Goal: Task Accomplishment & Management: Manage account settings

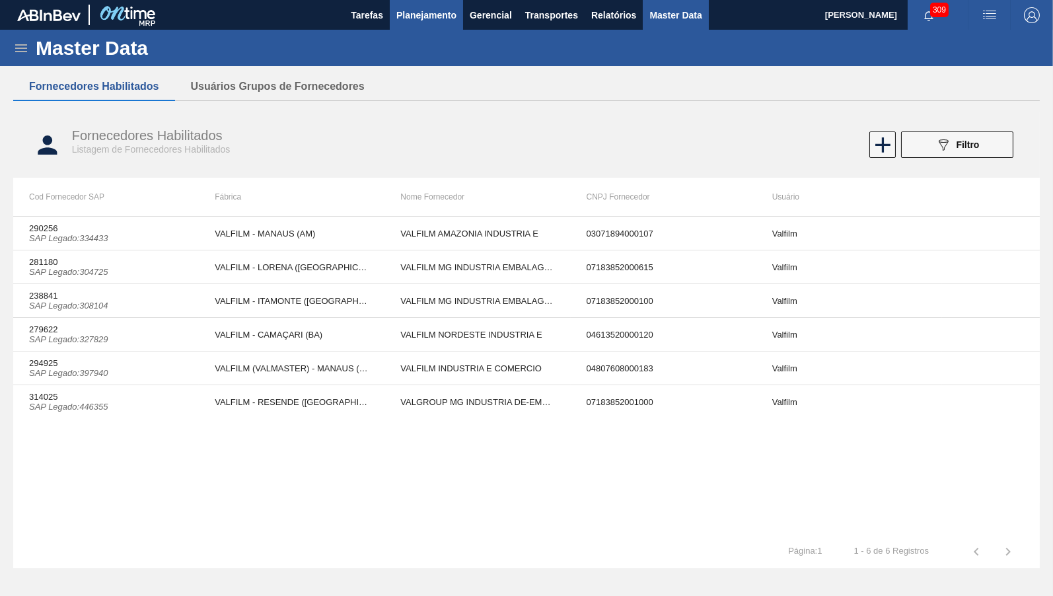
click at [408, 27] on button "Planejamento" at bounding box center [426, 15] width 73 height 30
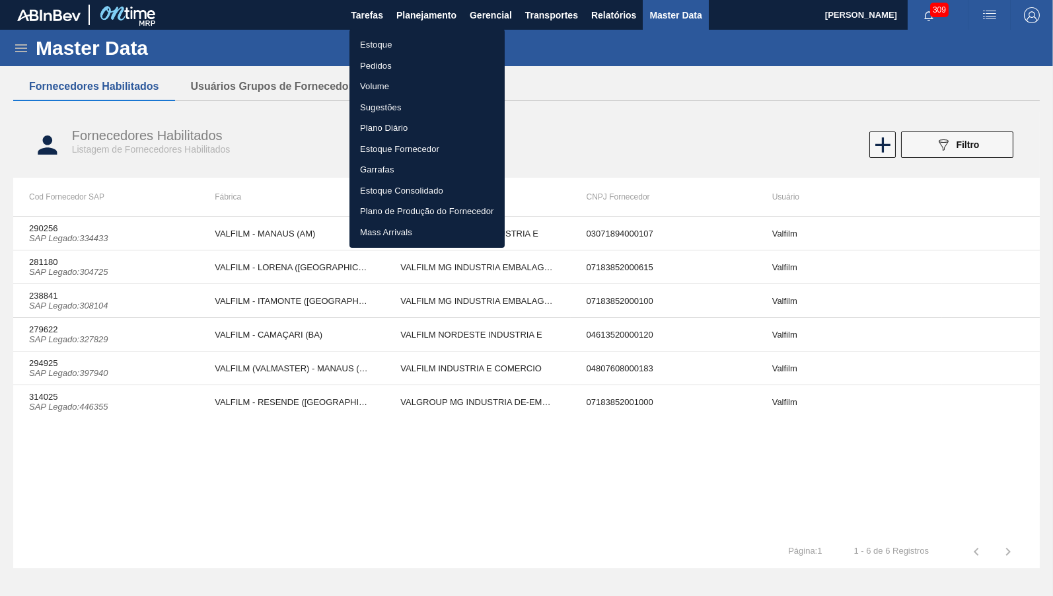
click at [413, 45] on li "Estoque" at bounding box center [426, 44] width 155 height 21
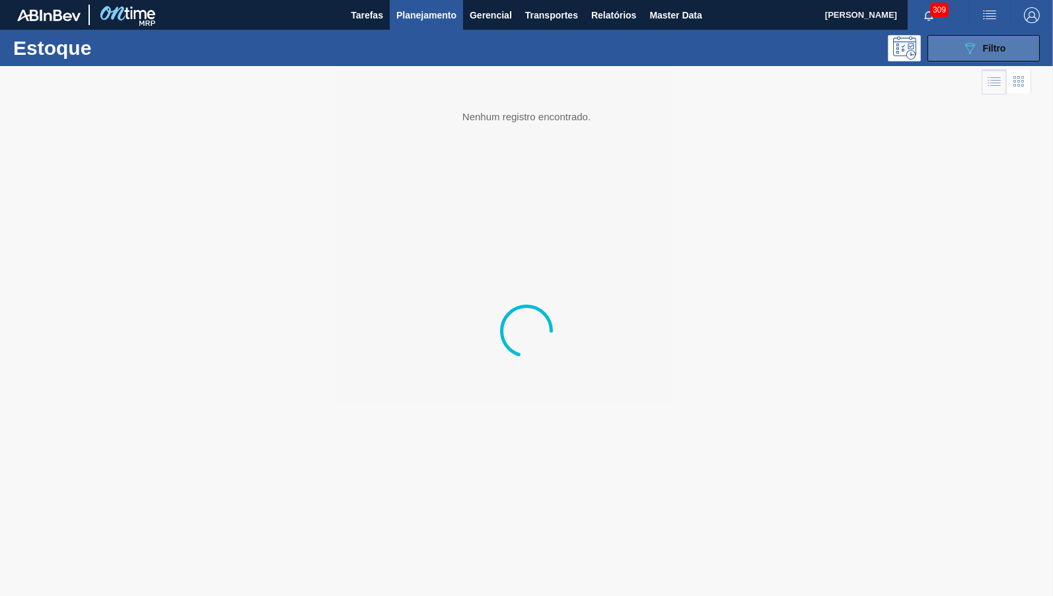
click at [960, 36] on button "089F7B8B-B2A5-4AFE-B5C0-19BA573D28AC Filtro" at bounding box center [983, 48] width 112 height 26
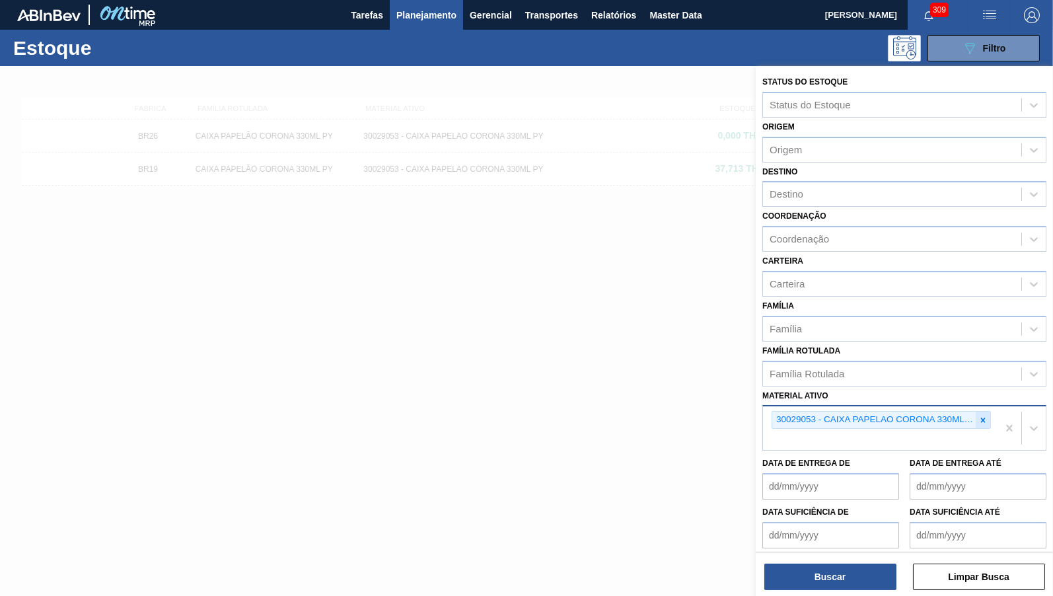
click at [981, 411] on div at bounding box center [982, 419] width 15 height 17
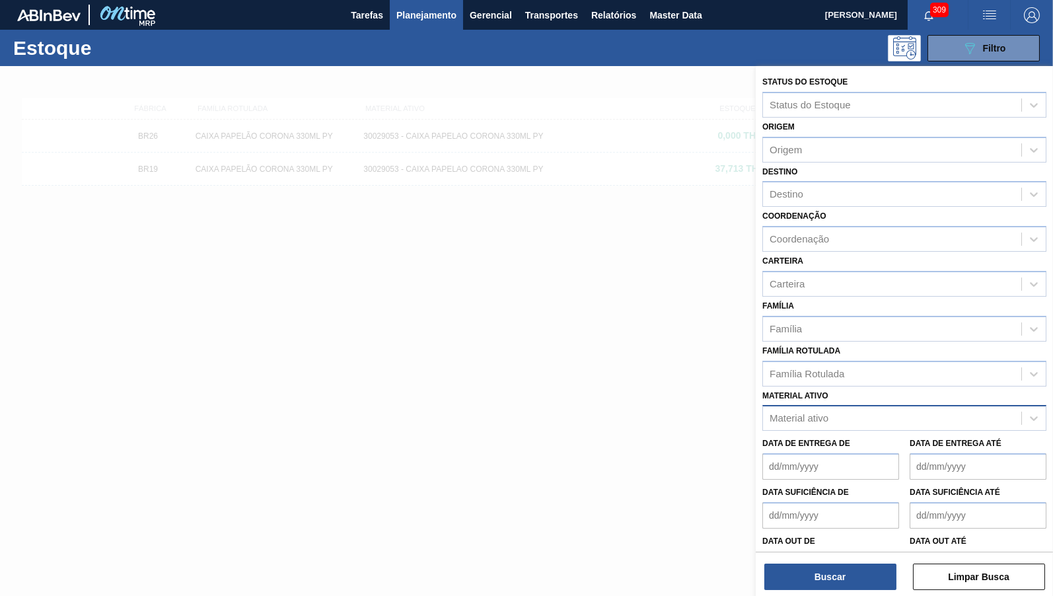
click at [934, 351] on div "Família Rotulada Família Rotulada" at bounding box center [904, 363] width 284 height 45
click at [977, 374] on div "Família Rotulada" at bounding box center [904, 374] width 284 height 26
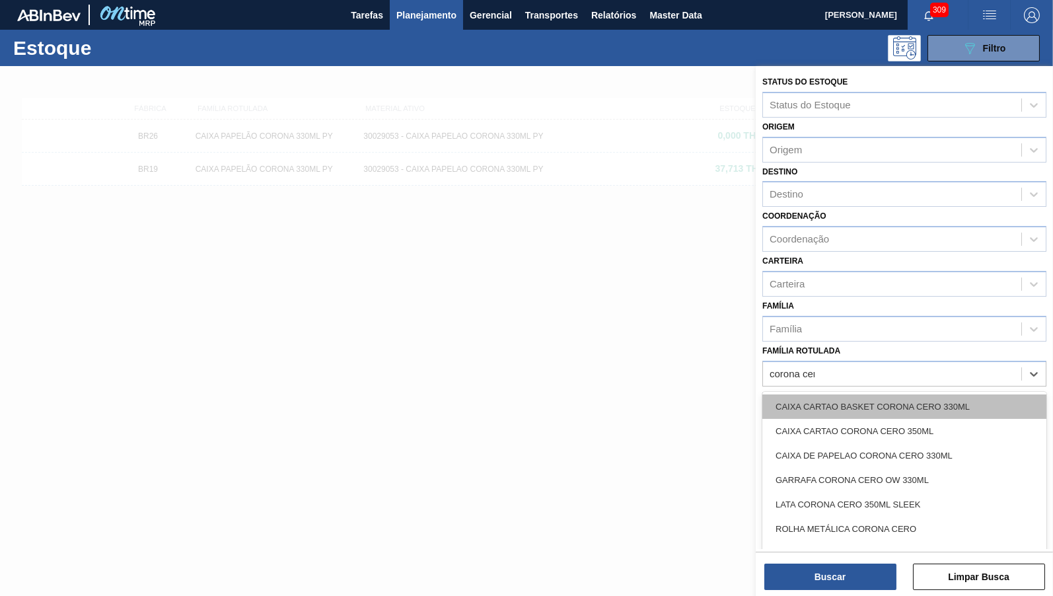
type Rotulada "corona cero"
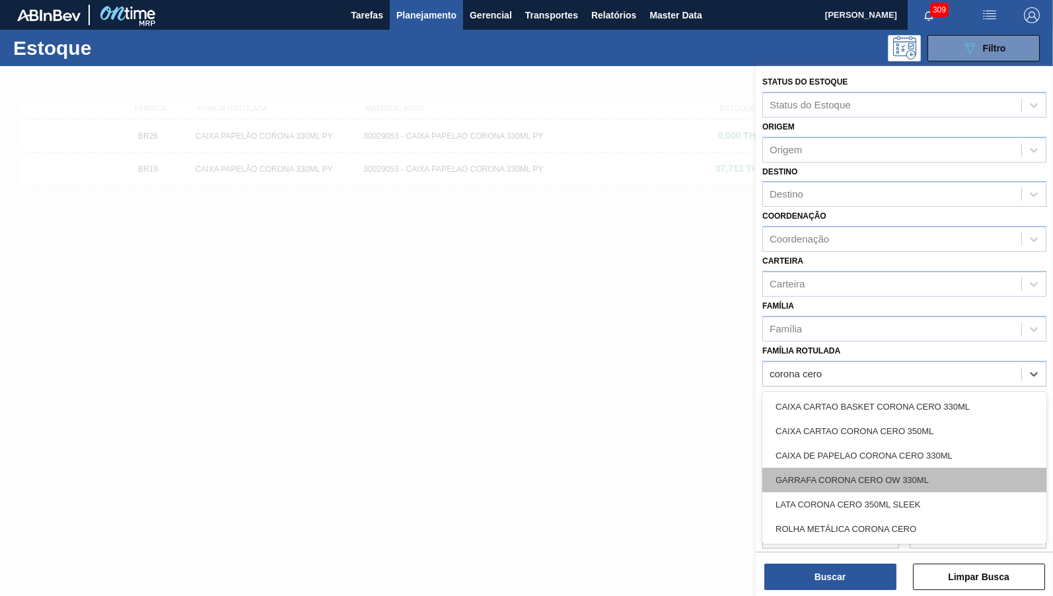
click at [819, 481] on div "GARRAFA CORONA CERO OW 330ML" at bounding box center [904, 480] width 284 height 24
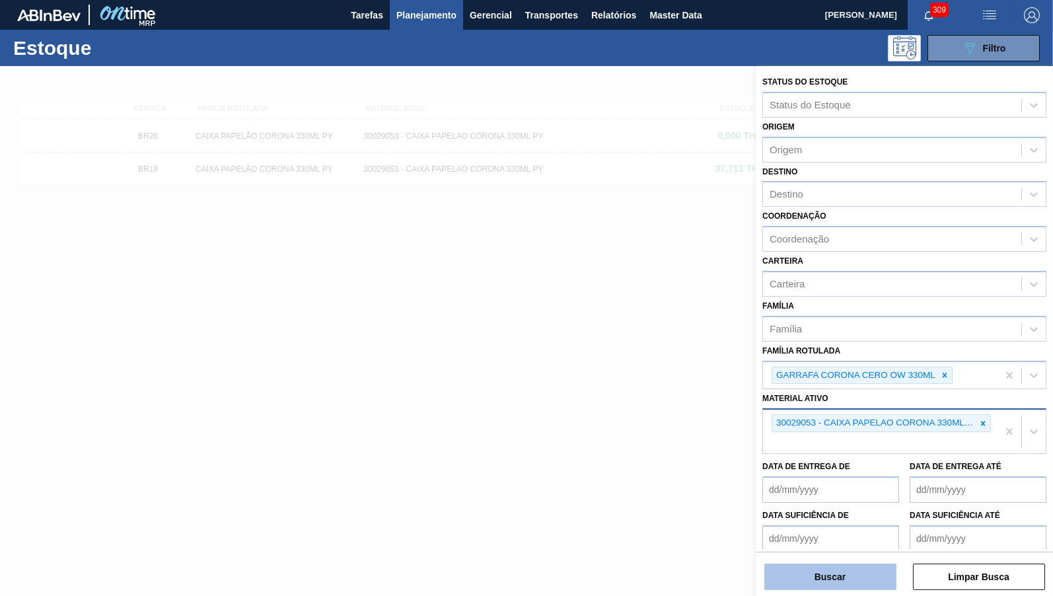
click at [812, 584] on button "Buscar" at bounding box center [830, 576] width 132 height 26
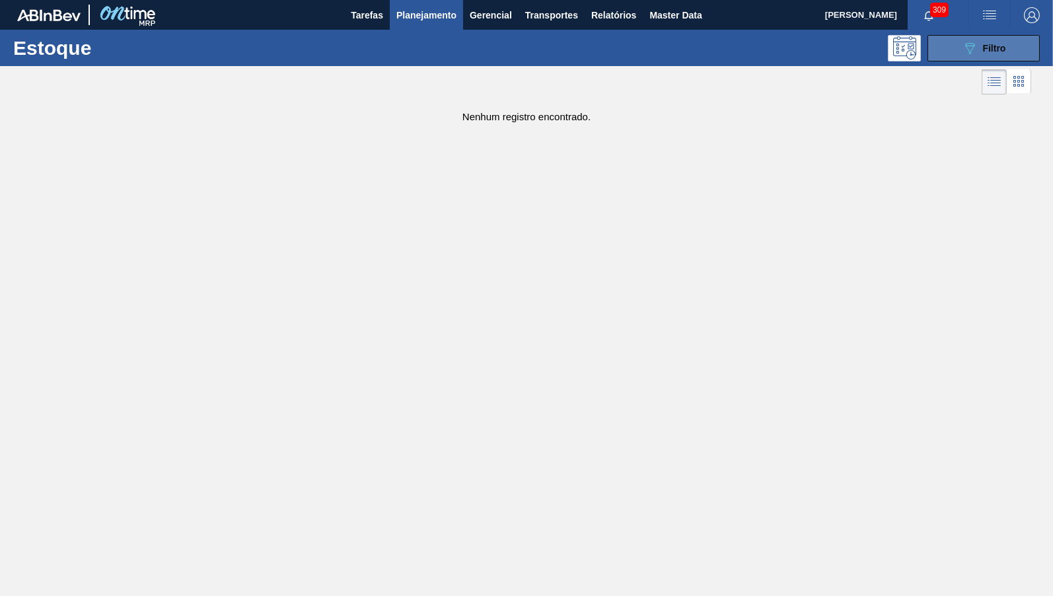
click at [1014, 46] on button "089F7B8B-B2A5-4AFE-B5C0-19BA573D28AC Filtro" at bounding box center [983, 48] width 112 height 26
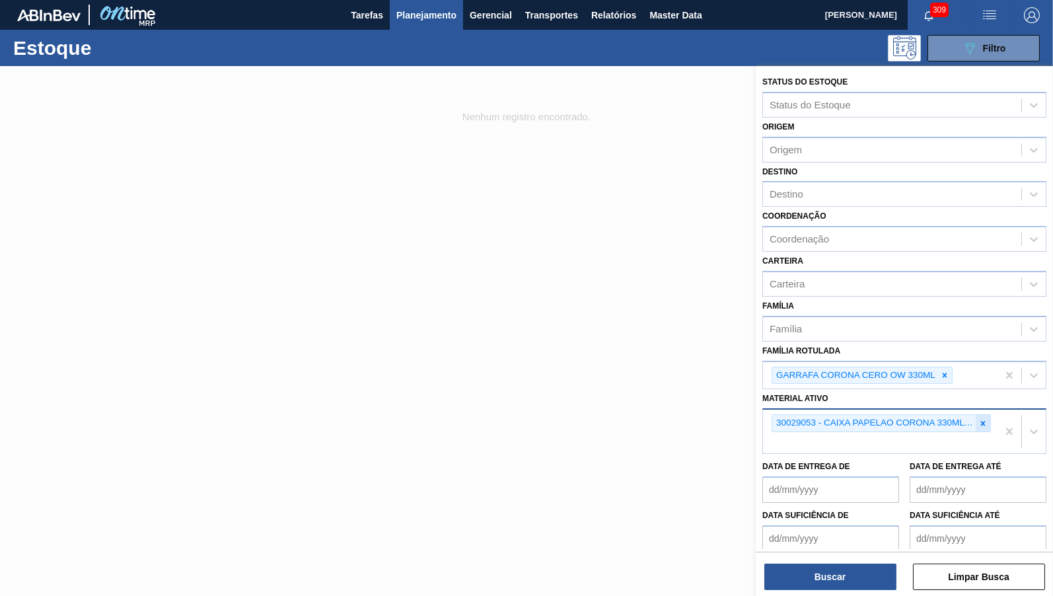
click at [982, 419] on icon at bounding box center [982, 423] width 9 height 9
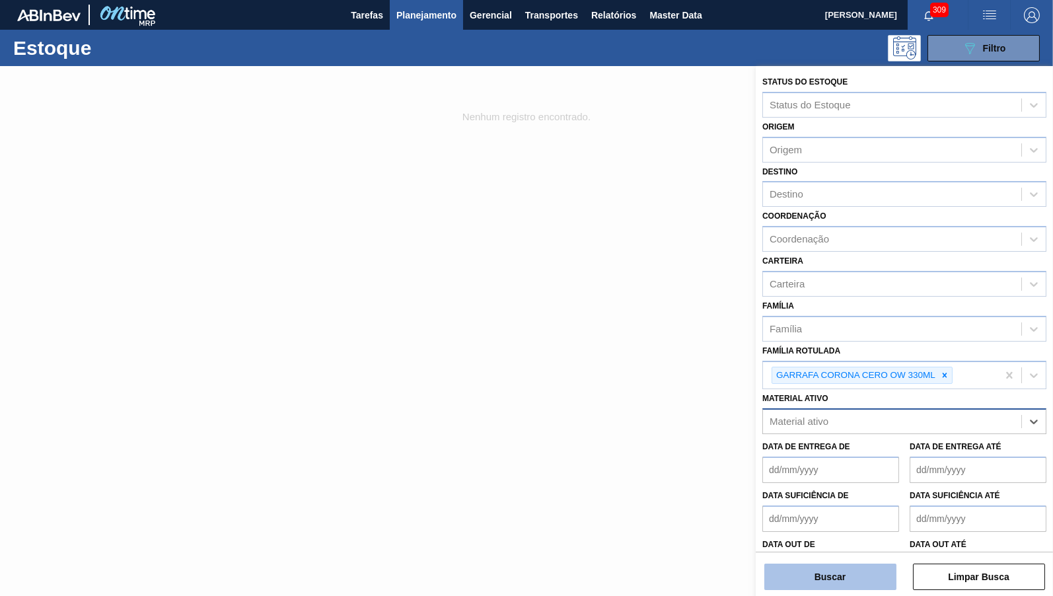
click at [804, 586] on button "Buscar" at bounding box center [830, 576] width 132 height 26
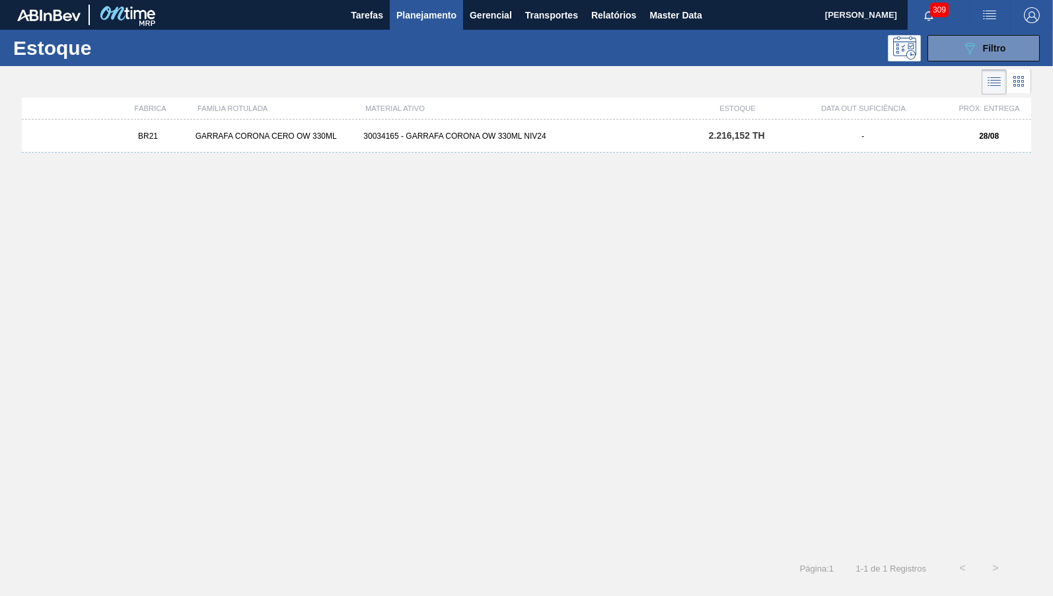
click at [946, 140] on div "-" at bounding box center [863, 135] width 168 height 9
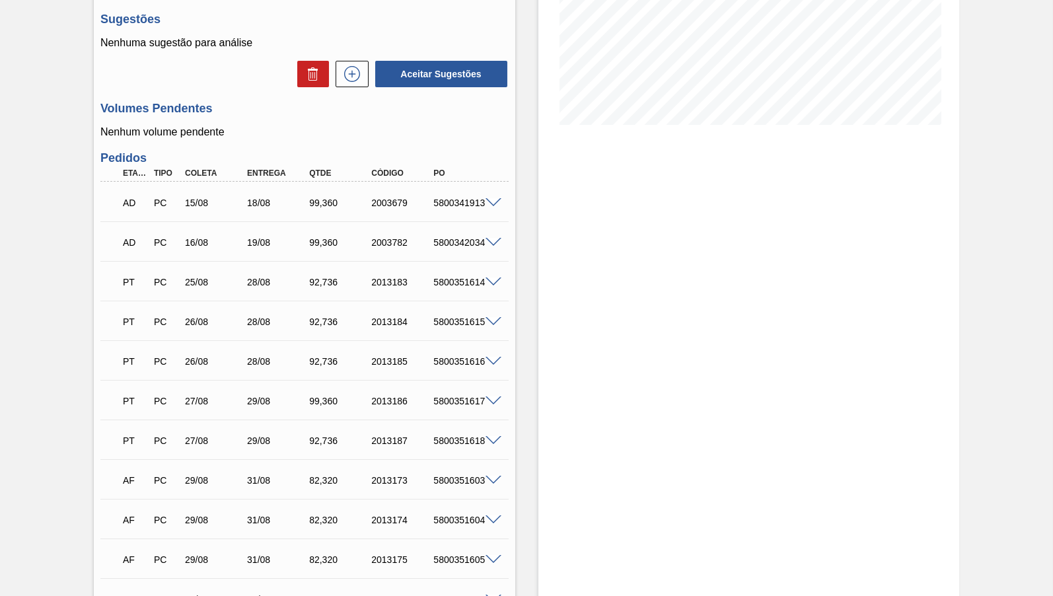
scroll to position [327, 0]
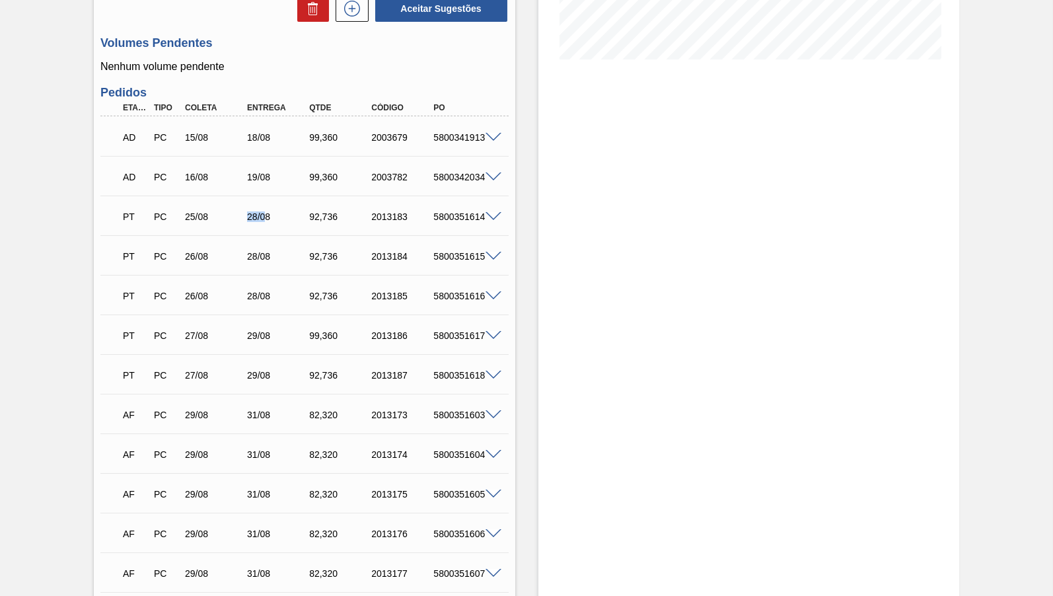
drag, startPoint x: 232, startPoint y: 225, endPoint x: 266, endPoint y: 215, distance: 35.9
click at [266, 215] on div "PT PC 25/08 28/08 92,[PHONE_NUMBER] 5800351614" at bounding box center [300, 215] width 373 height 26
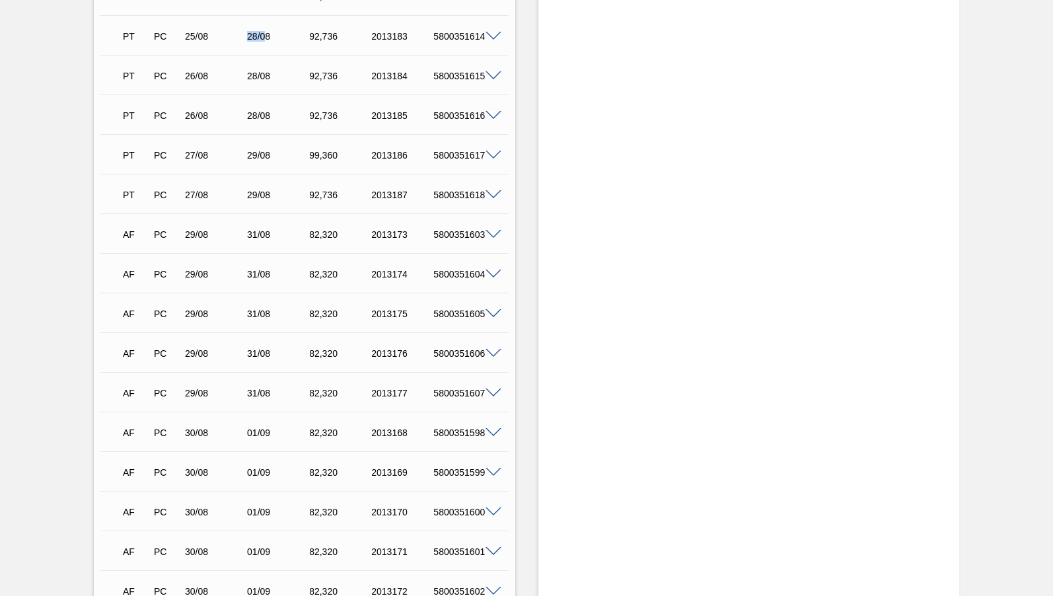
scroll to position [436, 0]
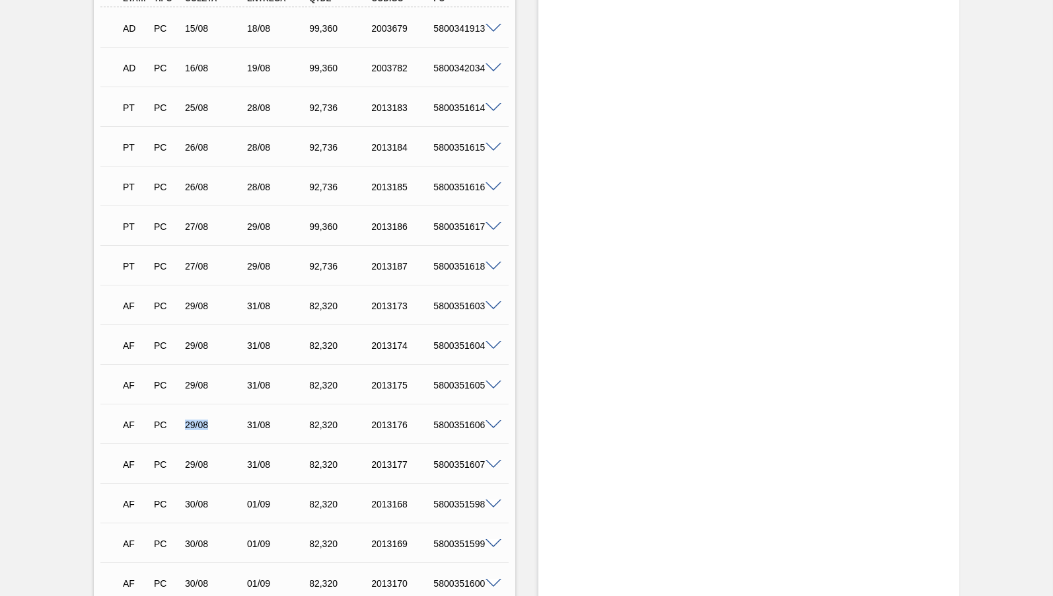
drag, startPoint x: 180, startPoint y: 429, endPoint x: 211, endPoint y: 429, distance: 31.0
click at [211, 429] on div "29/08" at bounding box center [207, 424] width 62 height 11
drag, startPoint x: 174, startPoint y: 475, endPoint x: 223, endPoint y: 481, distance: 48.6
click at [223, 481] on div "AF PC 29/08 31/08 82,[PHONE_NUMBER] 5800351607 Material 30034165 - GARRAFA CORO…" at bounding box center [304, 463] width 408 height 40
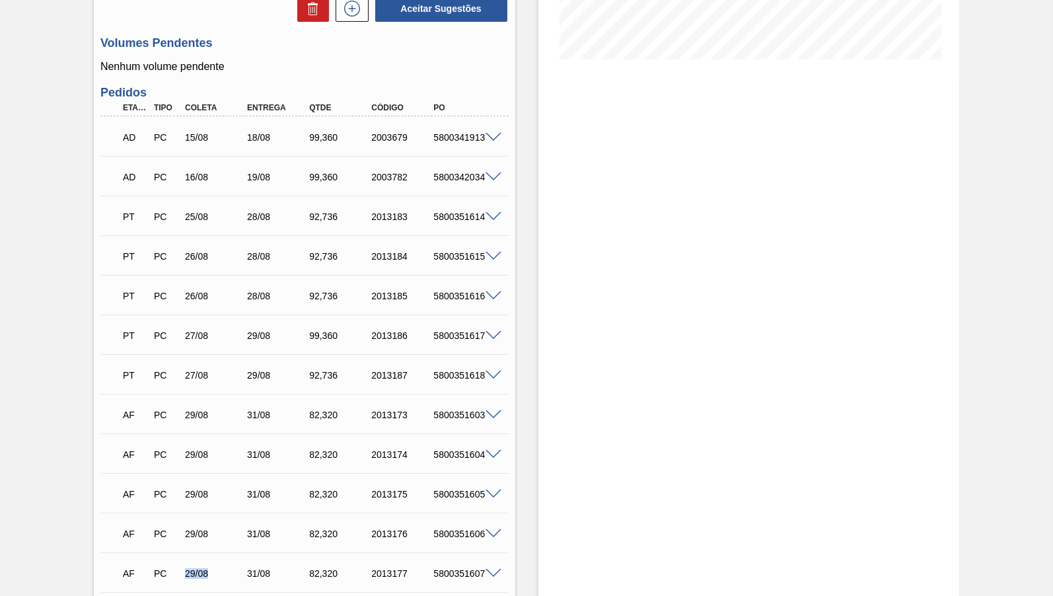
scroll to position [305, 0]
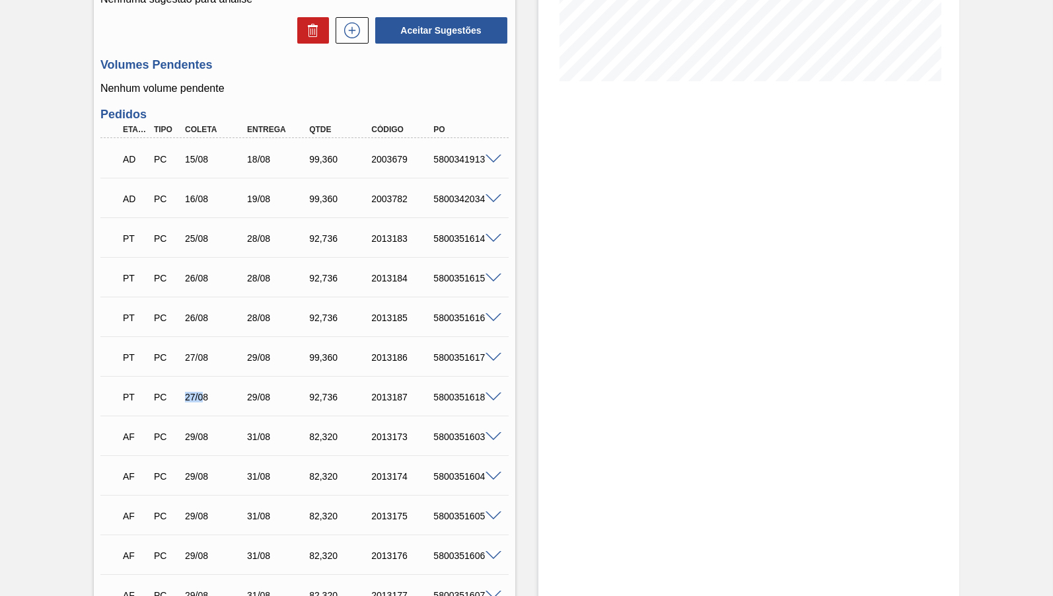
click at [200, 398] on div "27/08" at bounding box center [207, 397] width 62 height 11
click at [185, 362] on div "27/08" at bounding box center [216, 357] width 69 height 11
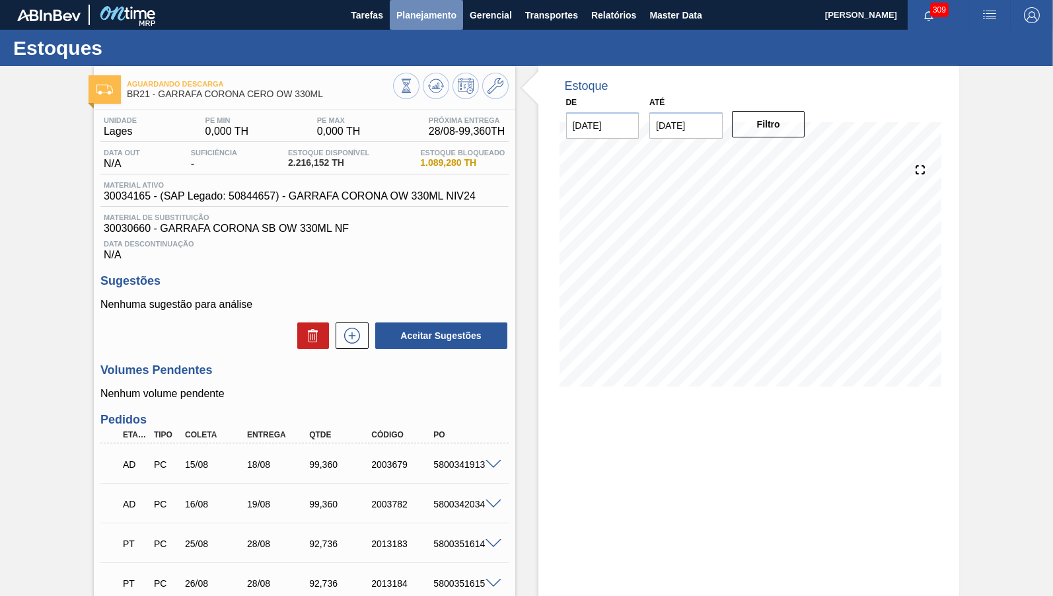
click at [410, 24] on button "Planejamento" at bounding box center [426, 15] width 73 height 30
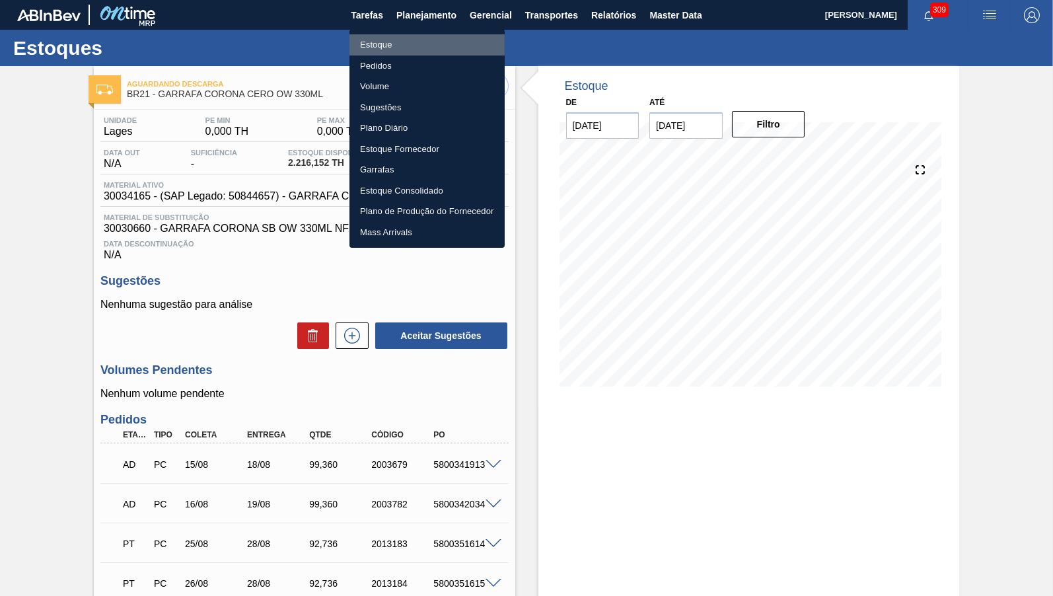
click at [399, 40] on li "Estoque" at bounding box center [426, 44] width 155 height 21
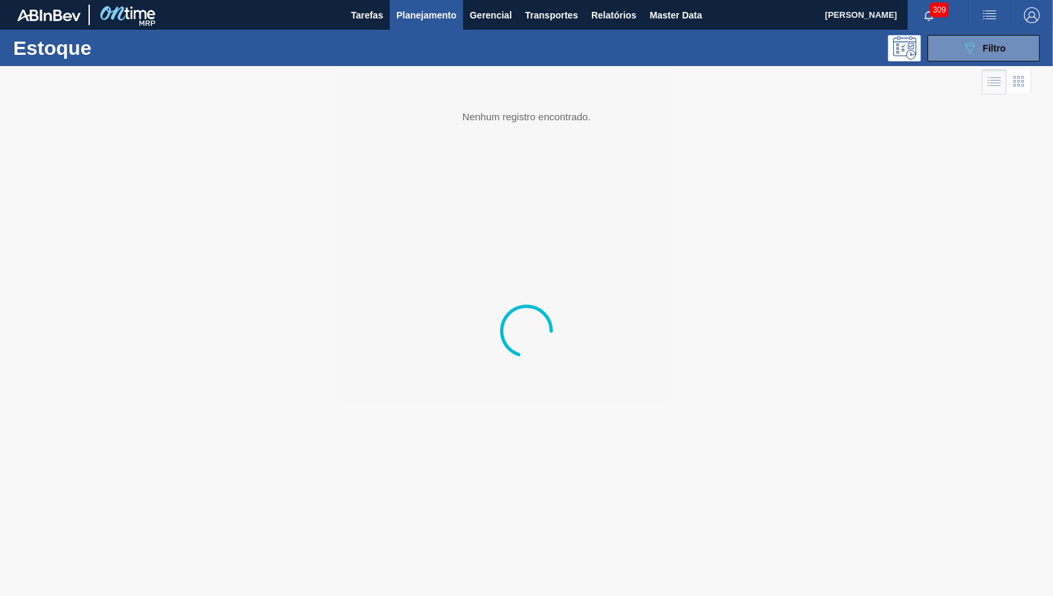
click at [419, 21] on span "Planejamento" at bounding box center [426, 15] width 60 height 16
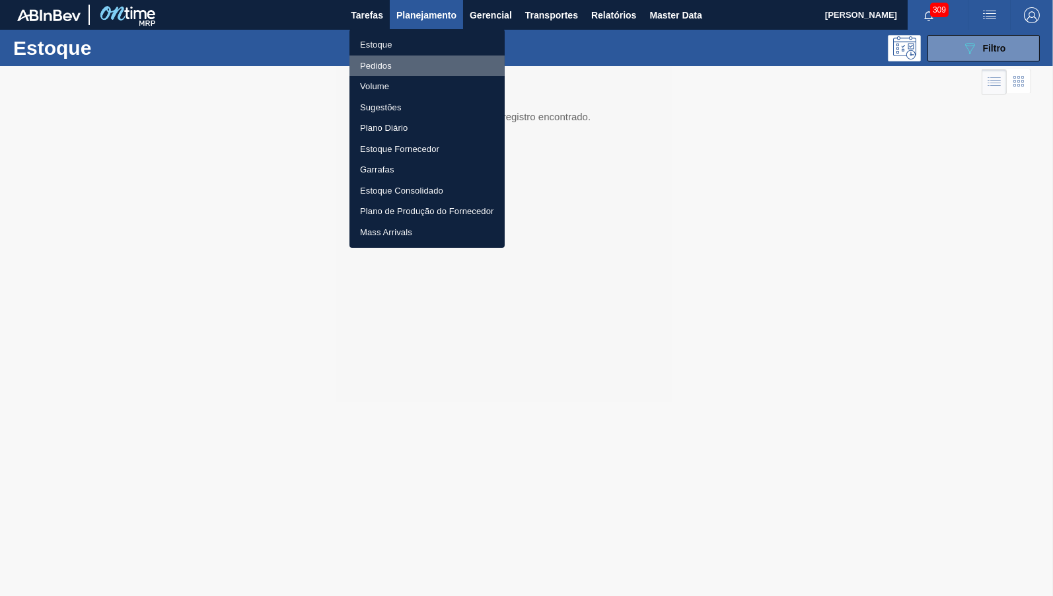
click at [385, 58] on li "Pedidos" at bounding box center [426, 65] width 155 height 21
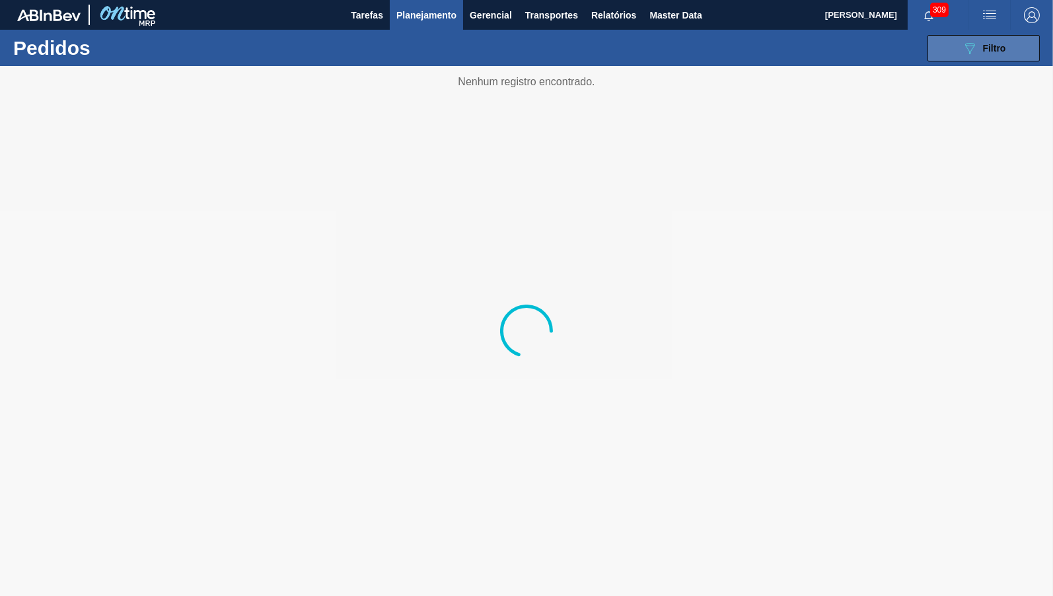
click at [972, 51] on icon "089F7B8B-B2A5-4AFE-B5C0-19BA573D28AC" at bounding box center [970, 48] width 16 height 16
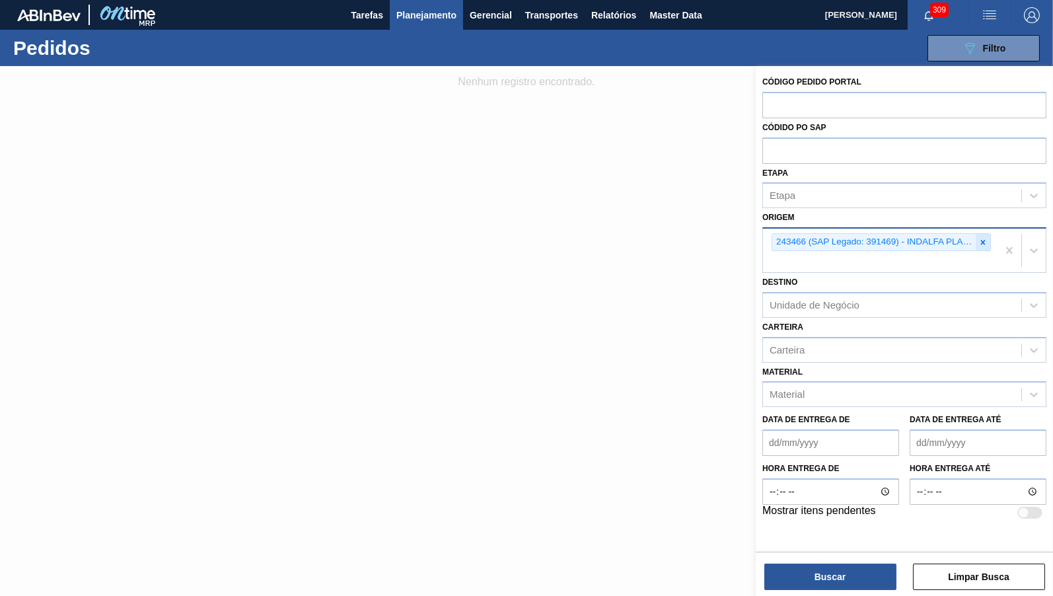
click at [977, 243] on div at bounding box center [982, 242] width 15 height 17
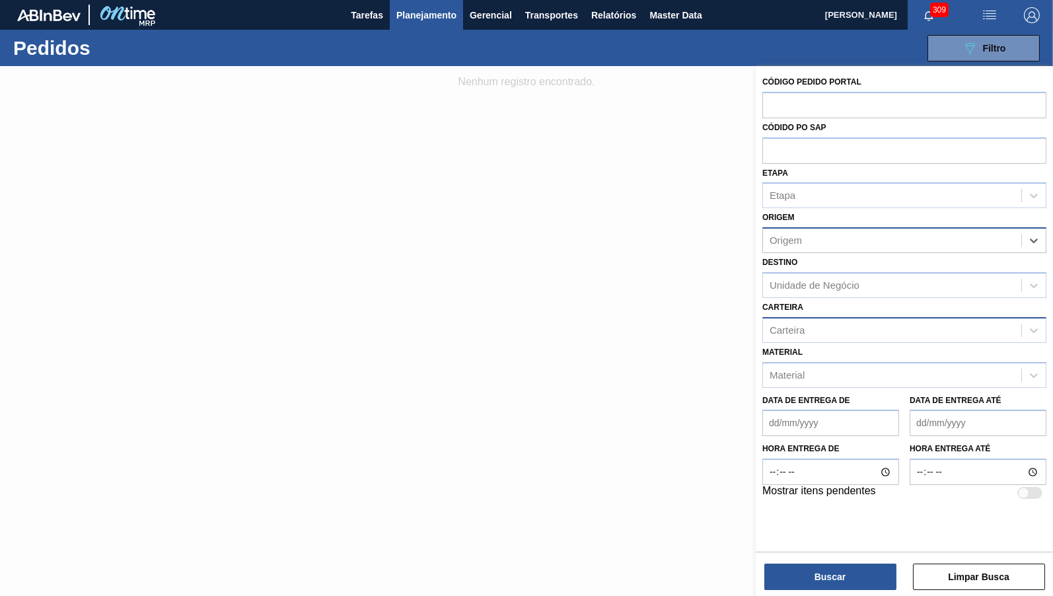
click at [829, 320] on div "Carteira" at bounding box center [892, 329] width 258 height 19
type input "corona cero"
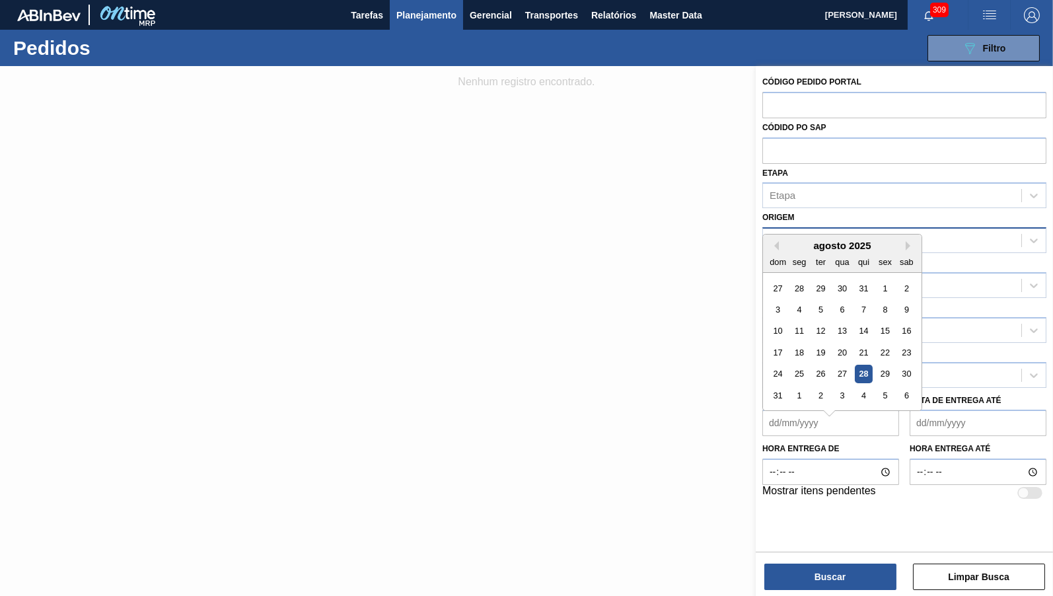
click at [792, 421] on de "Data de Entrega de" at bounding box center [830, 422] width 137 height 26
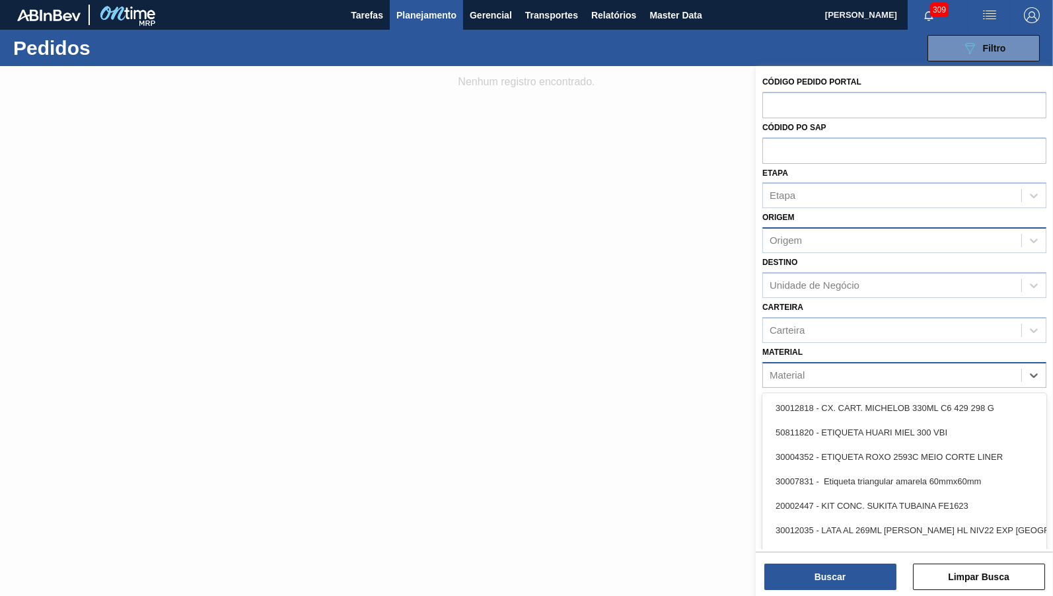
click at [989, 365] on div "Material" at bounding box center [892, 374] width 258 height 19
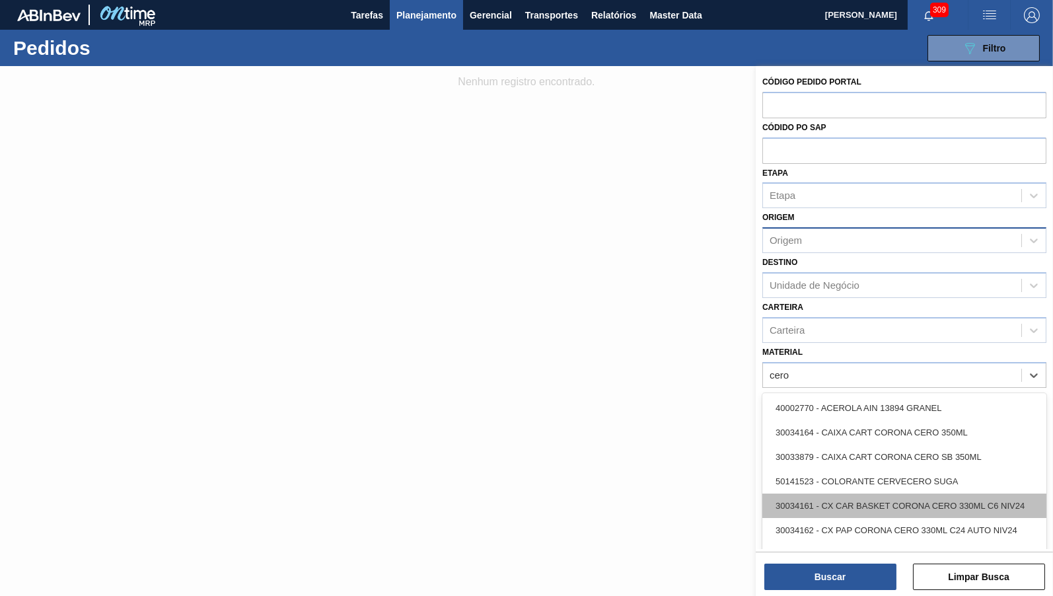
scroll to position [197, 0]
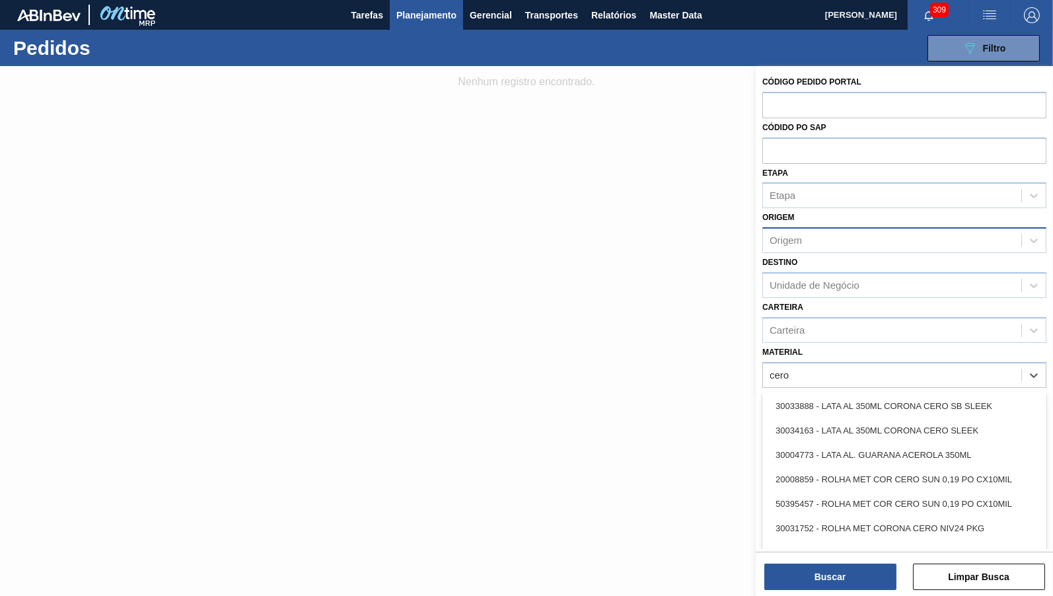
type input "cero"
click at [597, 468] on div at bounding box center [526, 364] width 1053 height 596
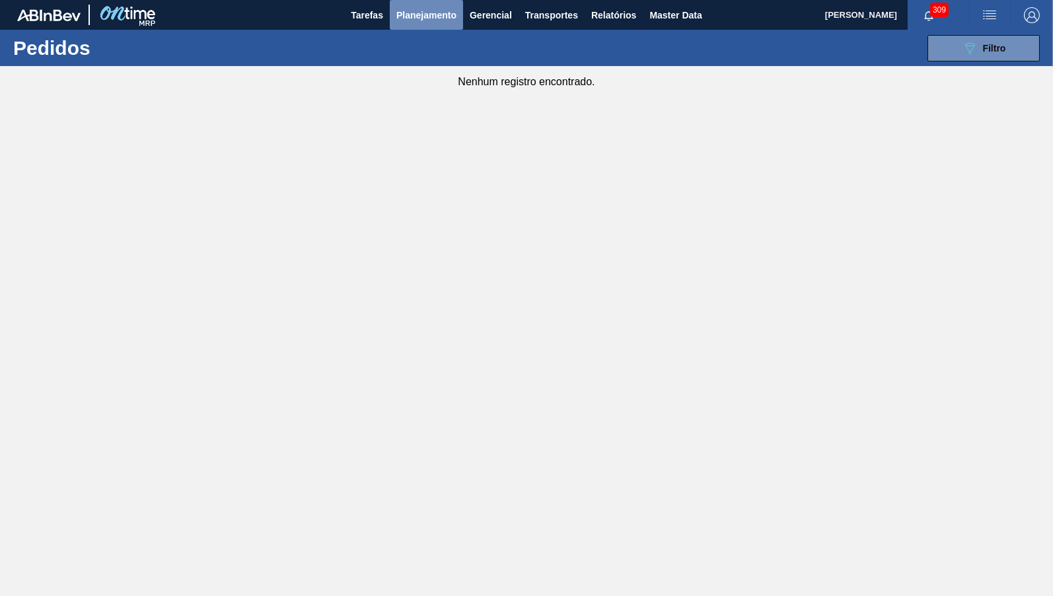
click at [413, 17] on span "Planejamento" at bounding box center [426, 15] width 60 height 16
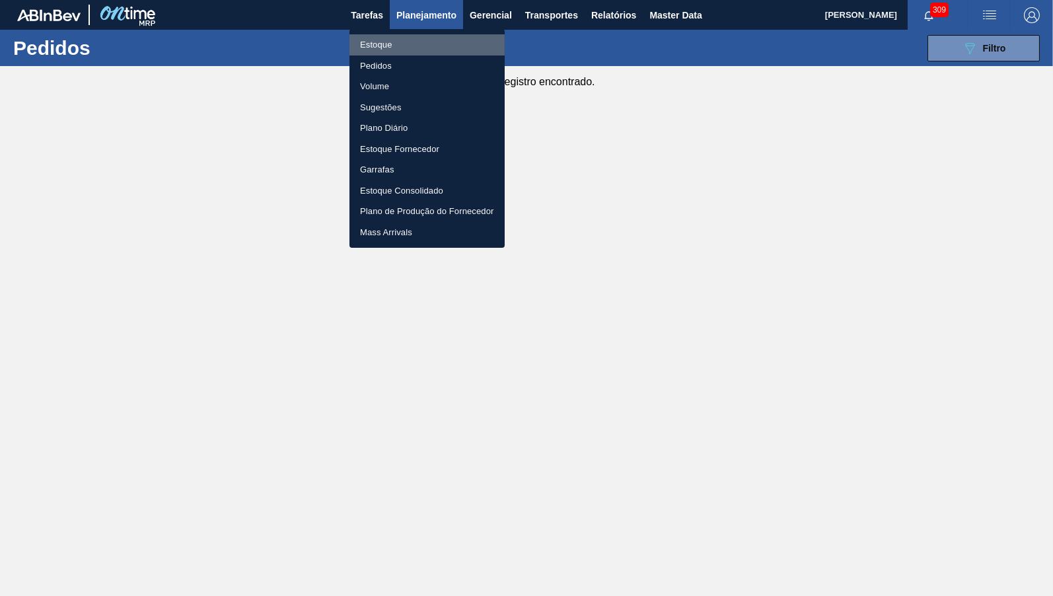
click at [365, 52] on li "Estoque" at bounding box center [426, 44] width 155 height 21
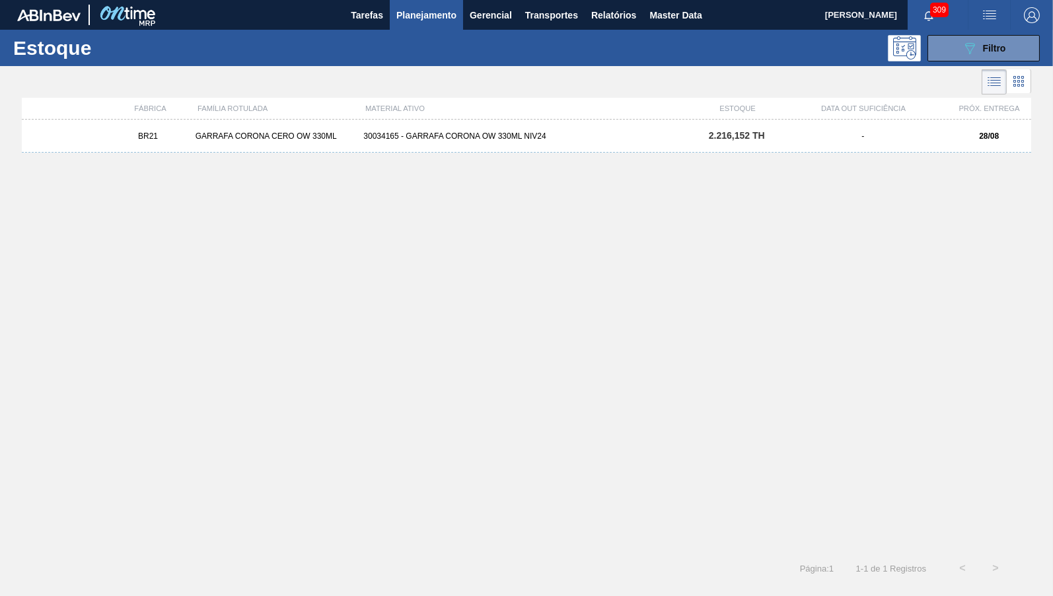
click at [487, 123] on div "BR21 GARRAFA CORONA CERO OW 330ML 30034165 - GARRAFA CORONA OW 330ML NIV24 2.21…" at bounding box center [526, 136] width 1009 height 33
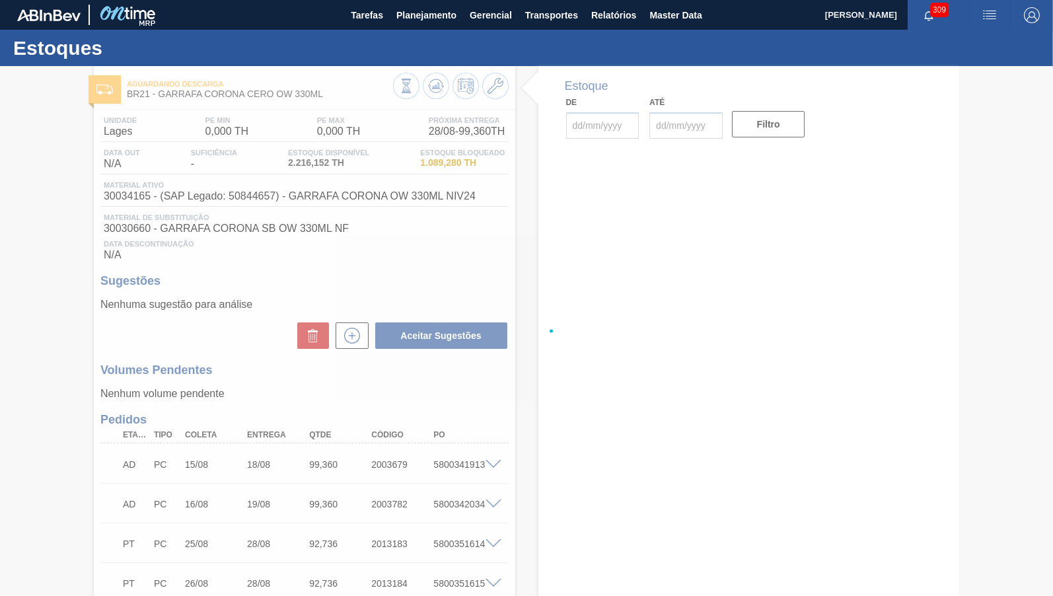
type input "[DATE]"
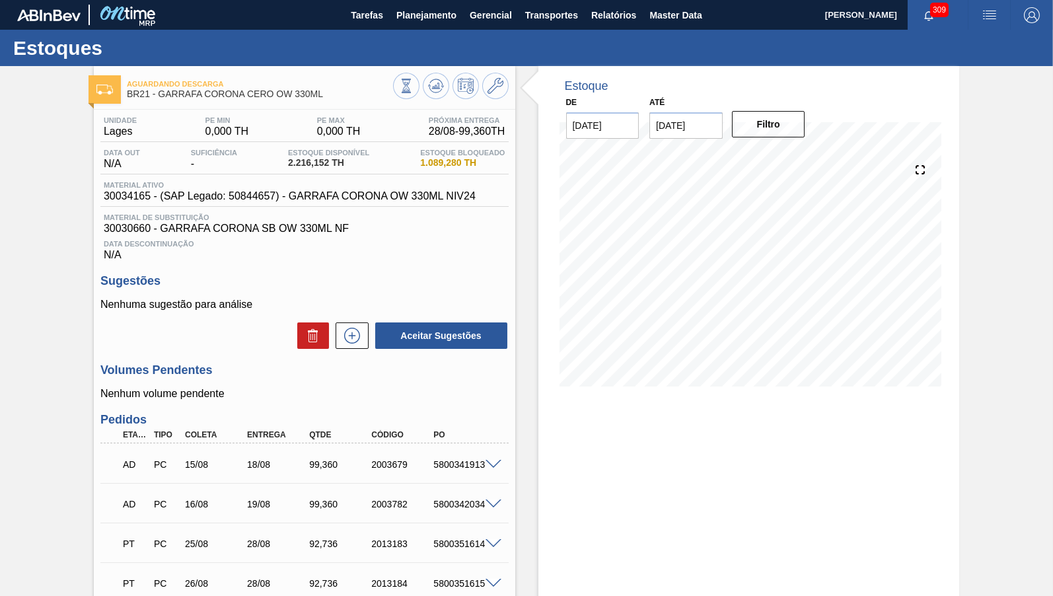
click at [136, 199] on span "30034165 - (SAP Legado: 50844657) - GARRAFA CORONA OW 330ML NIV24" at bounding box center [290, 196] width 372 height 12
copy span "30034165"
click at [440, 19] on span "Planejamento" at bounding box center [426, 15] width 60 height 16
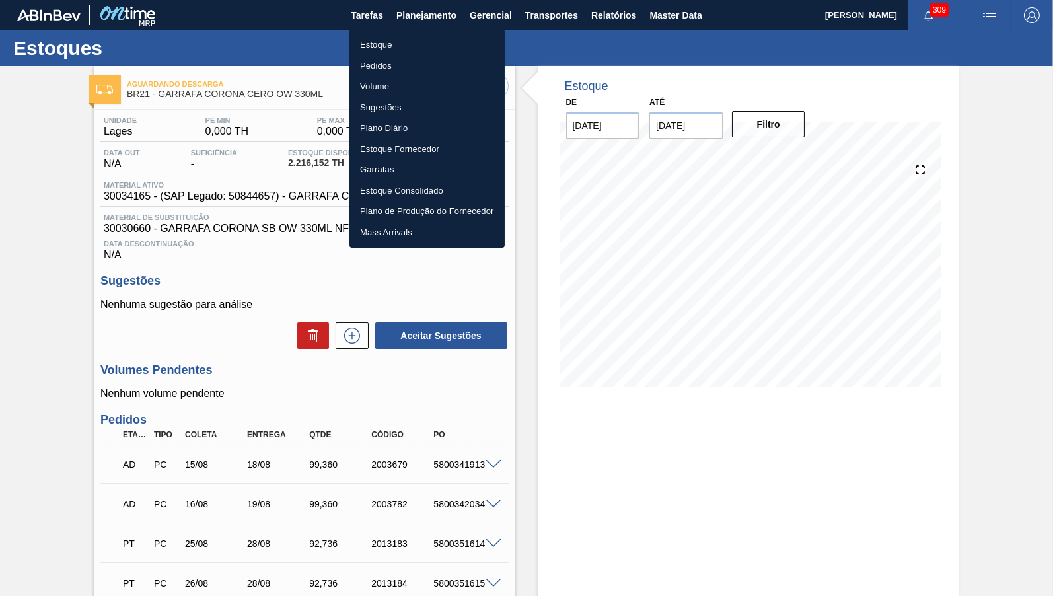
click at [412, 58] on li "Pedidos" at bounding box center [426, 65] width 155 height 21
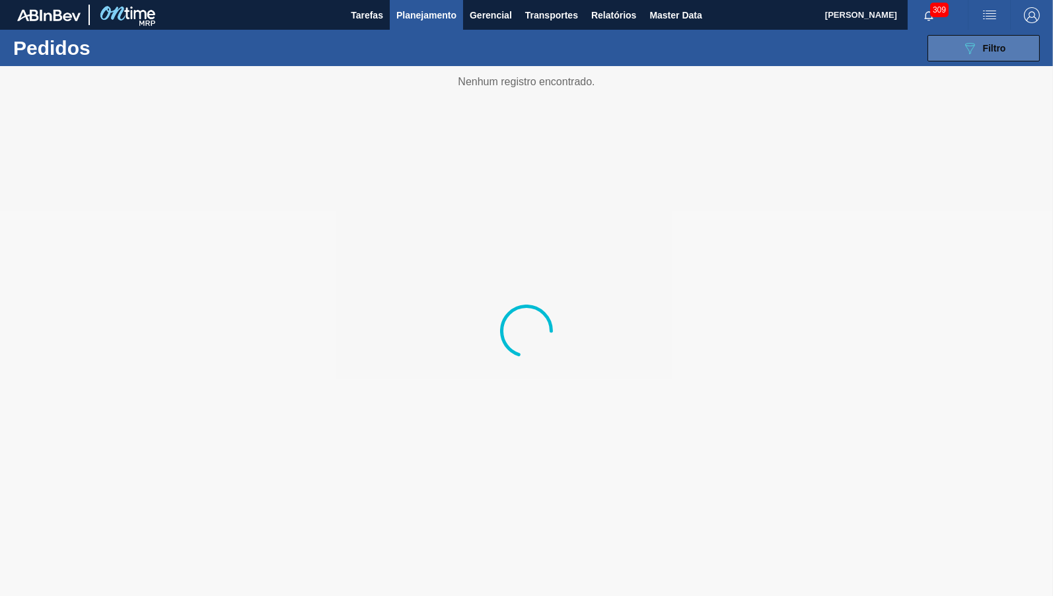
click at [967, 39] on button "089F7B8B-B2A5-4AFE-B5C0-19BA573D28AC Filtro" at bounding box center [983, 48] width 112 height 26
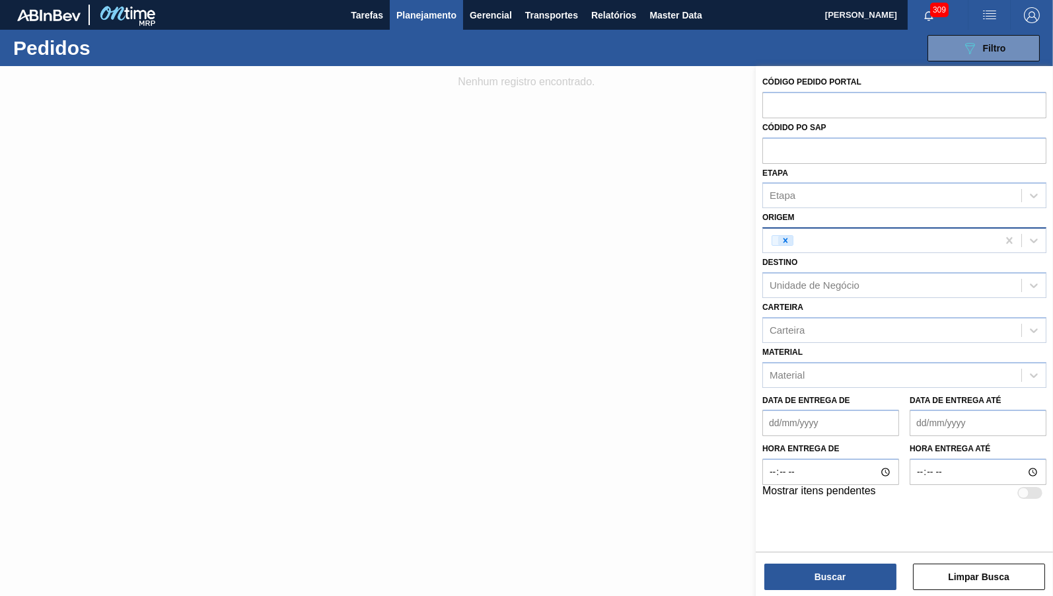
click at [789, 236] on icon at bounding box center [785, 240] width 9 height 9
click at [845, 346] on div "Material Material" at bounding box center [904, 365] width 284 height 45
click at [850, 365] on div "Material" at bounding box center [892, 374] width 258 height 19
paste input "30034165"
type input "30034165"
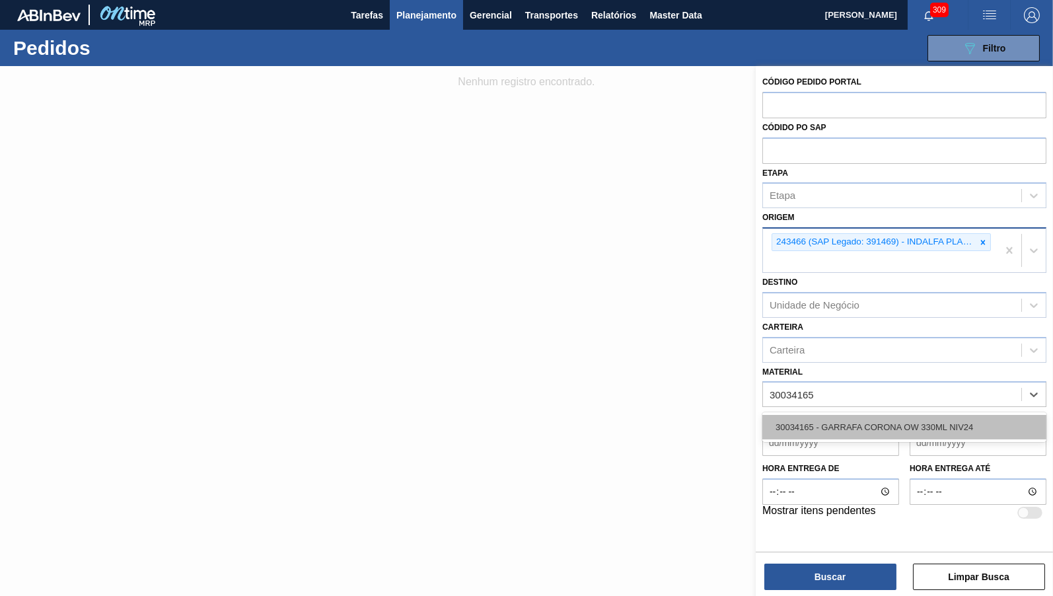
click at [842, 419] on div "30034165 - GARRAFA CORONA OW 330ML NIV24" at bounding box center [904, 427] width 284 height 24
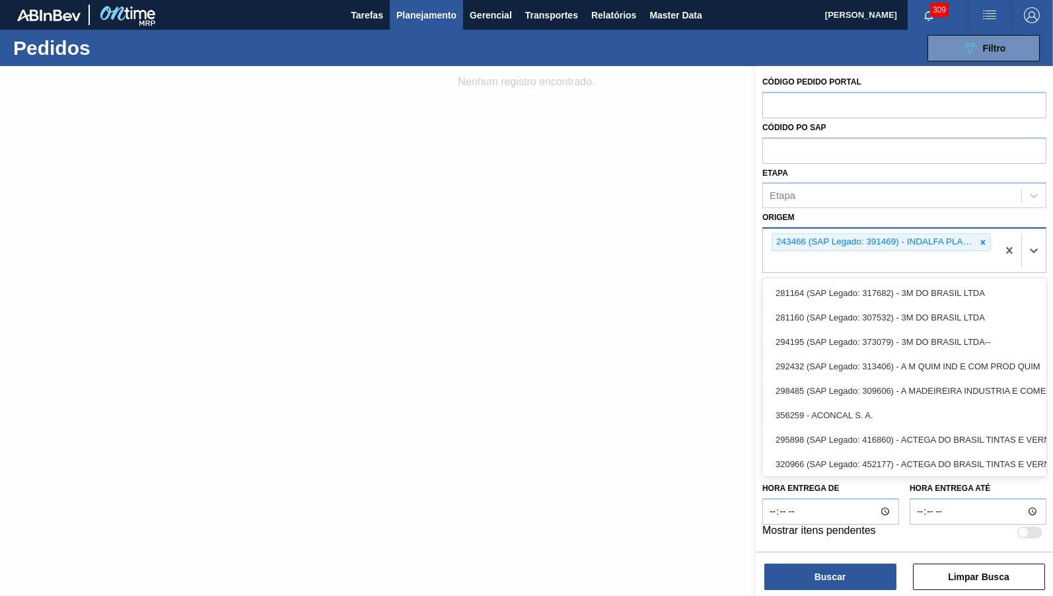
click at [992, 238] on div "243466 (SAP Legado: 391469) - INDALFA PLASTICOS LTDA" at bounding box center [880, 250] width 234 height 44
click at [985, 240] on icon at bounding box center [982, 242] width 9 height 9
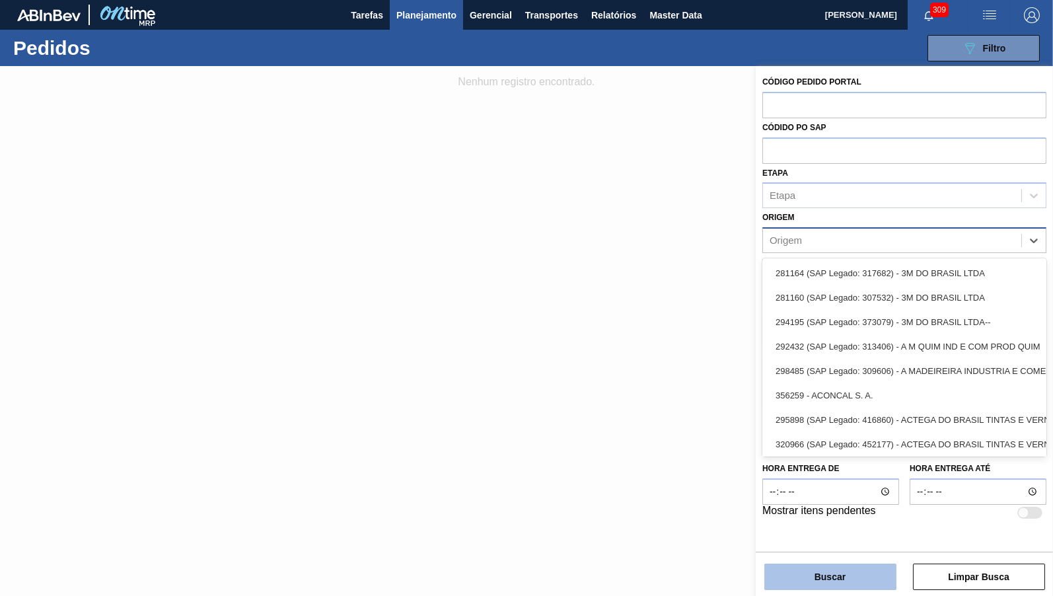
drag, startPoint x: 826, startPoint y: 555, endPoint x: 831, endPoint y: 576, distance: 21.6
click at [825, 555] on div "Buscar Limpar Busca" at bounding box center [903, 569] width 297 height 37
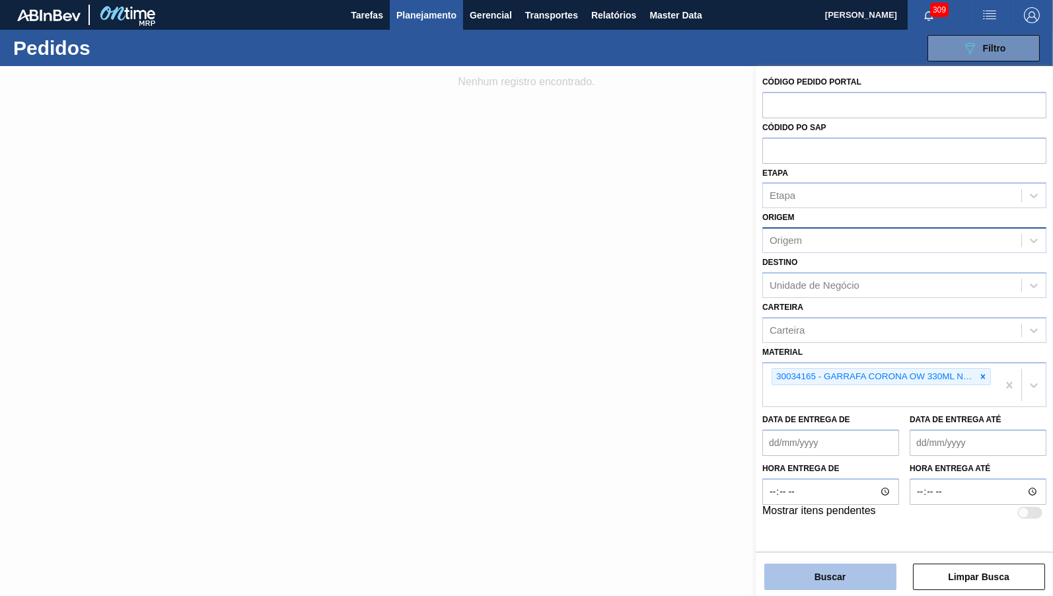
click at [831, 581] on button "Buscar" at bounding box center [830, 576] width 132 height 26
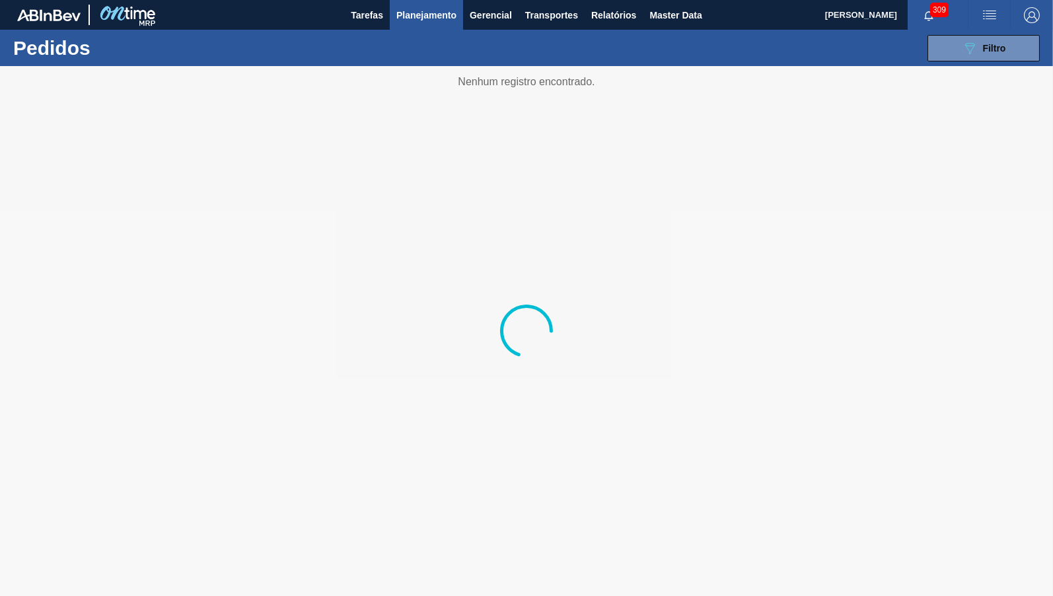
click at [858, 114] on div at bounding box center [526, 331] width 1053 height 530
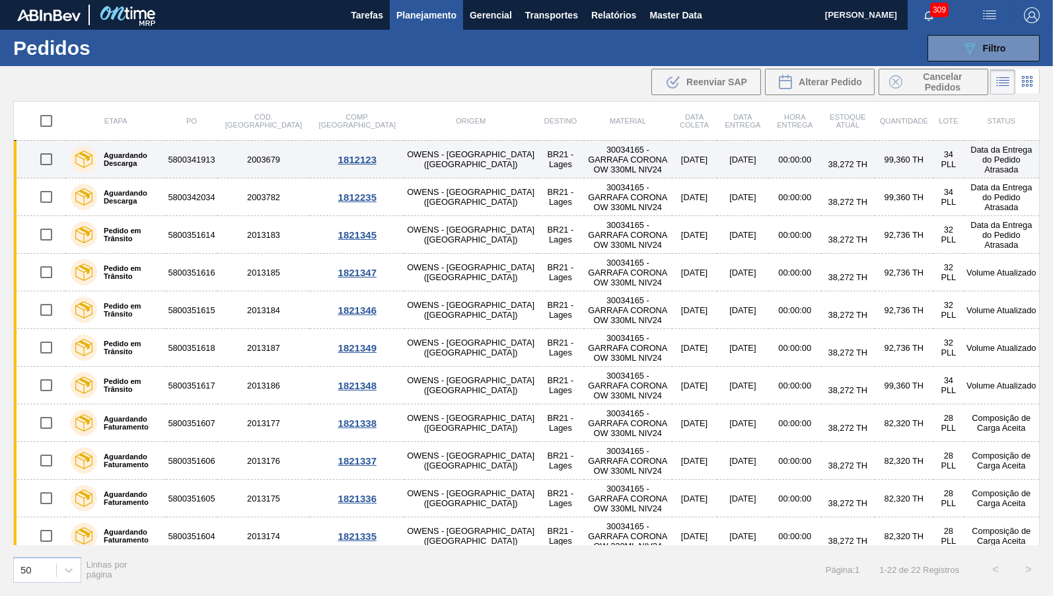
click at [404, 162] on td "OWENS - [GEOGRAPHIC_DATA] ([GEOGRAPHIC_DATA])" at bounding box center [470, 160] width 133 height 38
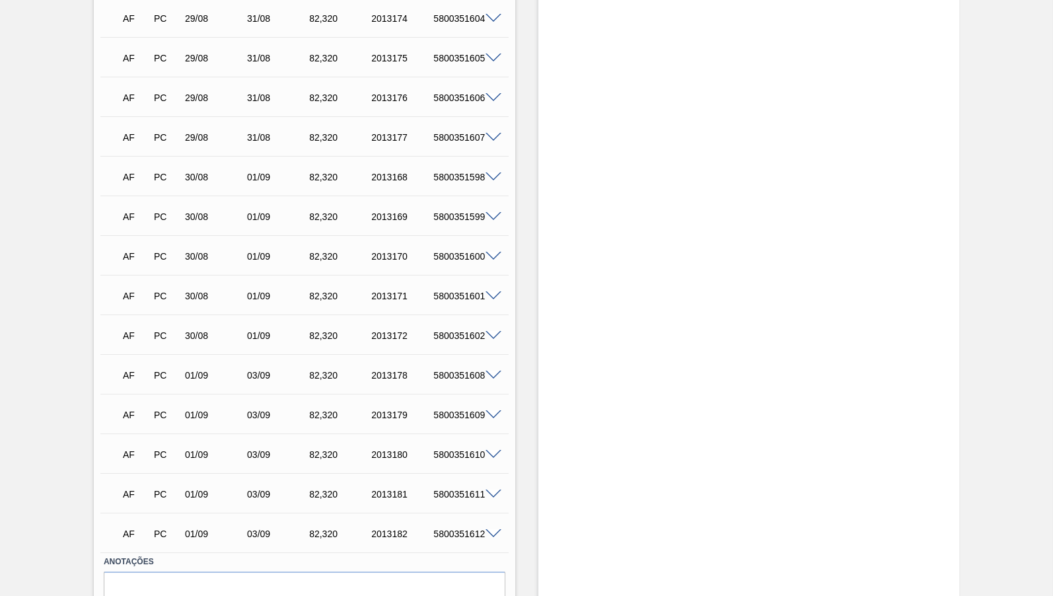
scroll to position [370, 0]
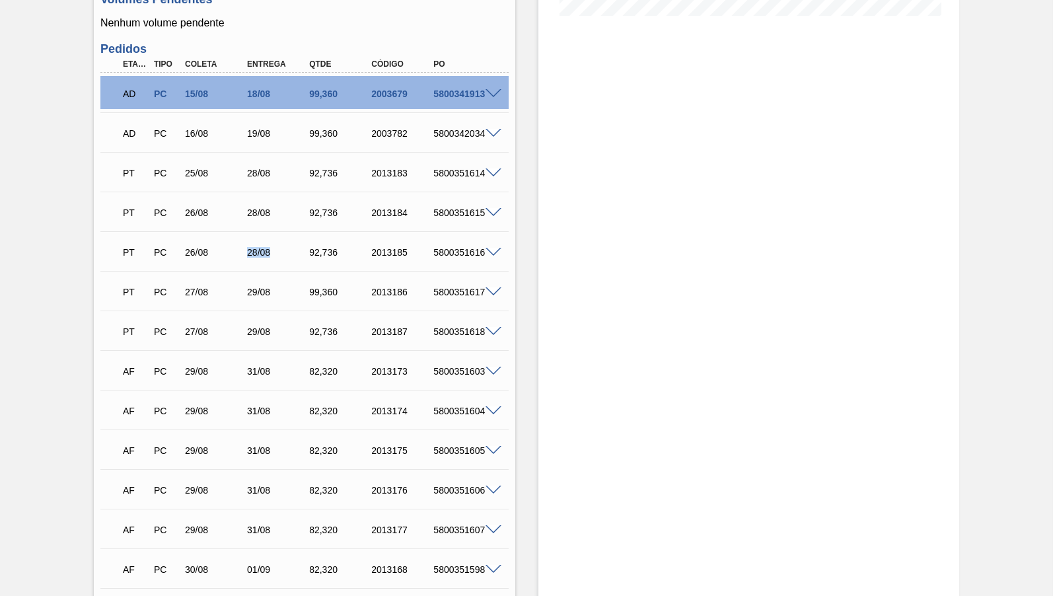
drag, startPoint x: 245, startPoint y: 258, endPoint x: 280, endPoint y: 259, distance: 35.0
click at [280, 258] on div "28/08" at bounding box center [278, 252] width 69 height 11
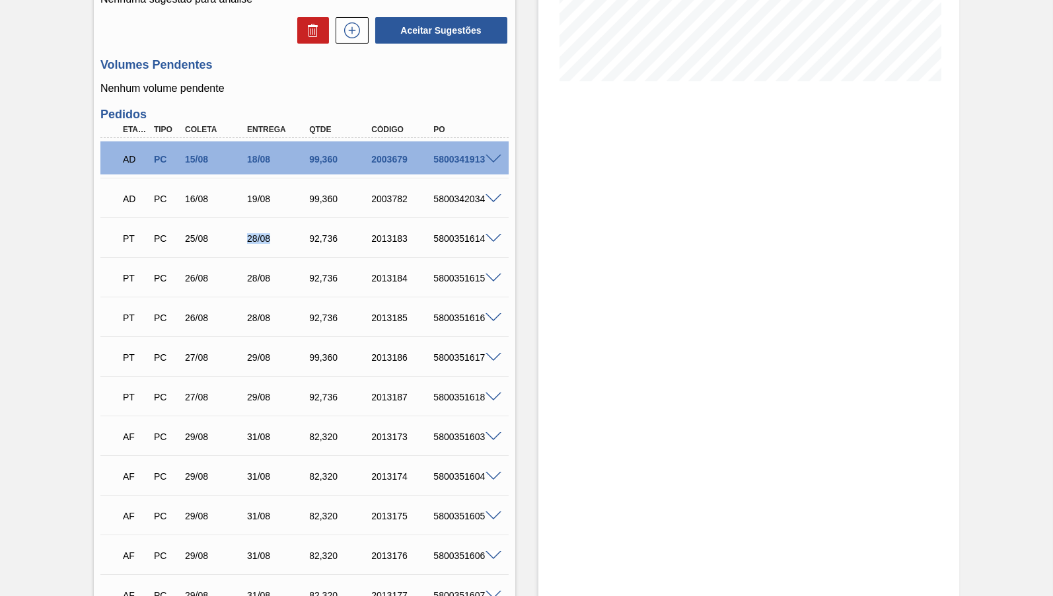
drag, startPoint x: 228, startPoint y: 249, endPoint x: 288, endPoint y: 236, distance: 60.7
click at [288, 236] on div "PT PC 25/08 28/08 92,[PHONE_NUMBER] 5800351614" at bounding box center [300, 237] width 373 height 26
click at [262, 160] on div "18/08" at bounding box center [278, 159] width 69 height 11
click at [247, 207] on div "AD PC 16/08 19/08 99,[PHONE_NUMBER] 5800342034" at bounding box center [300, 197] width 373 height 26
drag, startPoint x: 242, startPoint y: 246, endPoint x: 277, endPoint y: 246, distance: 35.0
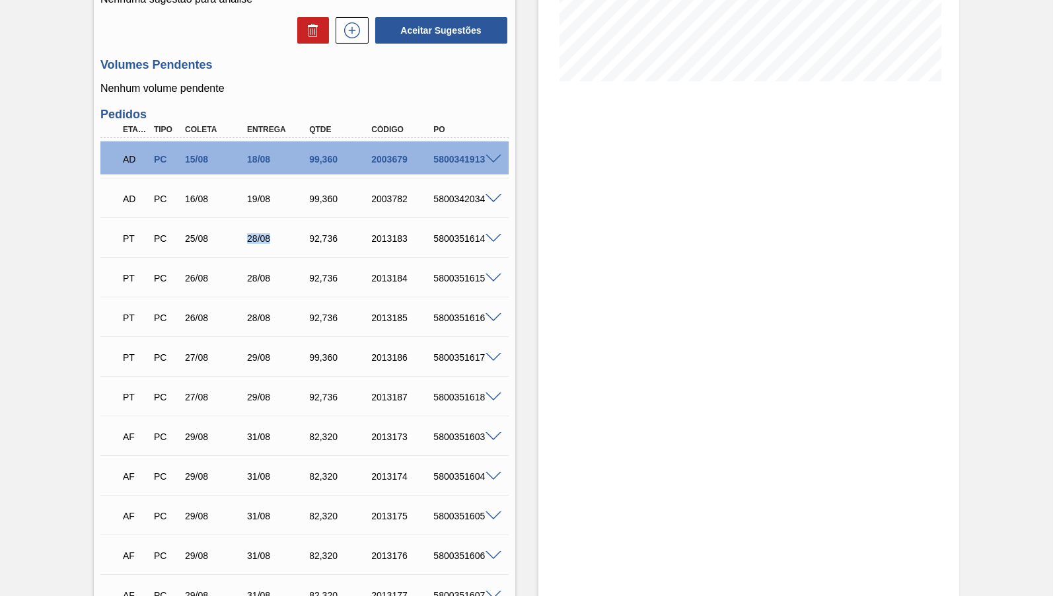
click at [277, 246] on div "PT PC 25/08 28/08 92,[PHONE_NUMBER] 5800351614" at bounding box center [300, 237] width 373 height 26
drag, startPoint x: 247, startPoint y: 275, endPoint x: 284, endPoint y: 284, distance: 38.0
click at [284, 283] on div "28/08" at bounding box center [278, 278] width 69 height 11
drag, startPoint x: 239, startPoint y: 328, endPoint x: 284, endPoint y: 332, distance: 45.1
click at [284, 332] on div "PT PC 26/08 28/08 92,[PHONE_NUMBER] 5800351616" at bounding box center [304, 316] width 408 height 33
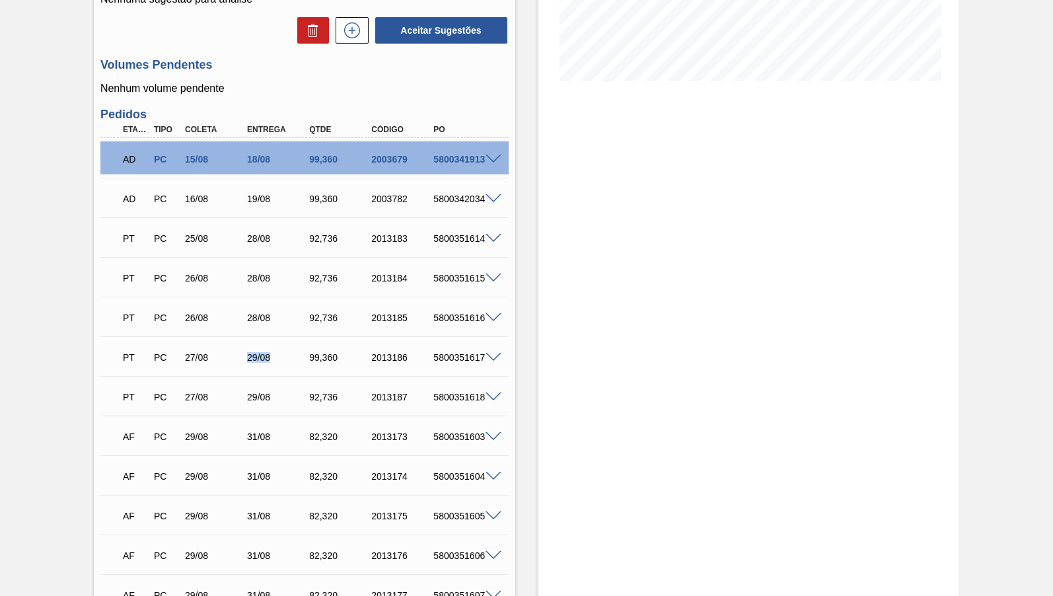
drag, startPoint x: 242, startPoint y: 359, endPoint x: 284, endPoint y: 370, distance: 43.9
click at [284, 370] on div "PT PC 27/08 29/08 99,[PHONE_NUMBER] 5800351617" at bounding box center [304, 355] width 408 height 33
click at [247, 396] on div "29/08" at bounding box center [278, 397] width 69 height 11
drag, startPoint x: 247, startPoint y: 396, endPoint x: 254, endPoint y: 397, distance: 7.3
click at [254, 397] on div "29/08" at bounding box center [278, 397] width 69 height 11
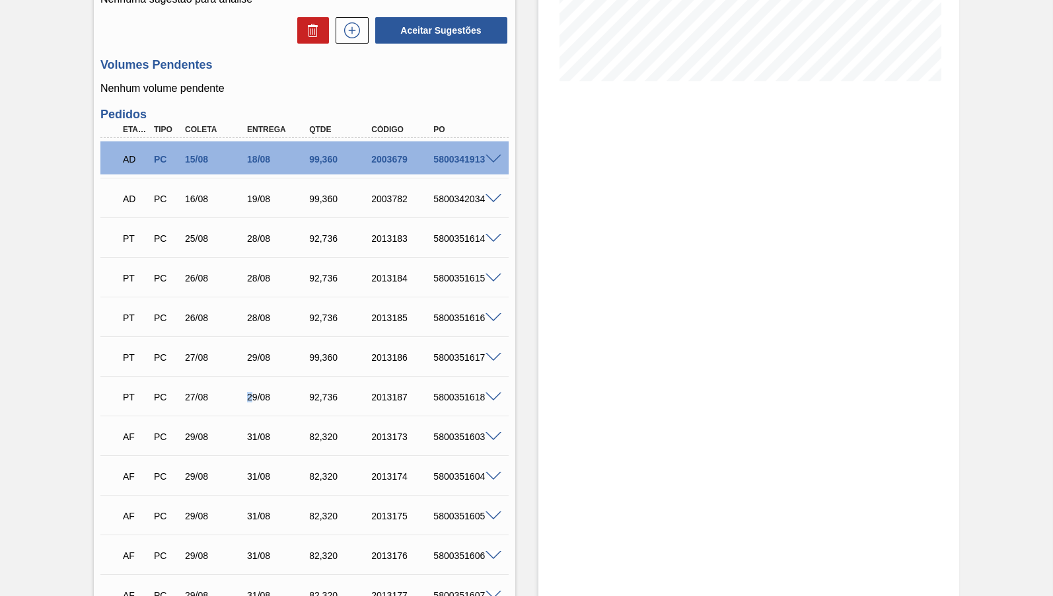
click at [254, 397] on div "29/08" at bounding box center [278, 397] width 69 height 11
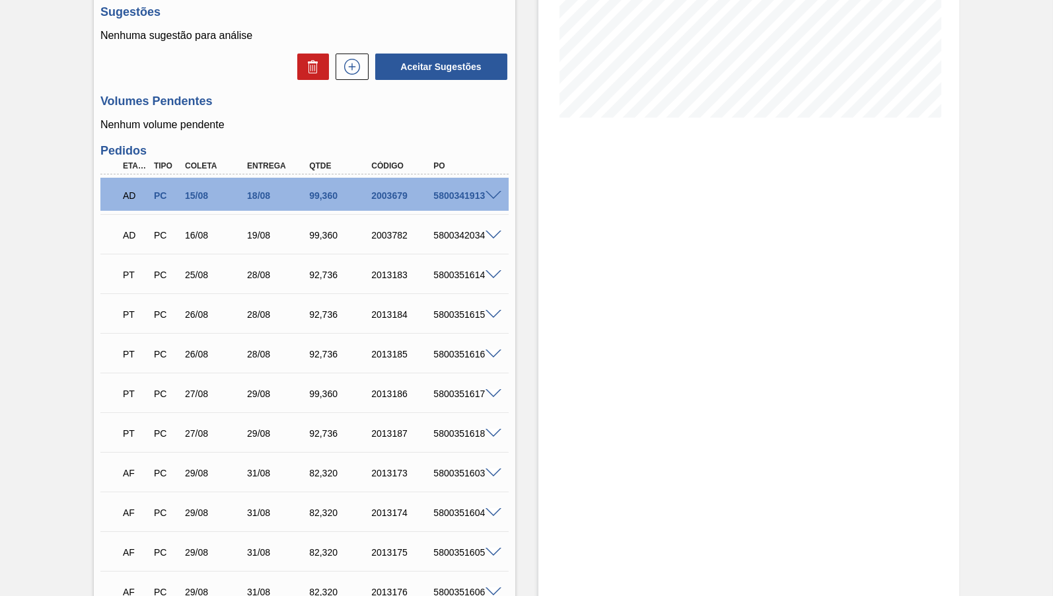
scroll to position [240, 0]
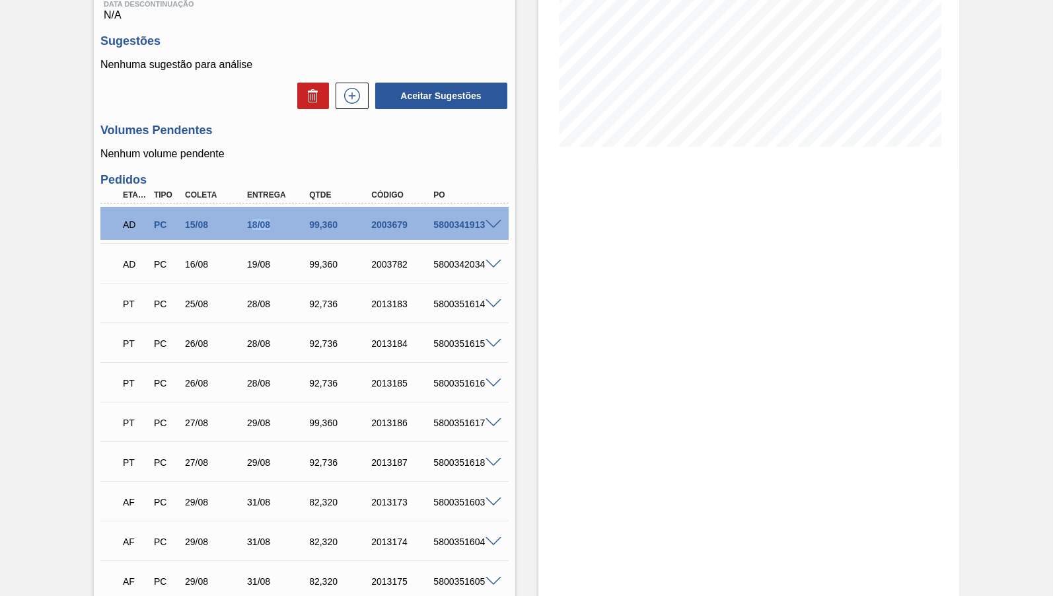
drag, startPoint x: 263, startPoint y: 227, endPoint x: 279, endPoint y: 226, distance: 16.6
click at [279, 226] on div "18/08" at bounding box center [278, 224] width 69 height 11
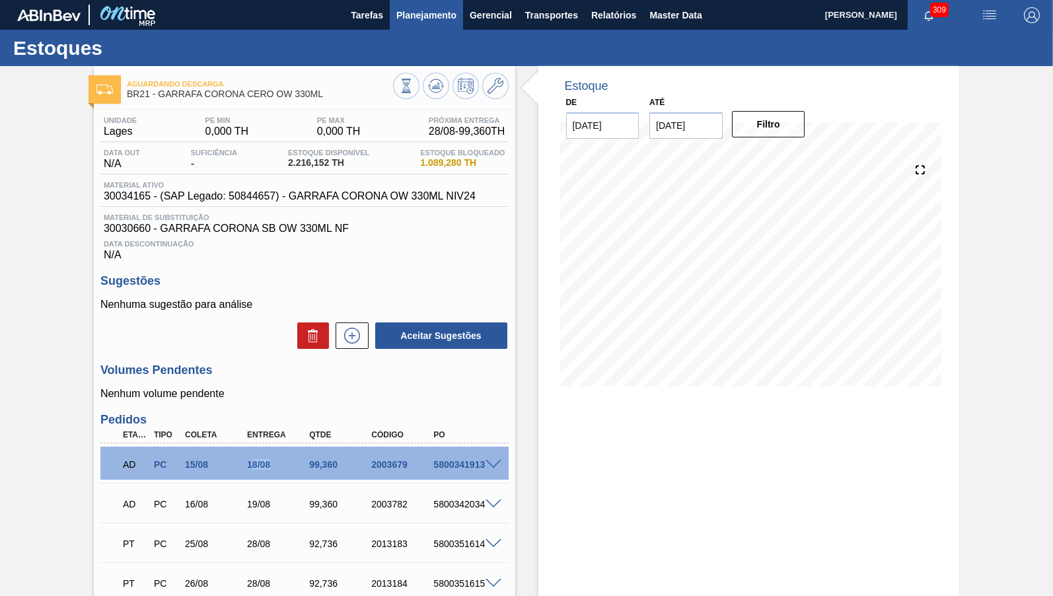
click at [435, 13] on span "Planejamento" at bounding box center [426, 15] width 60 height 16
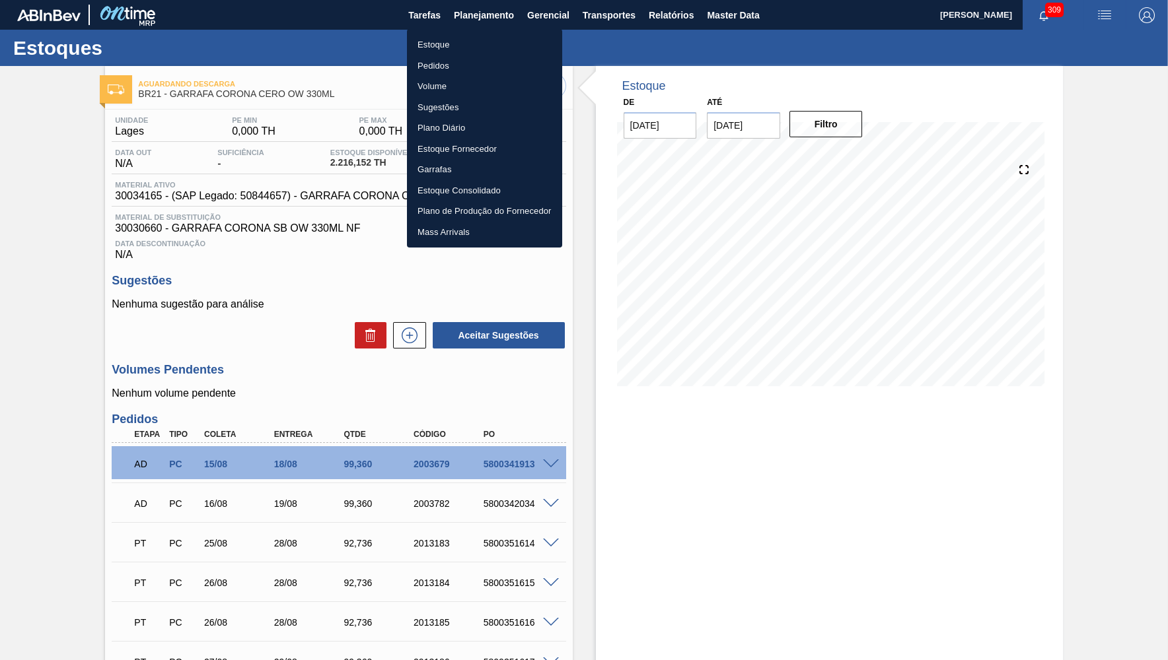
click at [472, 49] on li "Estoque" at bounding box center [484, 44] width 155 height 21
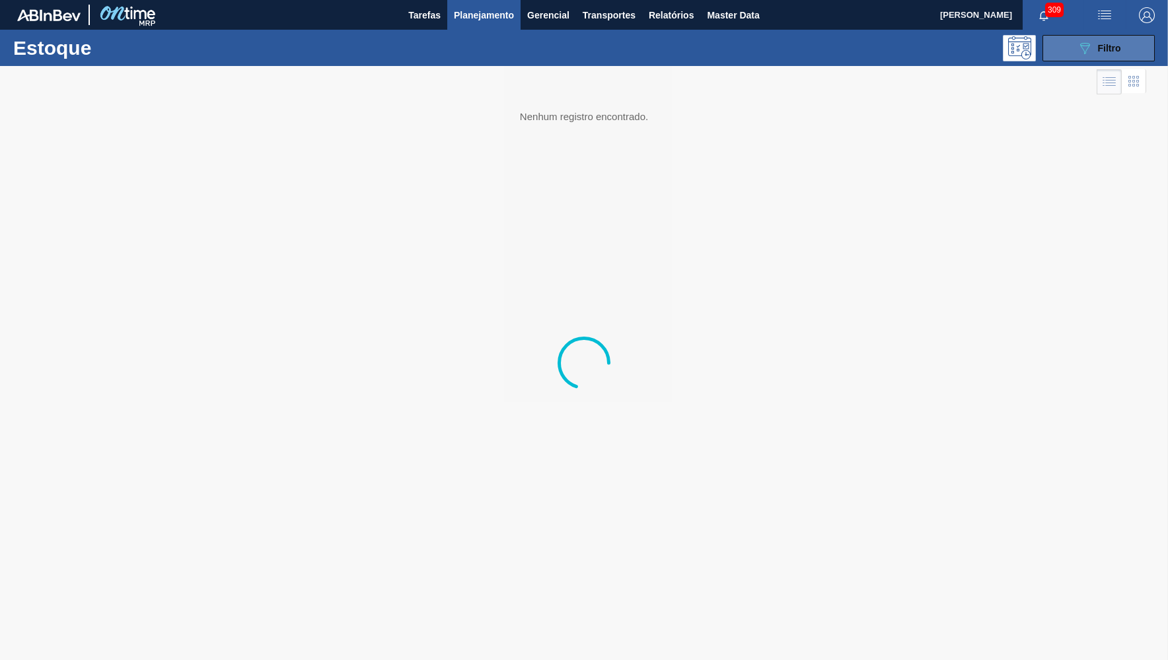
click at [1052, 48] on button "089F7B8B-B2A5-4AFE-B5C0-19BA573D28AC Filtro" at bounding box center [1098, 48] width 112 height 26
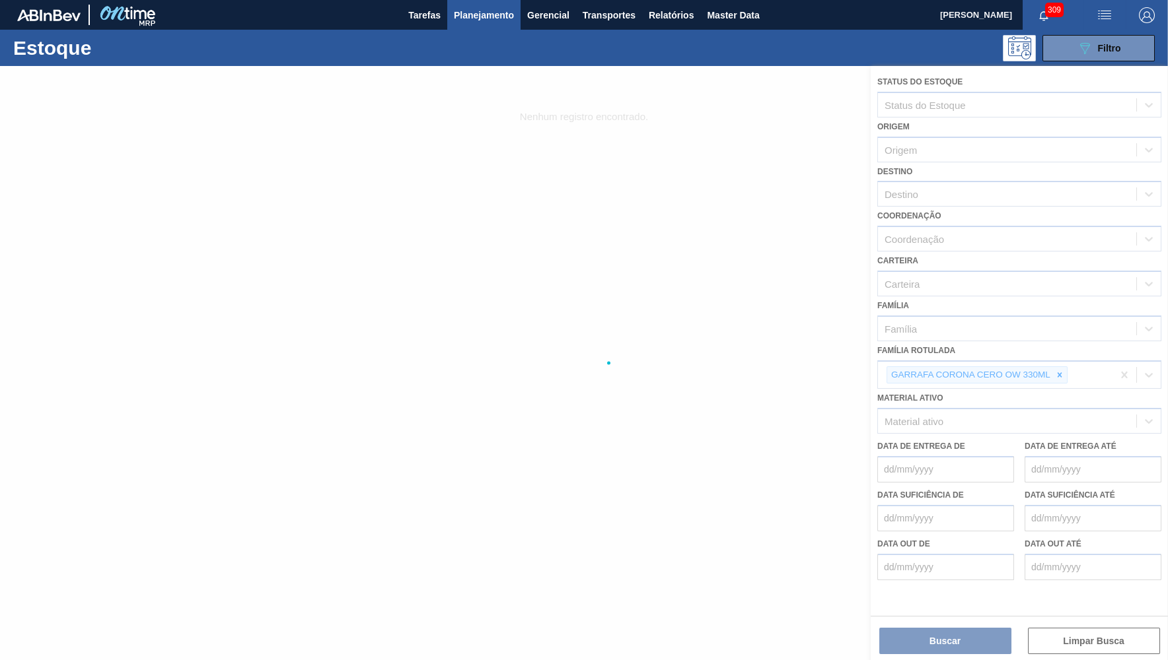
click at [1052, 359] on div at bounding box center [584, 363] width 1168 height 594
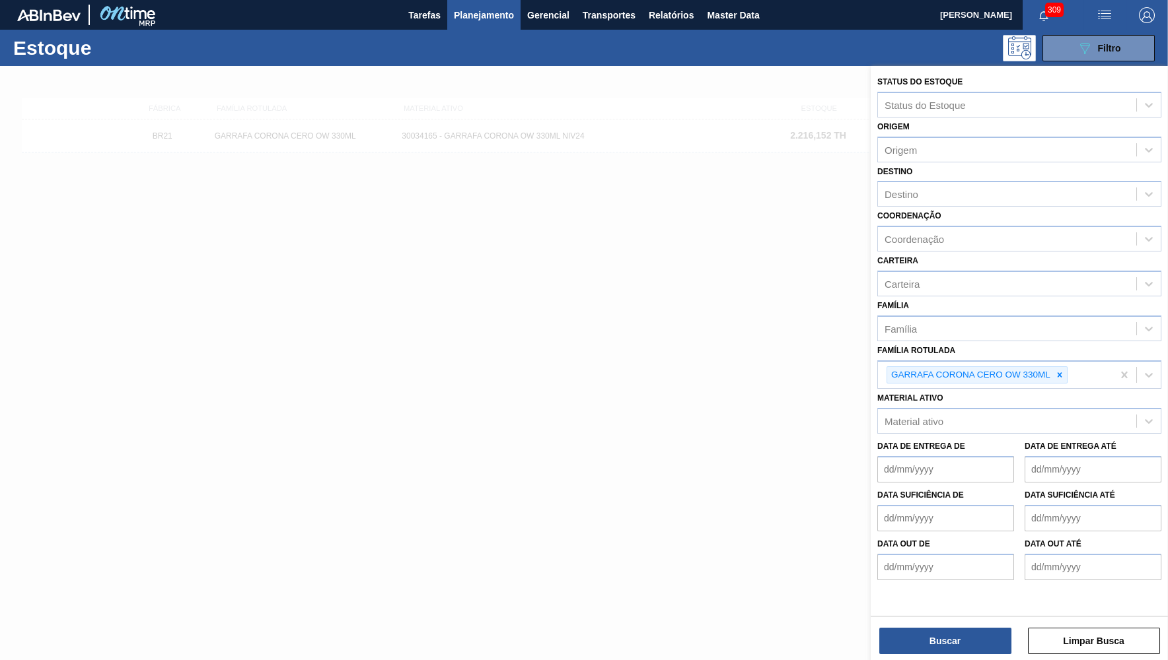
click at [1052, 370] on icon at bounding box center [1059, 374] width 9 height 9
type Rotulada "c"
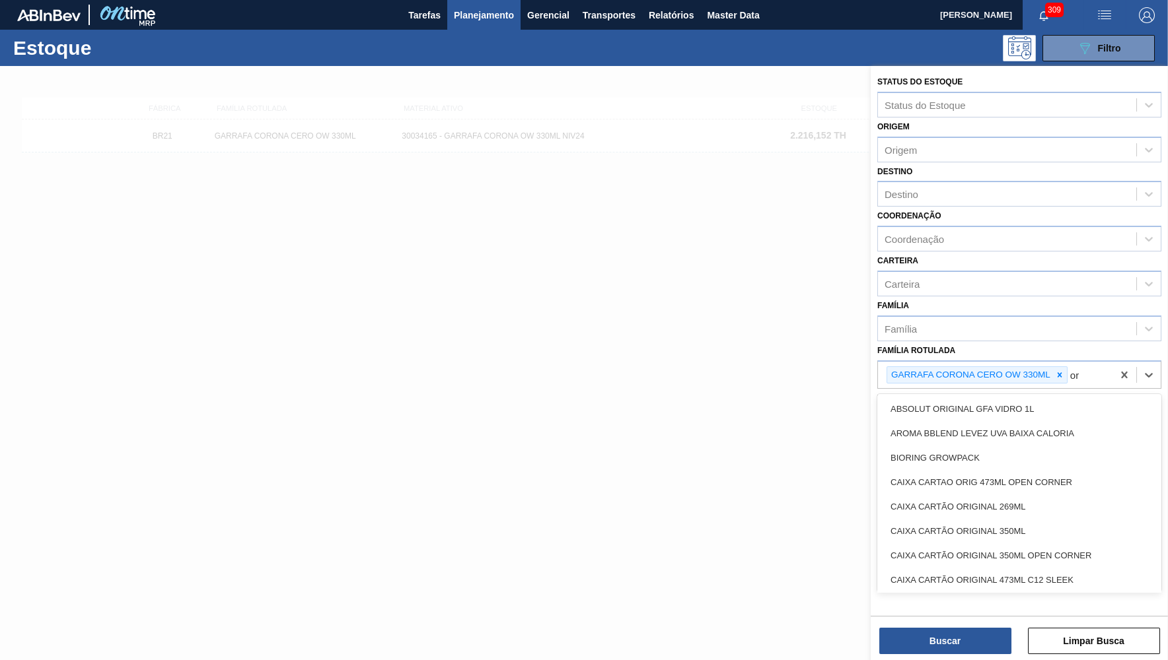
type Rotulada "o"
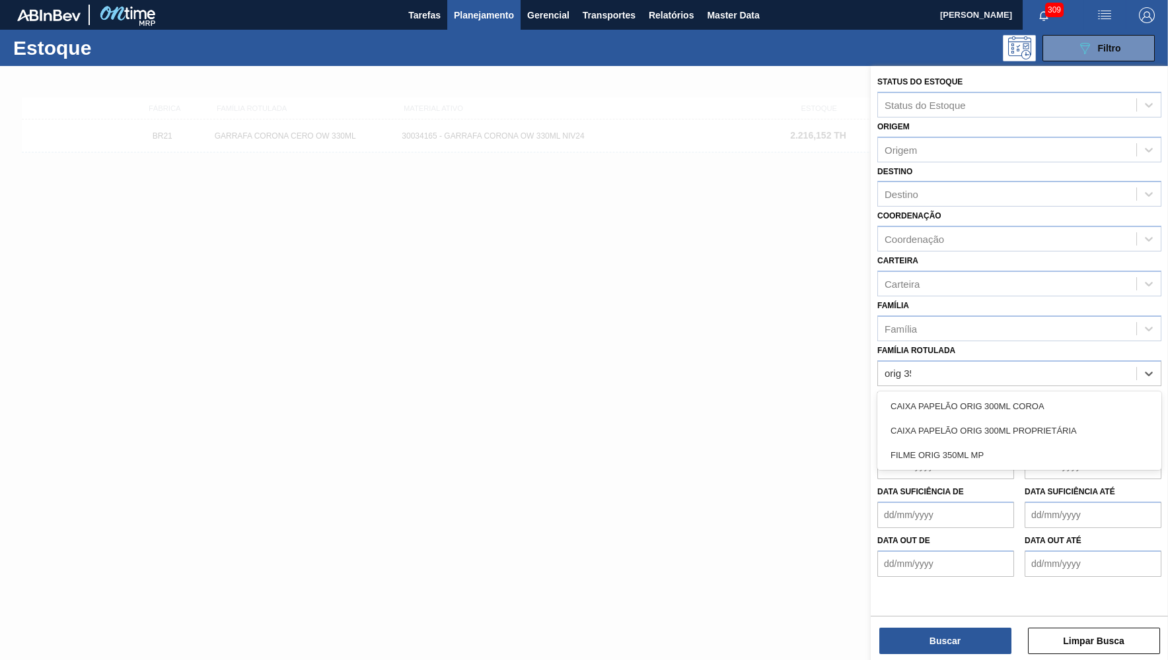
type Rotulada "orig 350"
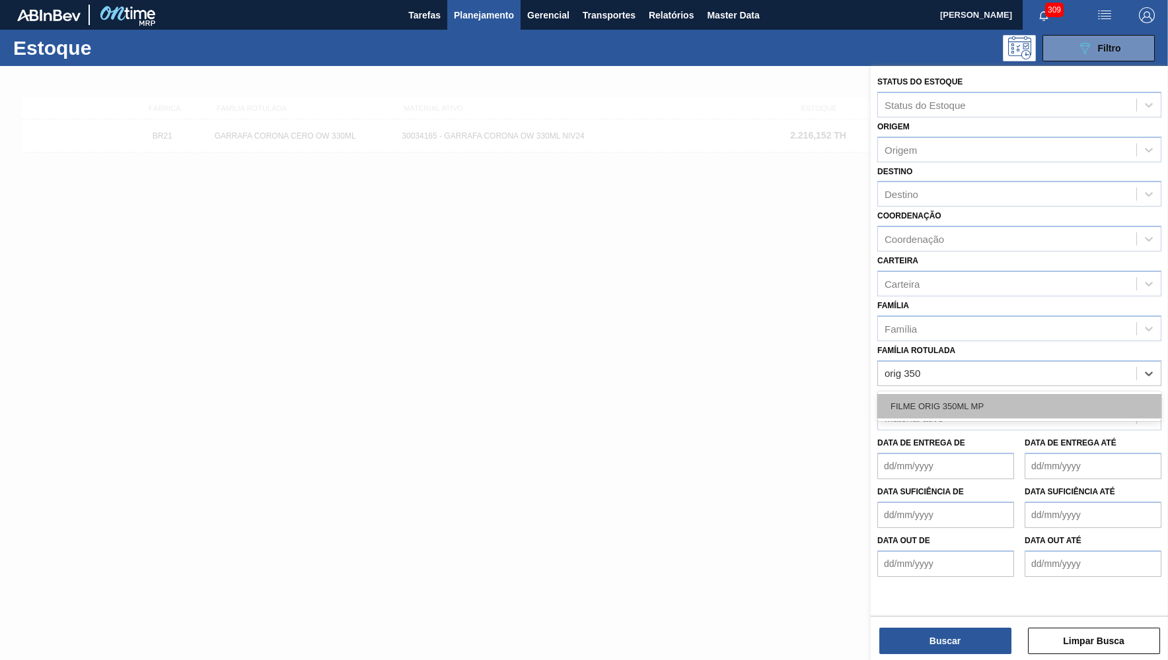
click at [947, 394] on div "FILME ORIG 350ML MP" at bounding box center [1019, 406] width 284 height 24
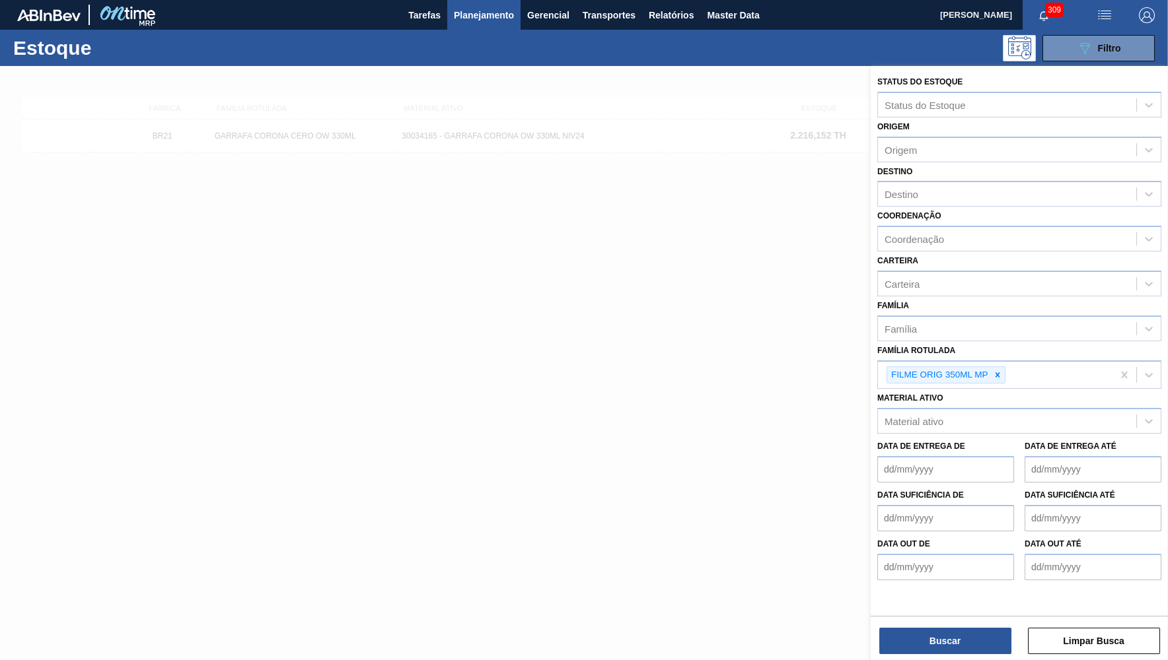
click at [959, 595] on div "Status do Estoque Status do Estoque Origem Origem Destino Destino Coordenação C…" at bounding box center [1018, 339] width 297 height 547
click at [920, 595] on button "Buscar" at bounding box center [945, 641] width 132 height 26
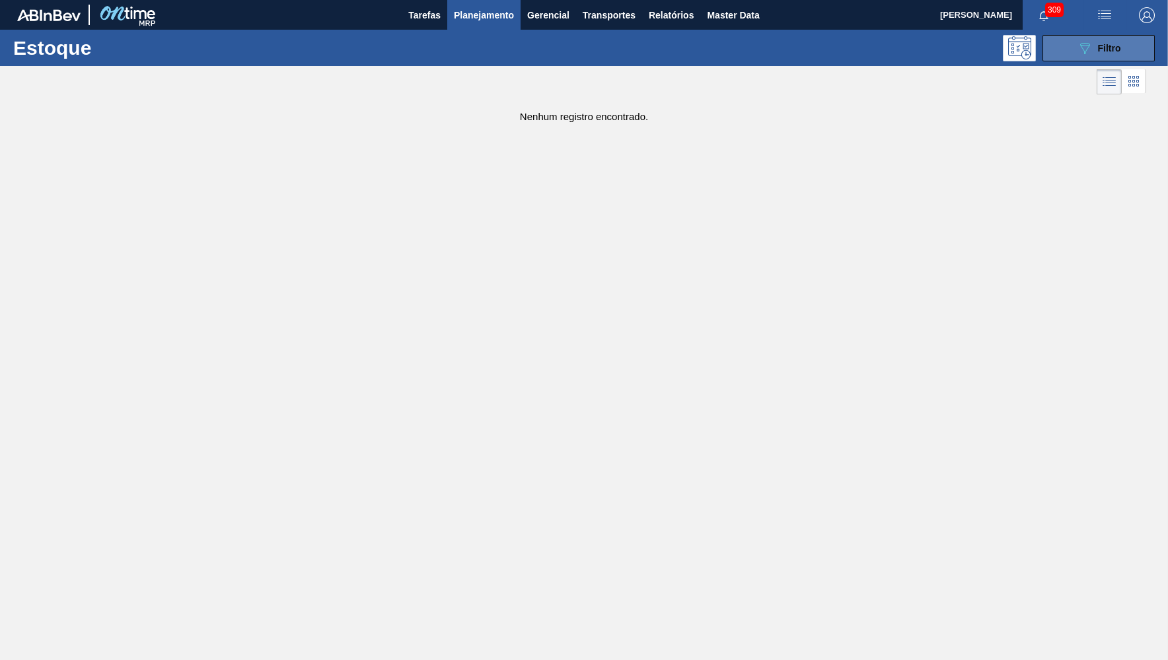
click at [1052, 33] on div "Estoque 089F7B8B-B2A5-4AFE-B5C0-19BA573D28AC Filtro" at bounding box center [584, 48] width 1168 height 36
click at [1052, 44] on icon "089F7B8B-B2A5-4AFE-B5C0-19BA573D28AC" at bounding box center [1084, 48] width 16 height 16
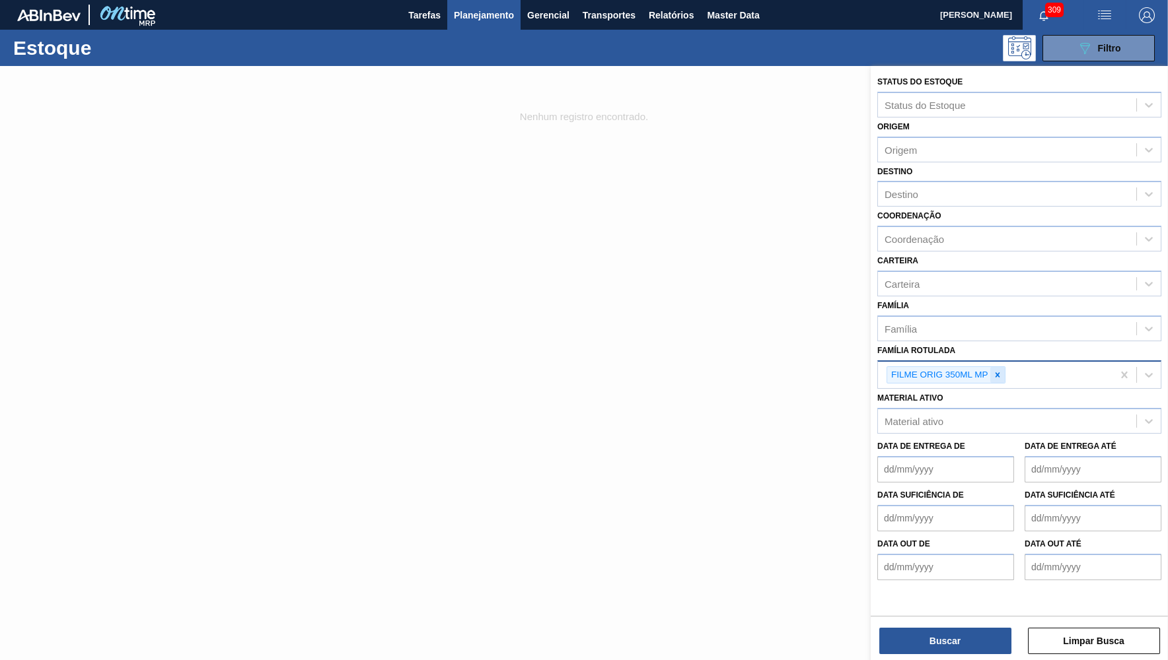
click at [995, 368] on div at bounding box center [997, 375] width 15 height 17
type Rotulada "c"
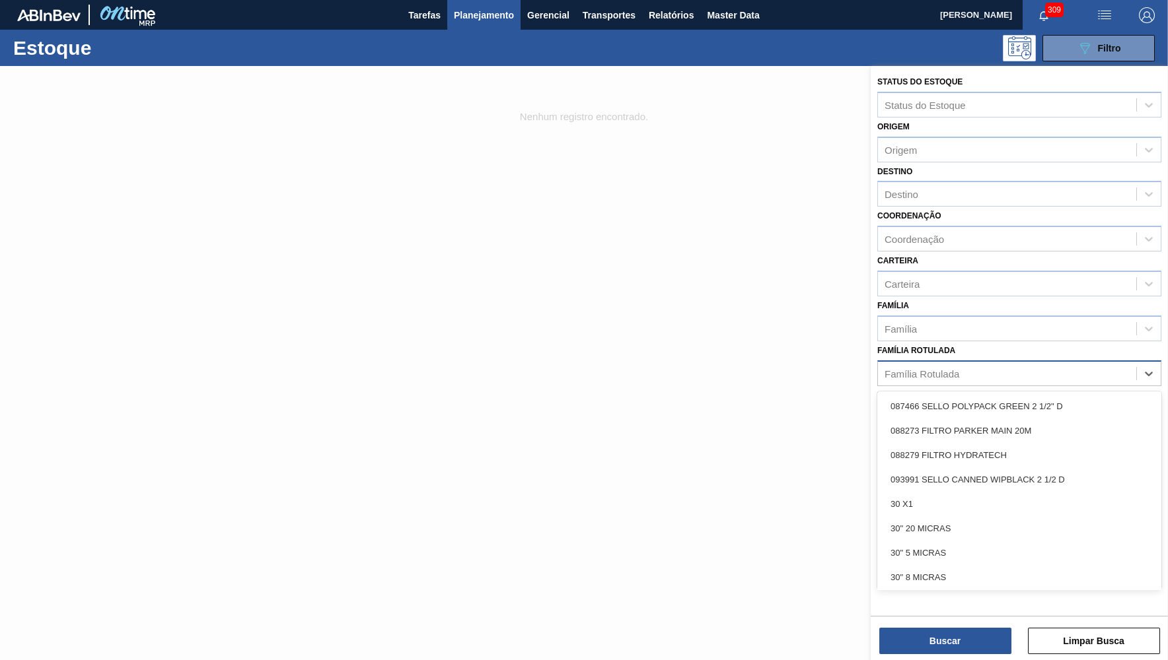
paste Rotulada "FILME ORIGINAL 350ML MP"
type Rotulada "FILME ORIGINAL 350ML MP"
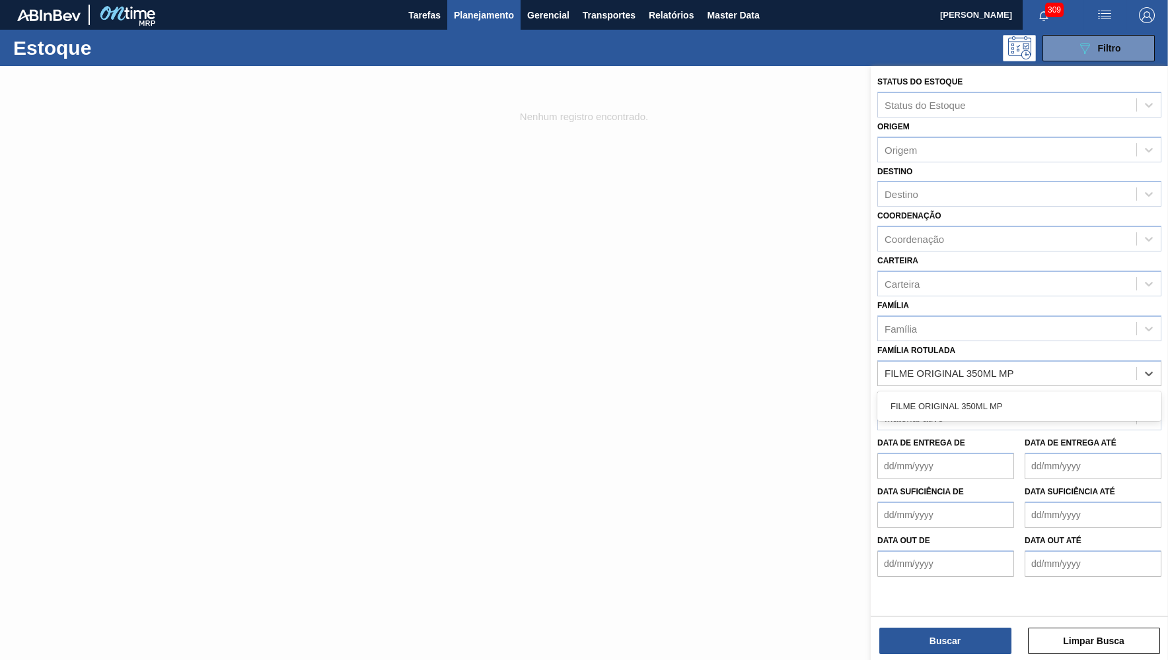
click at [980, 392] on div "FILME ORIGINAL 350ML MP" at bounding box center [1019, 407] width 284 height 30
click at [962, 403] on div "FILME ORIGINAL 350ML MP" at bounding box center [1019, 406] width 284 height 24
click at [966, 595] on div "Buscar Limpar Busca" at bounding box center [1018, 634] width 297 height 37
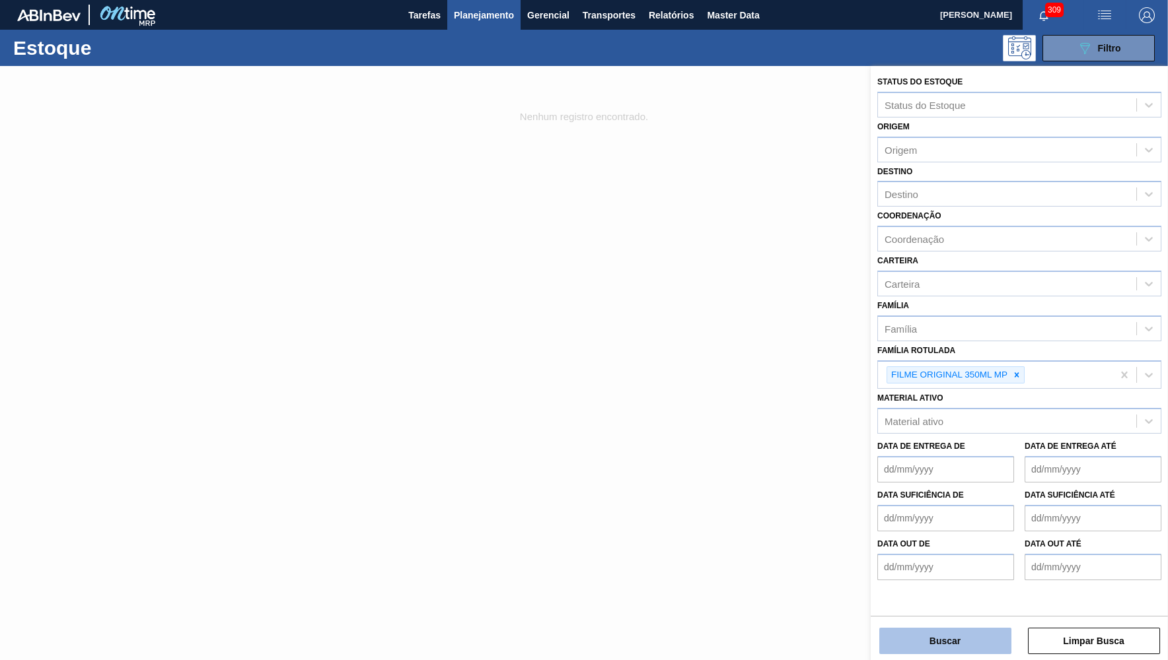
click at [991, 595] on button "Buscar" at bounding box center [945, 641] width 132 height 26
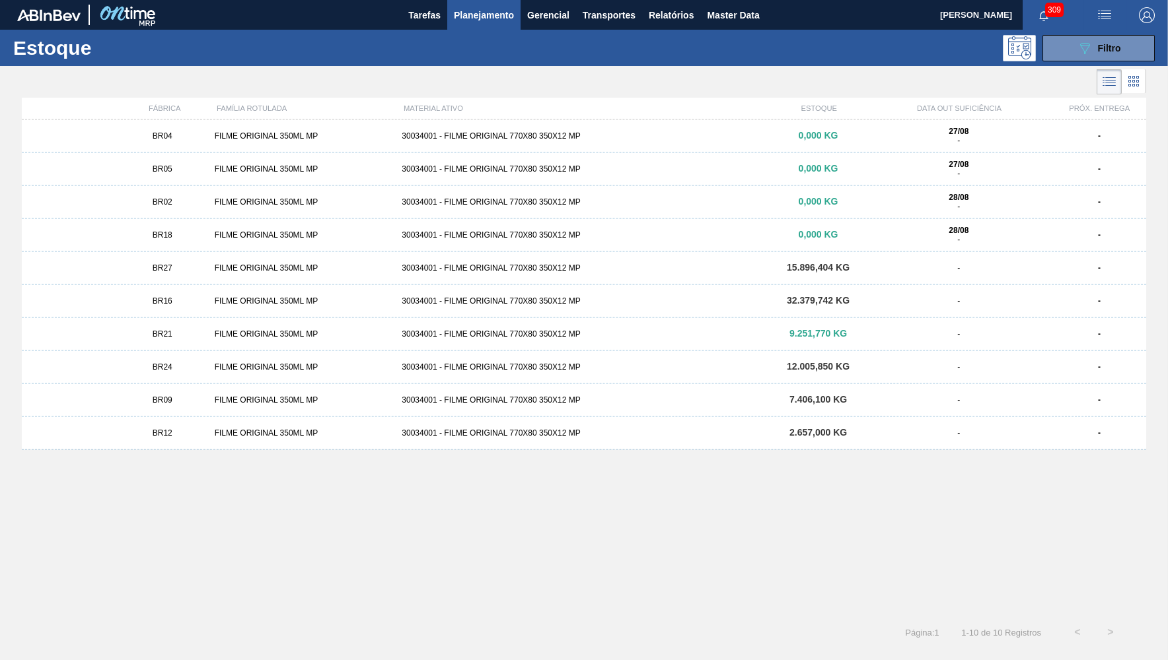
click at [227, 139] on div "FILME ORIGINAL 350ML MP" at bounding box center [303, 135] width 188 height 9
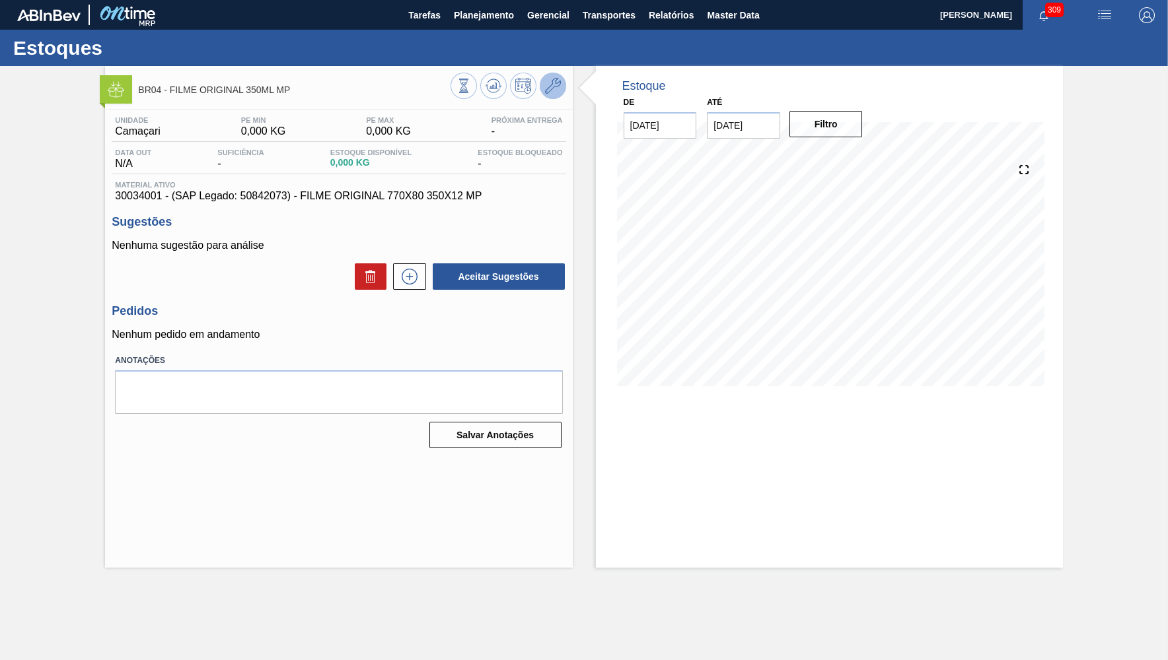
click at [548, 86] on icon at bounding box center [553, 86] width 16 height 16
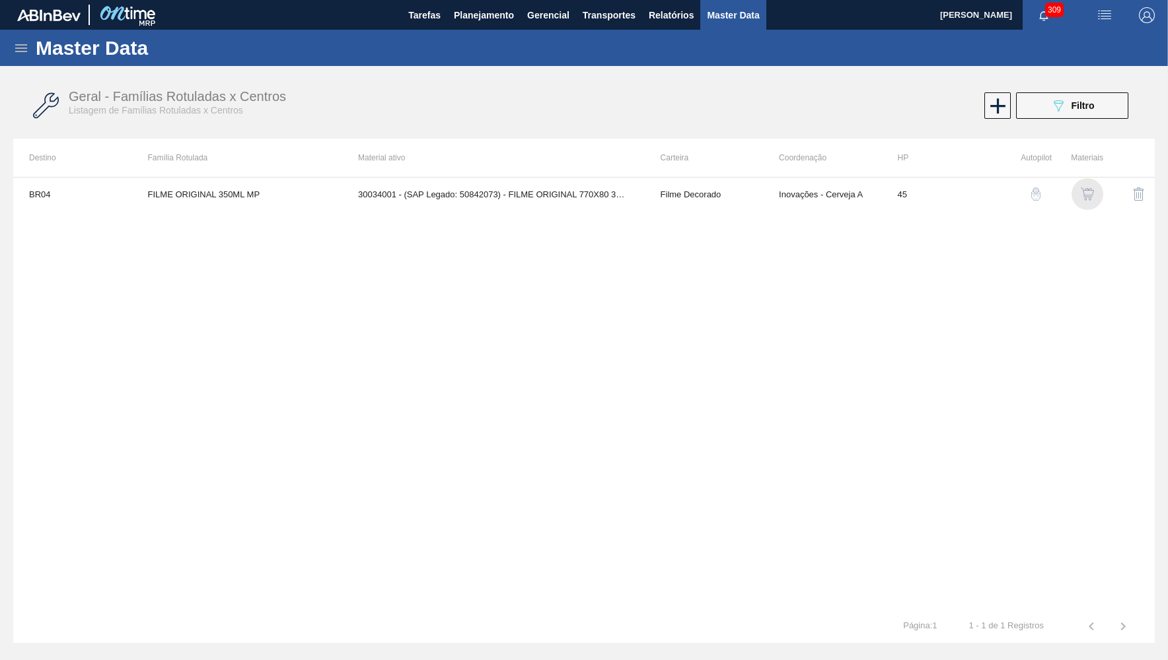
click at [1052, 197] on img "button" at bounding box center [1086, 194] width 13 height 13
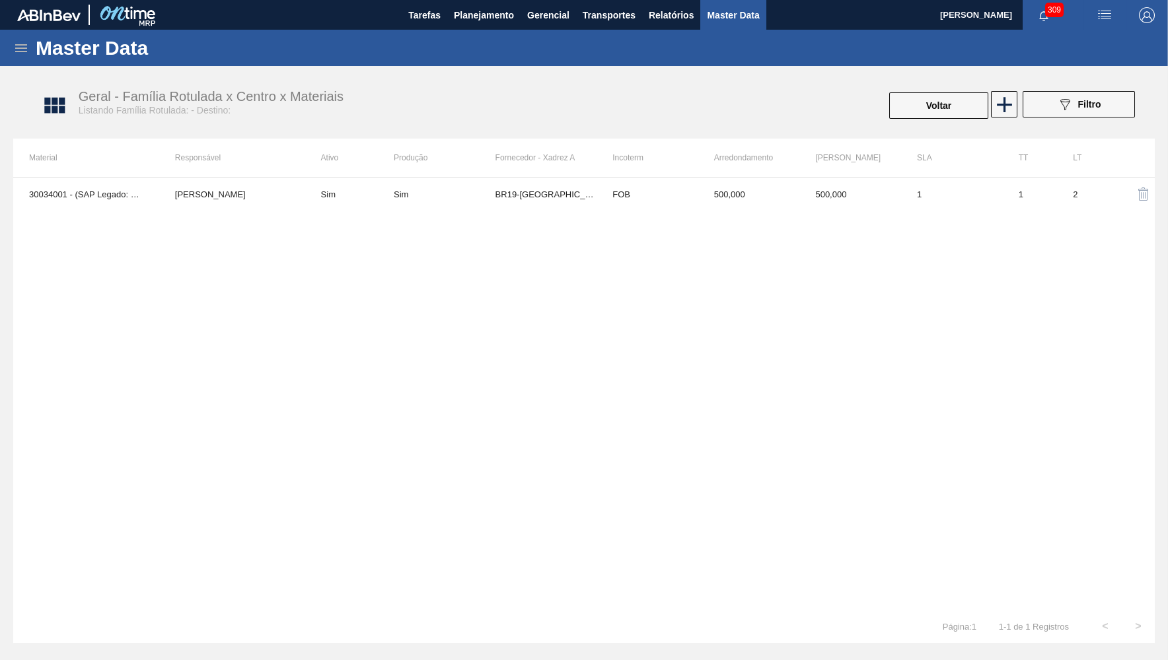
click at [399, 243] on div "30034001 - (SAP Legado: 50842073) - FILME ORIGINAL 770X80 350X12 MP [PERSON_NAM…" at bounding box center [583, 393] width 1141 height 433
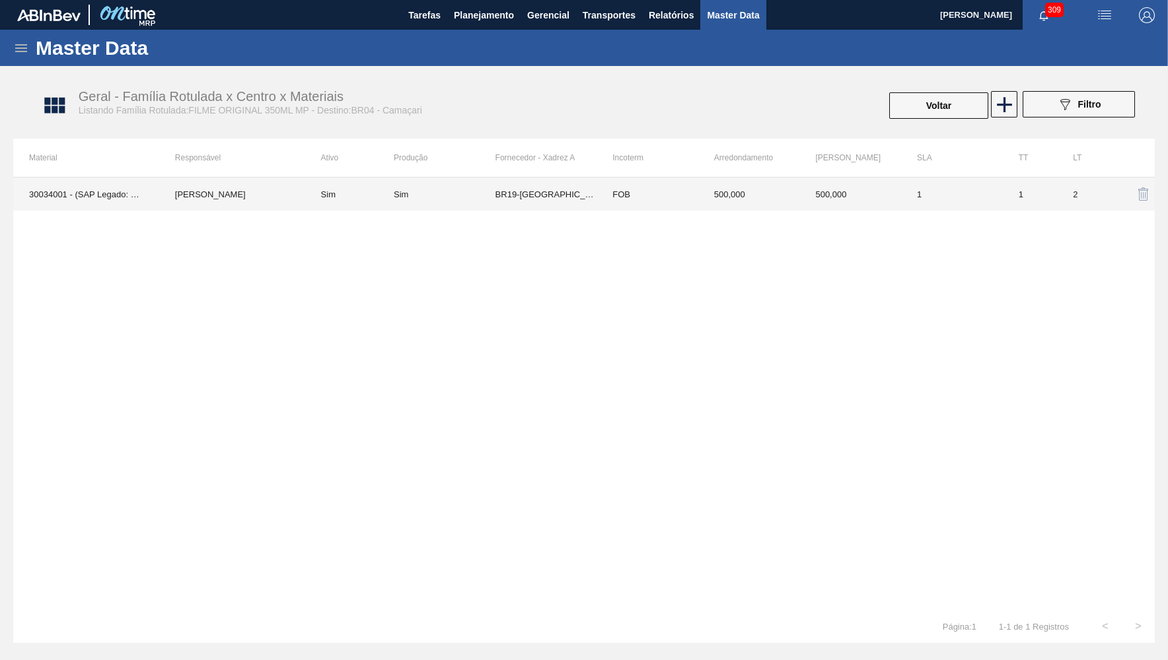
click at [392, 204] on td "Sim" at bounding box center [349, 194] width 88 height 33
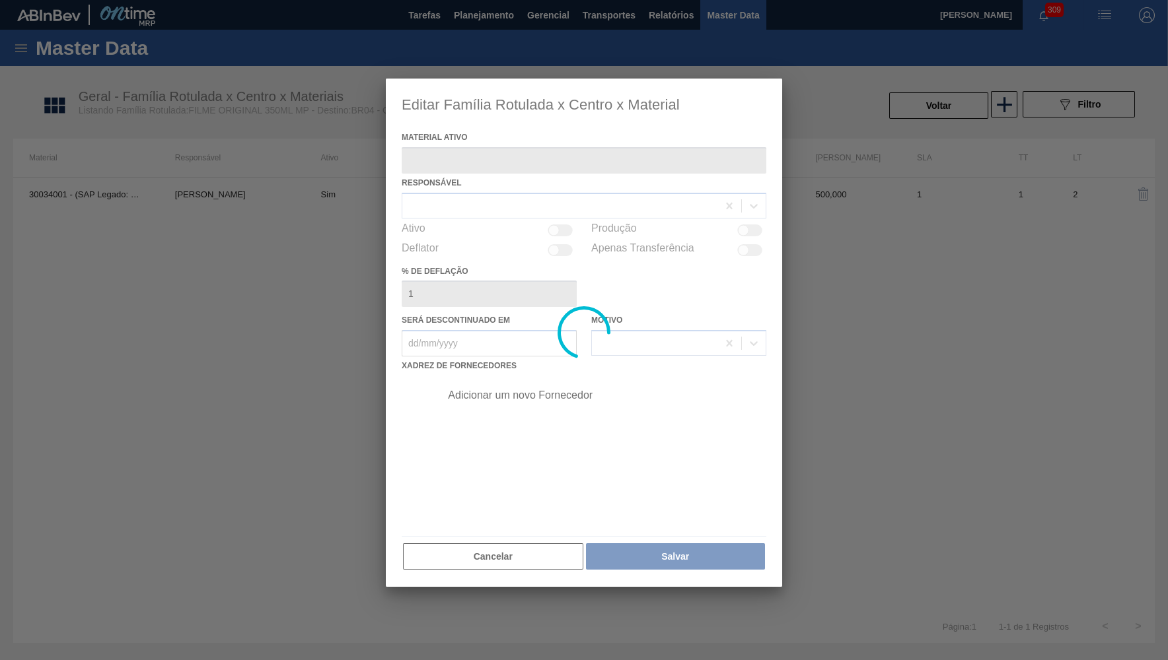
type ativo "30034001 - (SAP Legado: 50842073) - FILME ORIGINAL 770X80 350X12 MP"
checkbox input "true"
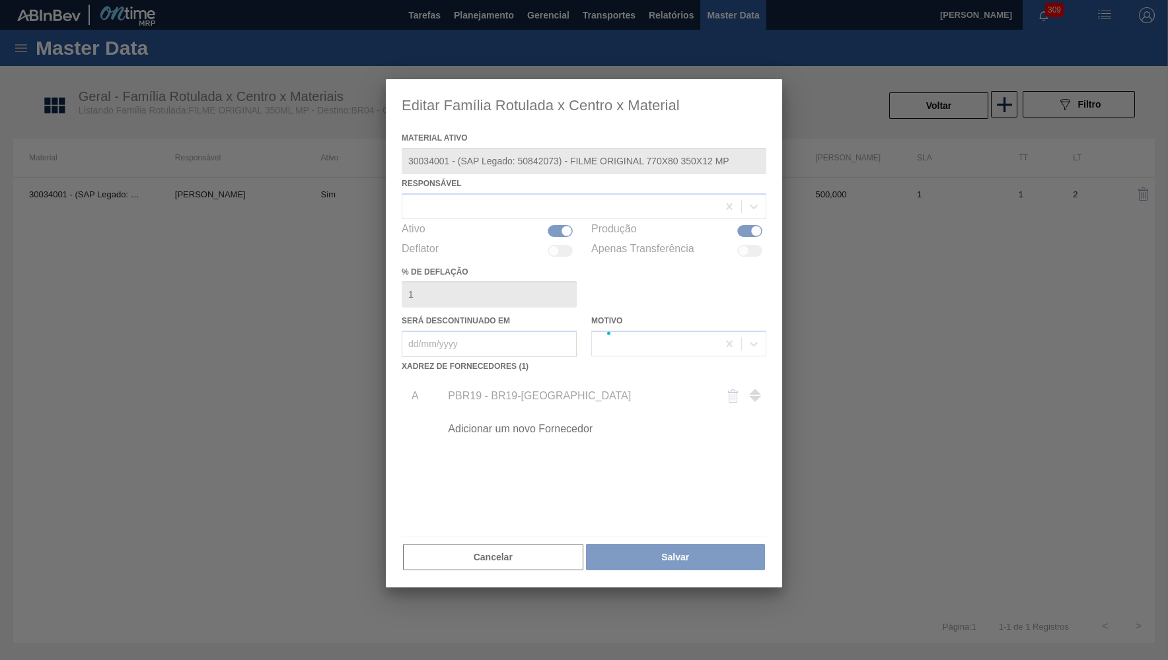
click at [542, 419] on div at bounding box center [584, 333] width 396 height 508
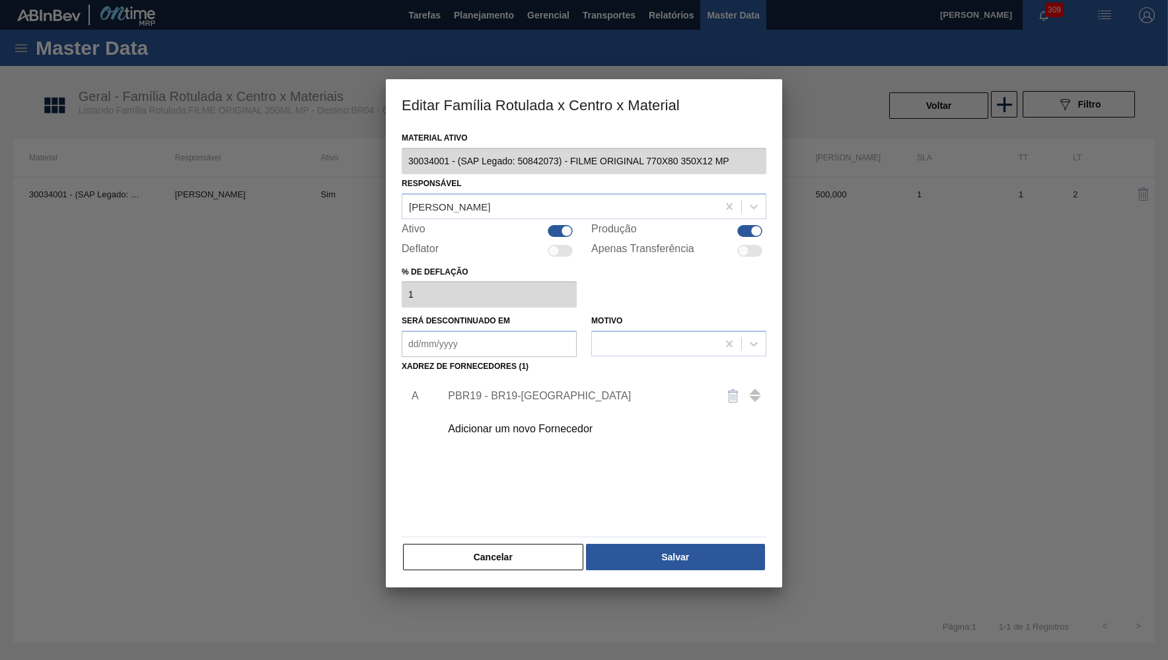
click at [540, 425] on div "Adicionar um novo Fornecedor" at bounding box center [577, 429] width 259 height 12
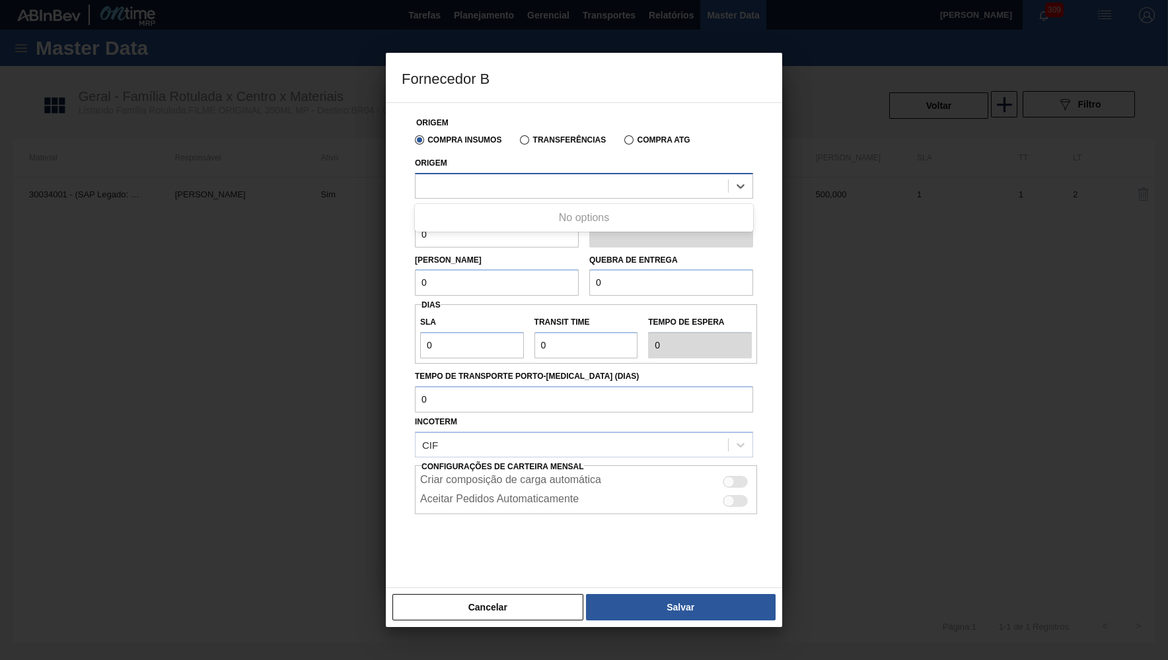
click at [524, 183] on div at bounding box center [571, 185] width 312 height 19
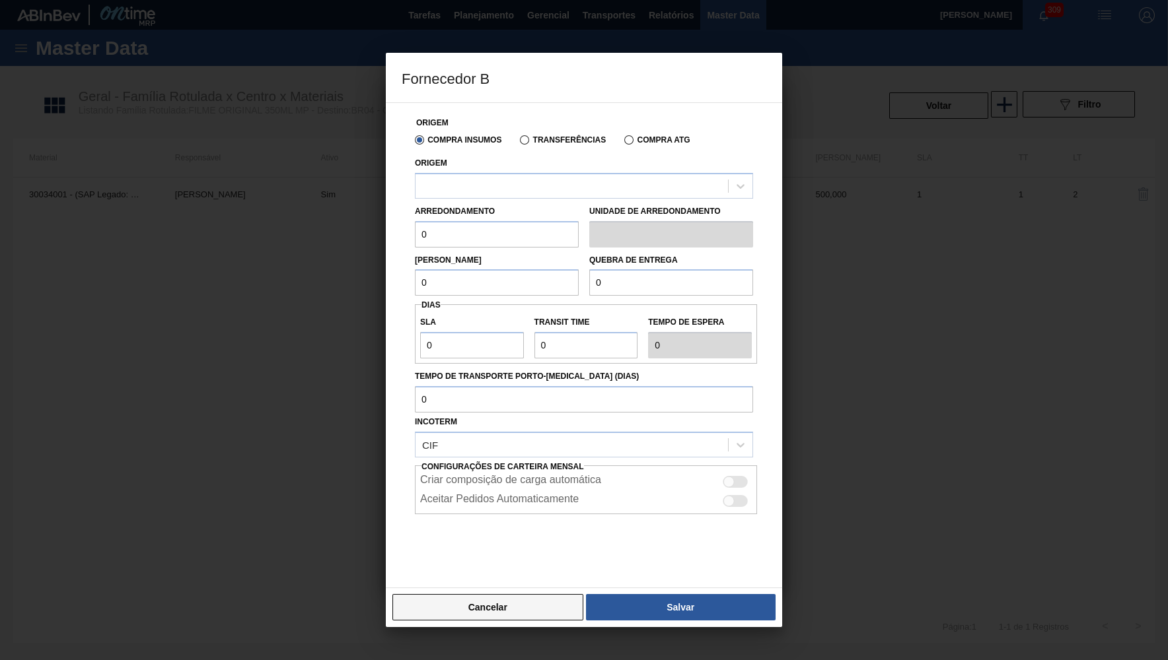
click at [513, 595] on button "Cancelar" at bounding box center [487, 607] width 191 height 26
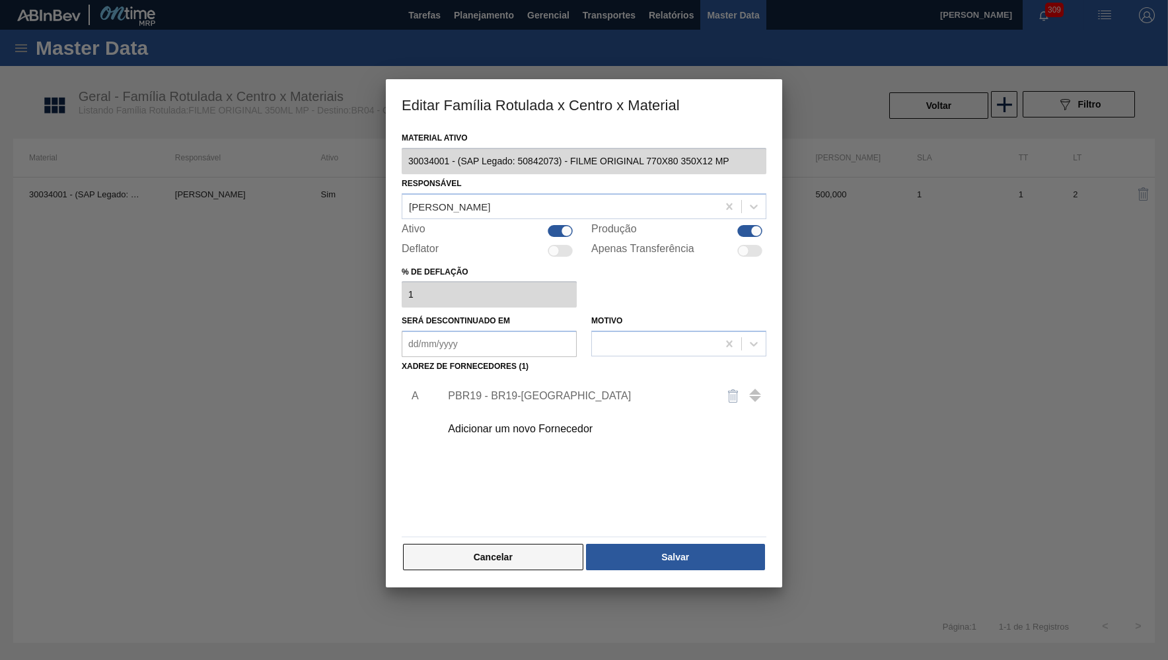
click at [553, 556] on button "Cancelar" at bounding box center [493, 557] width 180 height 26
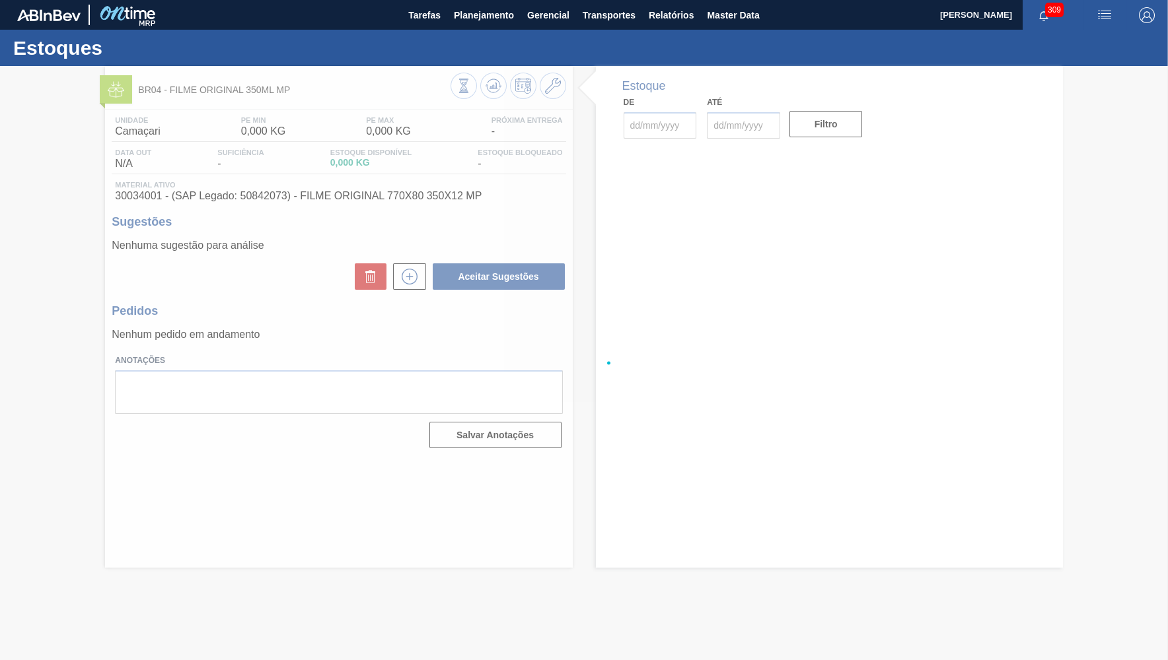
type input "[DATE]"
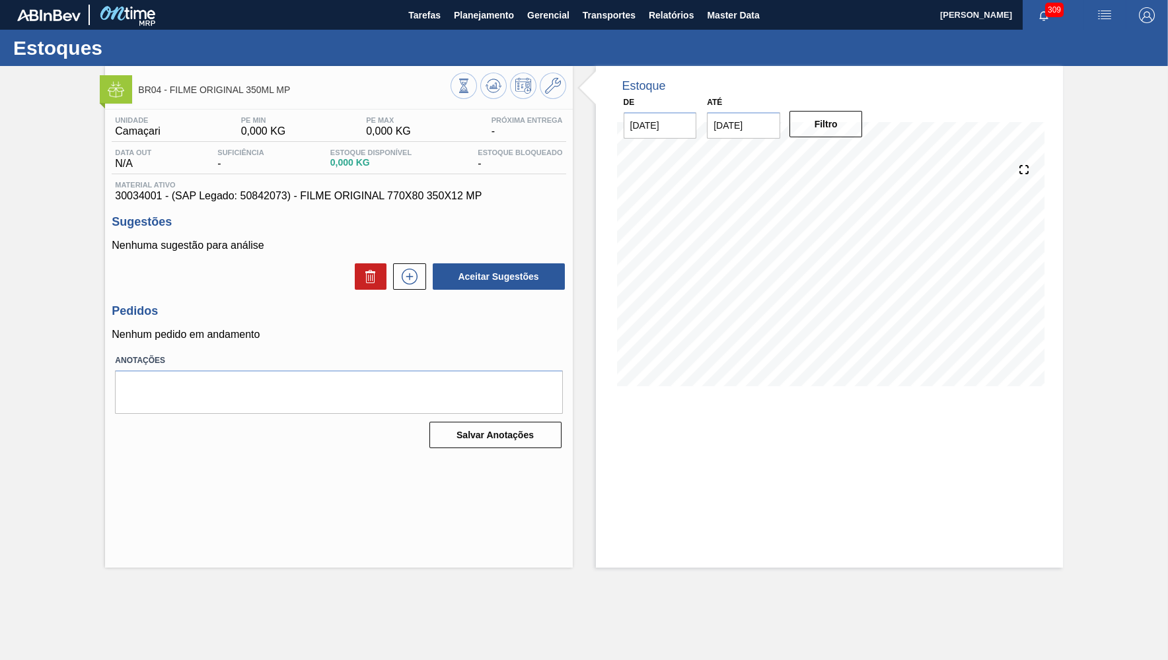
click at [275, 195] on span "30034001 - (SAP Legado: 50842073) - FILME ORIGINAL 770X80 350X12 MP" at bounding box center [338, 196] width 447 height 12
click at [263, 196] on span "30034001 - (SAP Legado: 50842073) - FILME ORIGINAL 770X80 350X12 MP" at bounding box center [338, 196] width 447 height 12
click at [145, 200] on span "30034001 - (SAP Legado: 50842073) - FILME ORIGINAL 770X80 350X12 MP" at bounding box center [338, 196] width 447 height 12
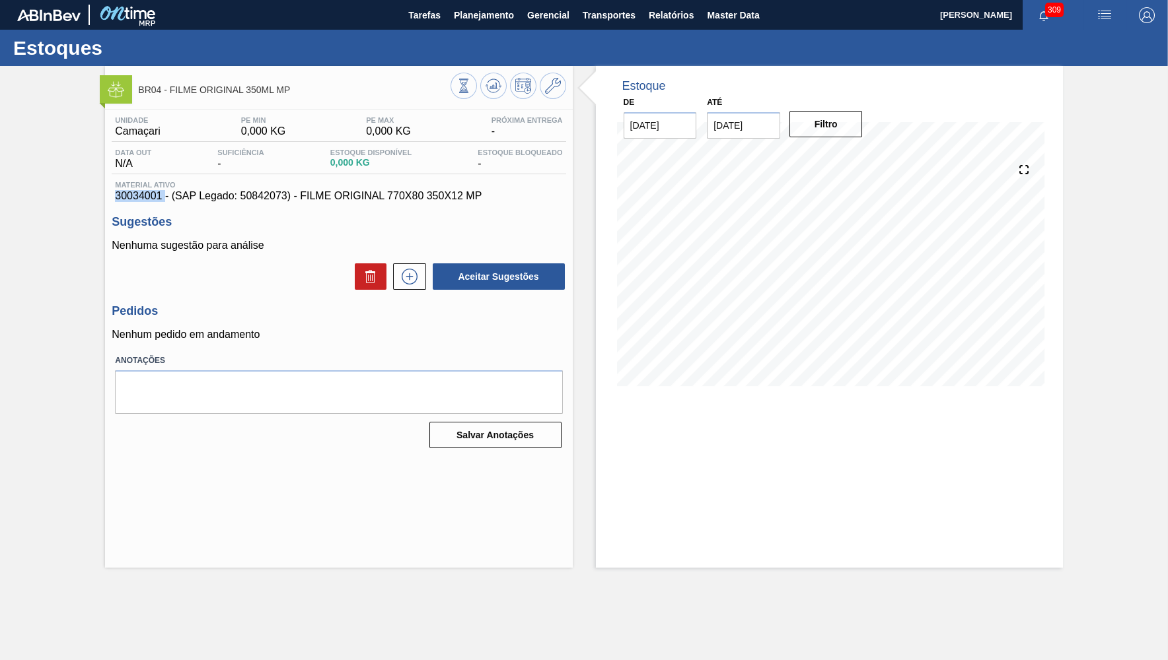
click at [145, 200] on span "30034001 - (SAP Legado: 50842073) - FILME ORIGINAL 770X80 350X12 MP" at bounding box center [338, 196] width 447 height 12
copy span "30034001"
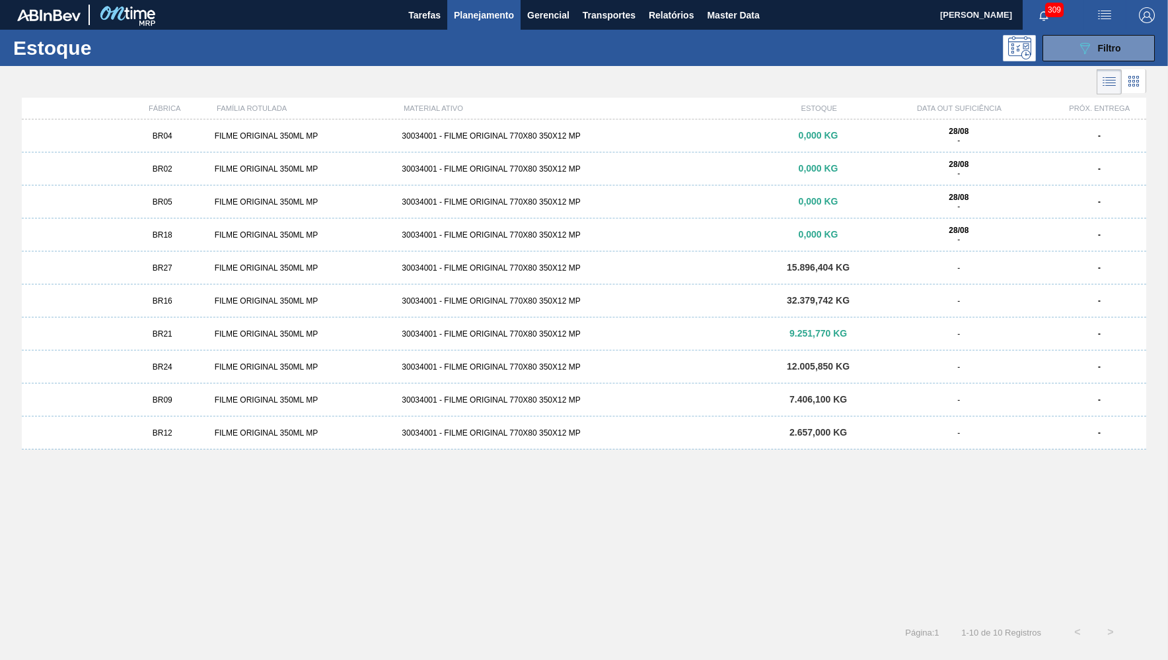
click at [250, 167] on div "FILME ORIGINAL 350ML MP" at bounding box center [303, 168] width 188 height 9
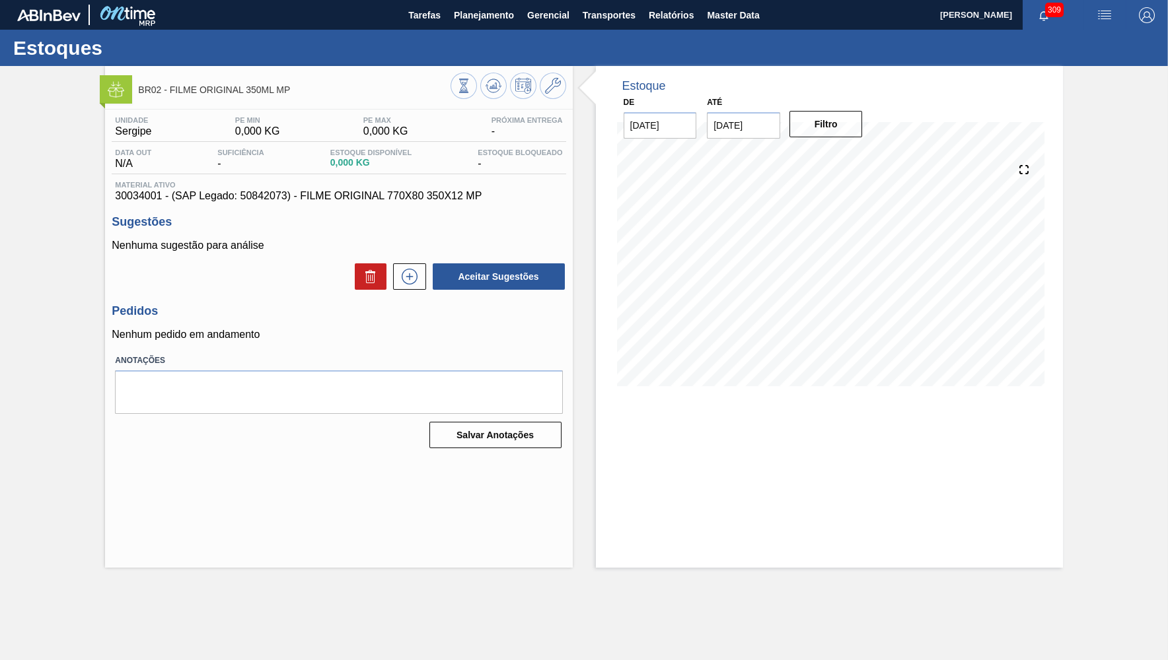
click at [545, 66] on div "Estoques" at bounding box center [584, 48] width 1168 height 36
click at [557, 90] on icon at bounding box center [553, 86] width 16 height 16
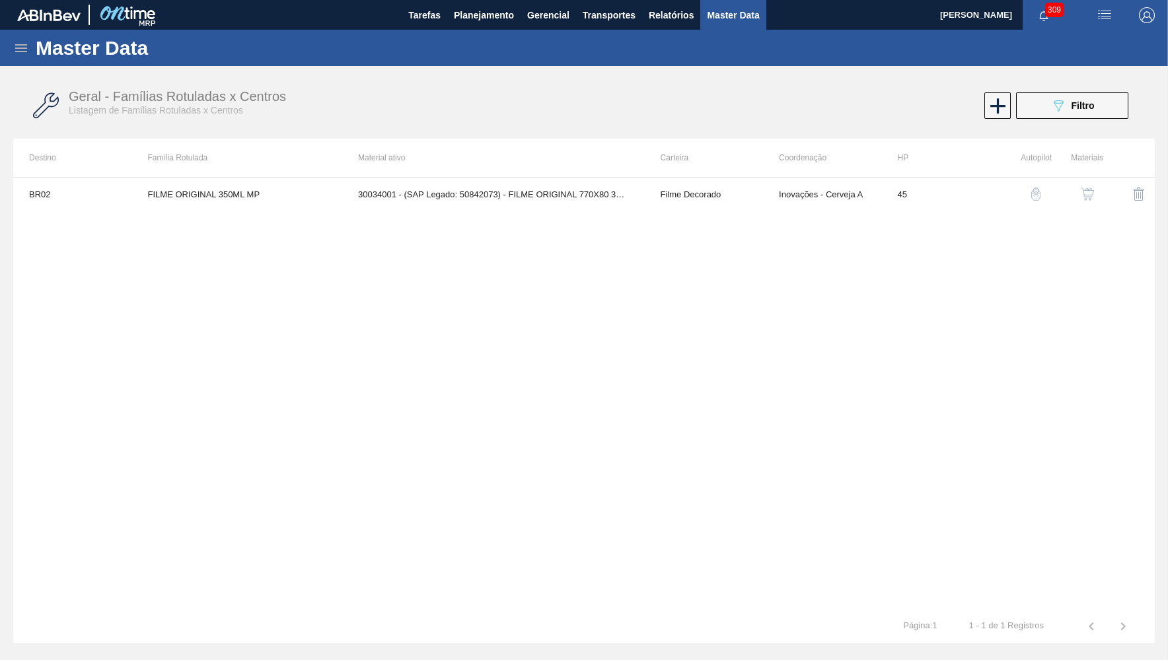
click at [1052, 190] on button "button" at bounding box center [1087, 194] width 32 height 32
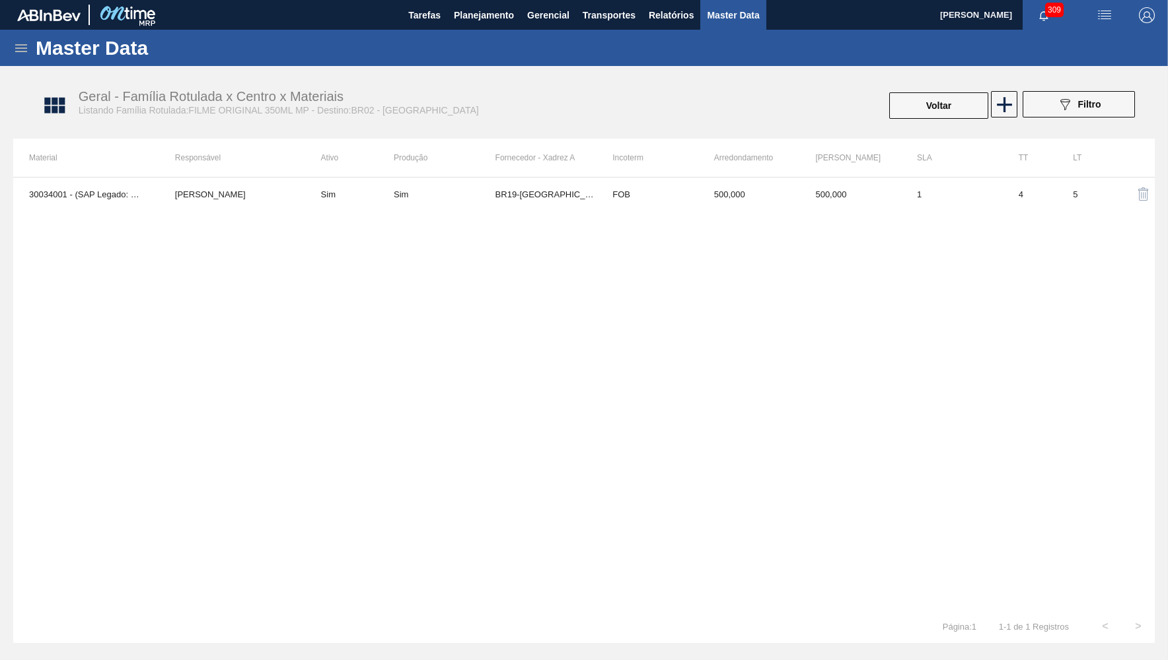
click at [419, 212] on div "30034001 - (SAP Legado: 50842073) - FILME ORIGINAL 770X80 350X12 MP [PERSON_NAM…" at bounding box center [583, 393] width 1141 height 433
click at [565, 169] on th "Fornecedor - Xadrez A" at bounding box center [546, 158] width 102 height 38
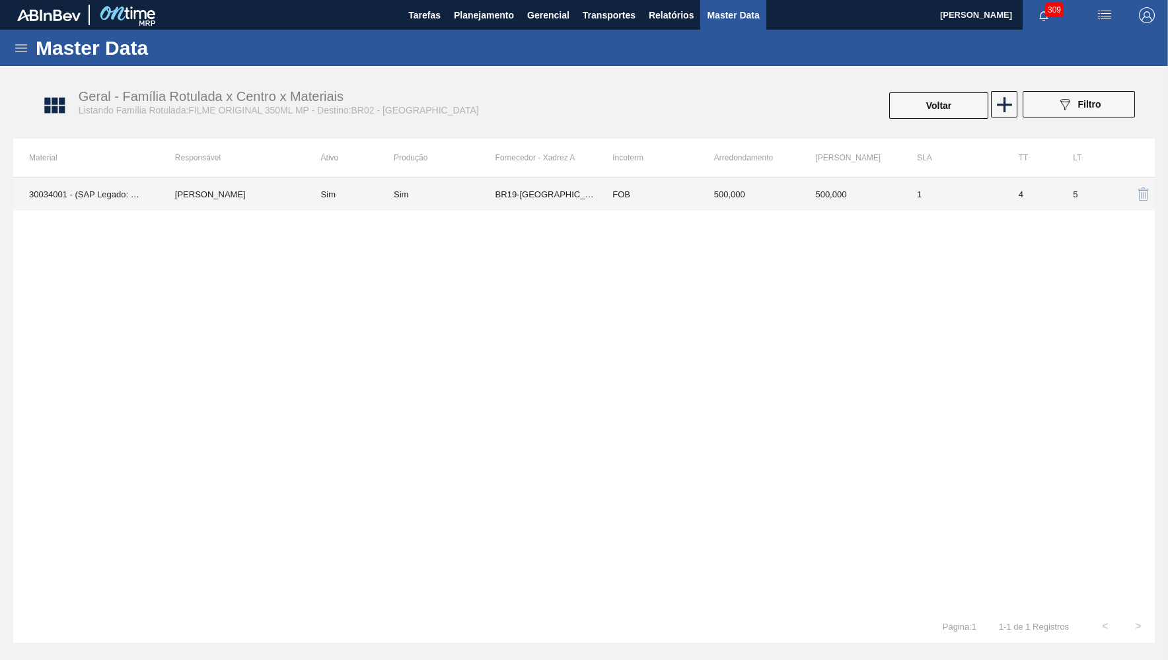
click at [567, 184] on td "BR19-[GEOGRAPHIC_DATA]" at bounding box center [546, 194] width 102 height 33
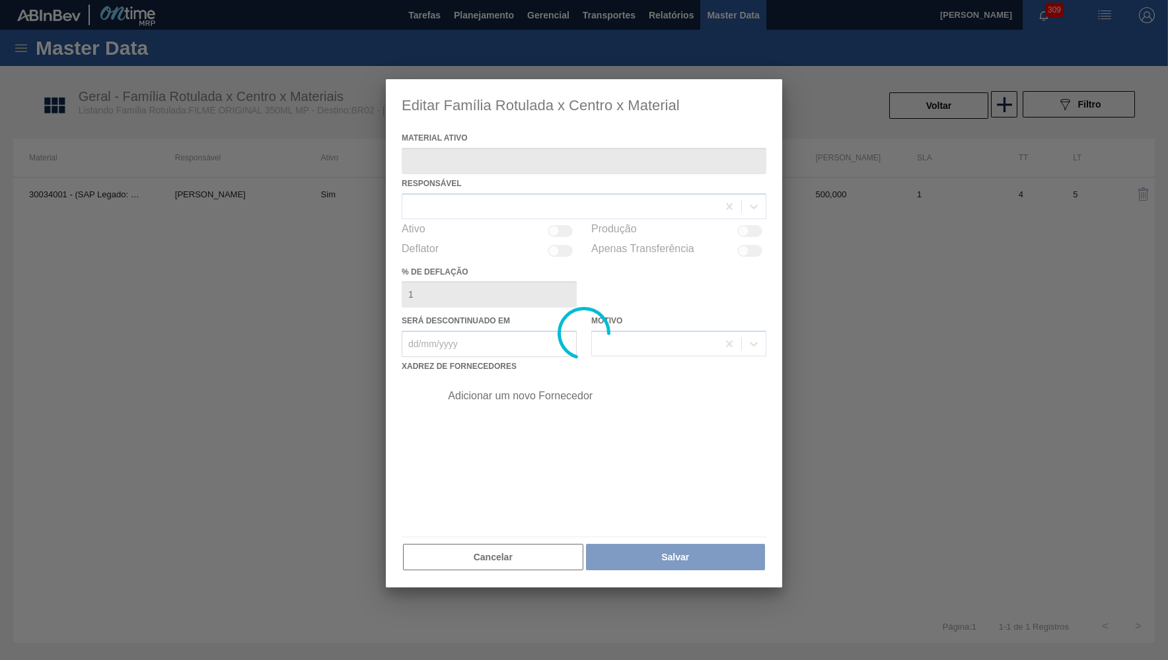
type ativo "30034001 - (SAP Legado: 50842073) - FILME ORIGINAL 770X80 350X12 MP"
checkbox input "true"
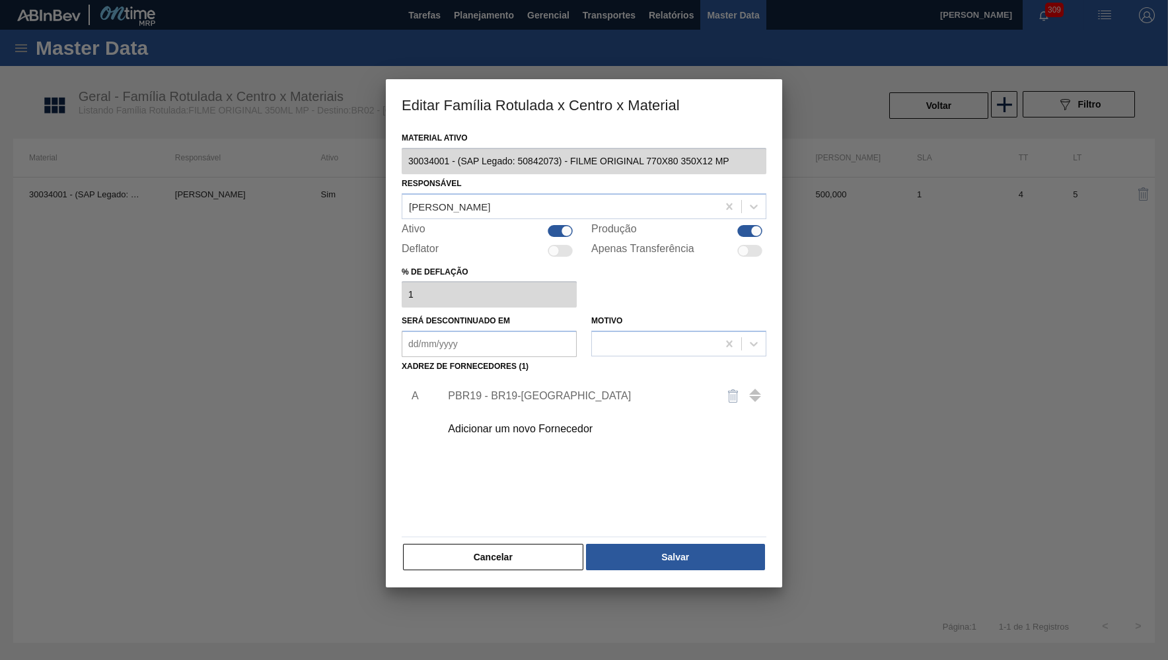
click at [514, 425] on div "Adicionar um novo Fornecedor" at bounding box center [577, 429] width 259 height 12
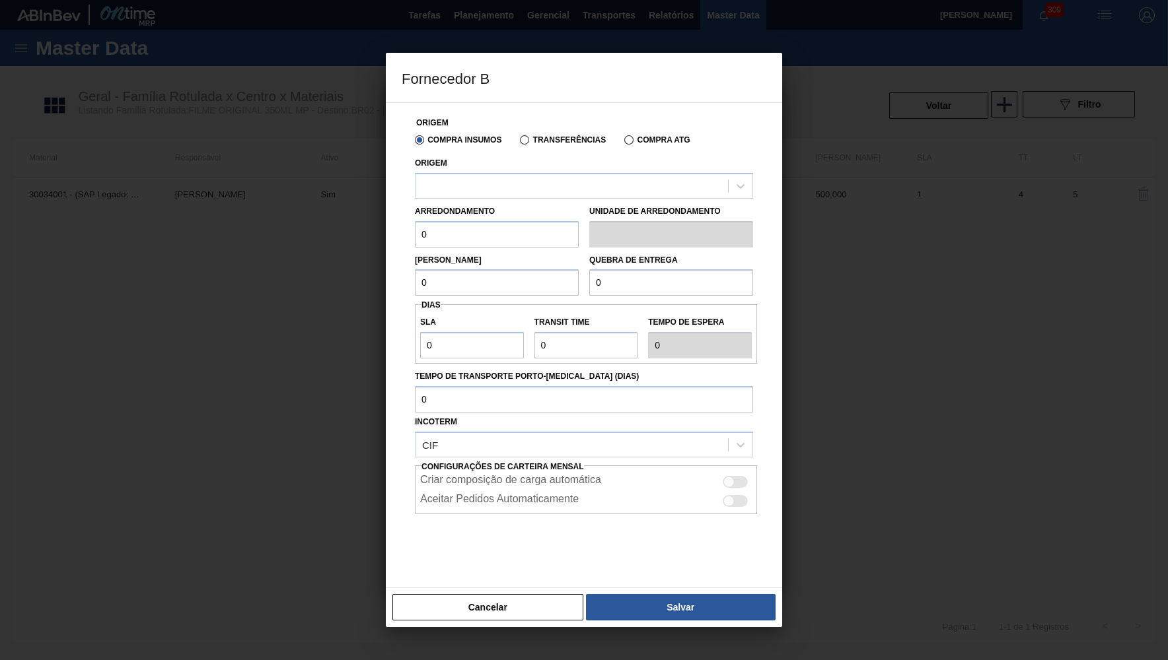
click at [514, 169] on div "Origem" at bounding box center [584, 176] width 338 height 45
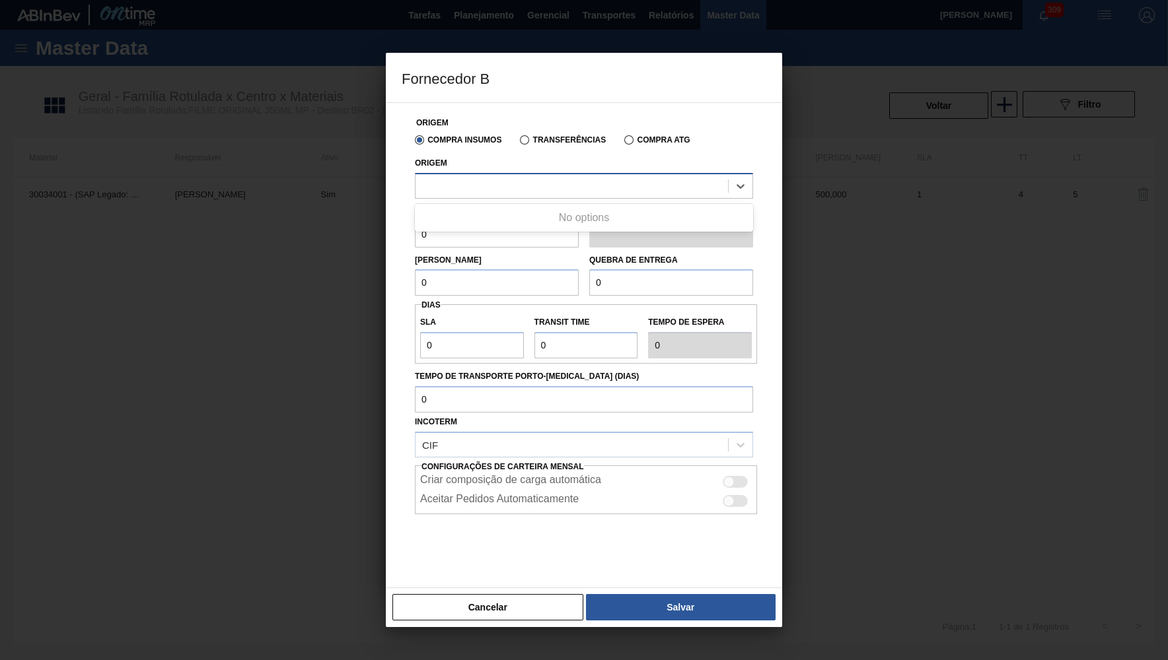
click at [510, 188] on div at bounding box center [571, 185] width 312 height 19
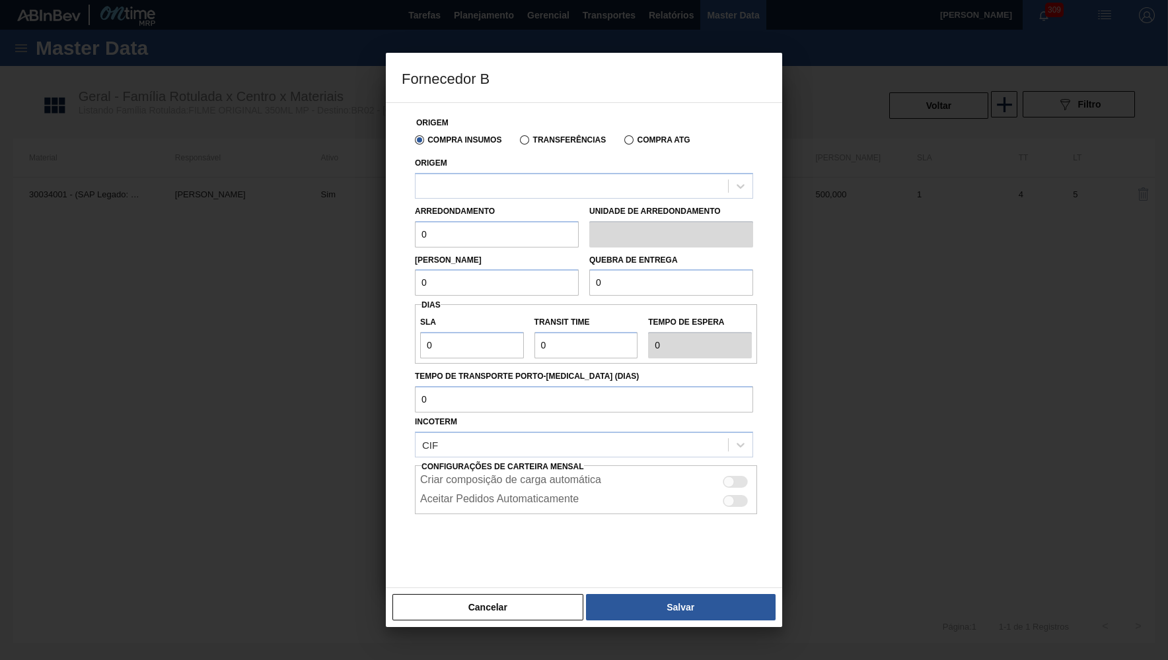
click at [490, 592] on div "Cancelar Salvar" at bounding box center [584, 608] width 396 height 40
click at [508, 595] on button "Cancelar" at bounding box center [487, 607] width 191 height 26
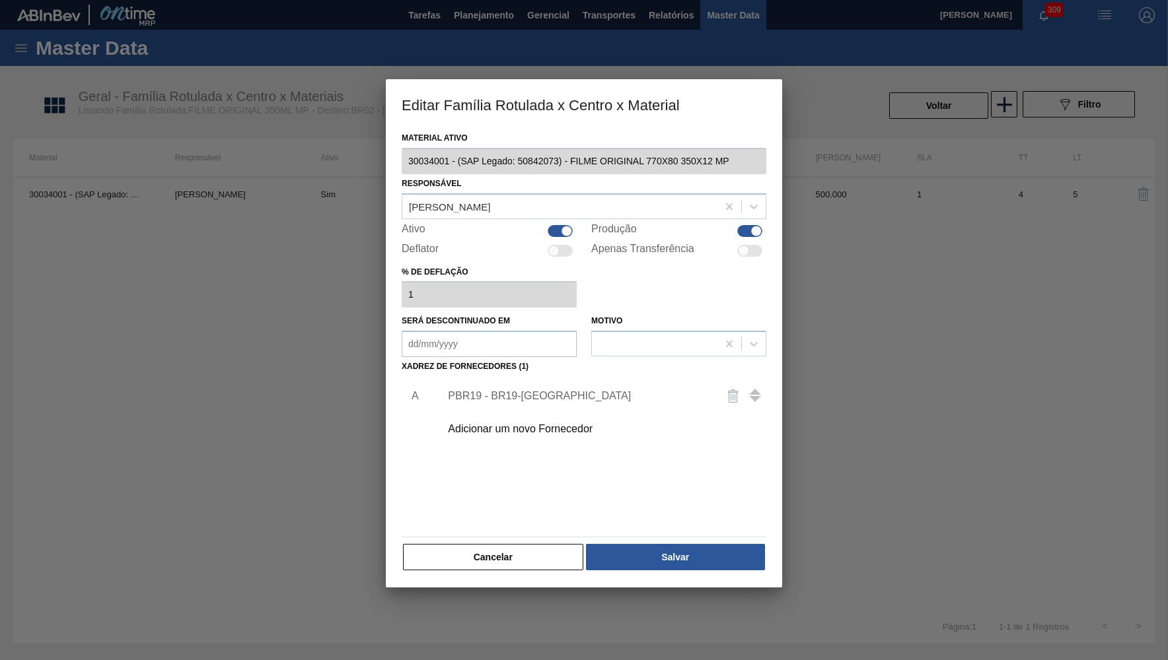
click at [528, 534] on div "Material ativo 30034001 - (SAP Legado: 50842073) - FILME ORIGINAL 770X80 350X12…" at bounding box center [584, 350] width 365 height 443
click at [541, 561] on button "Cancelar" at bounding box center [493, 557] width 180 height 26
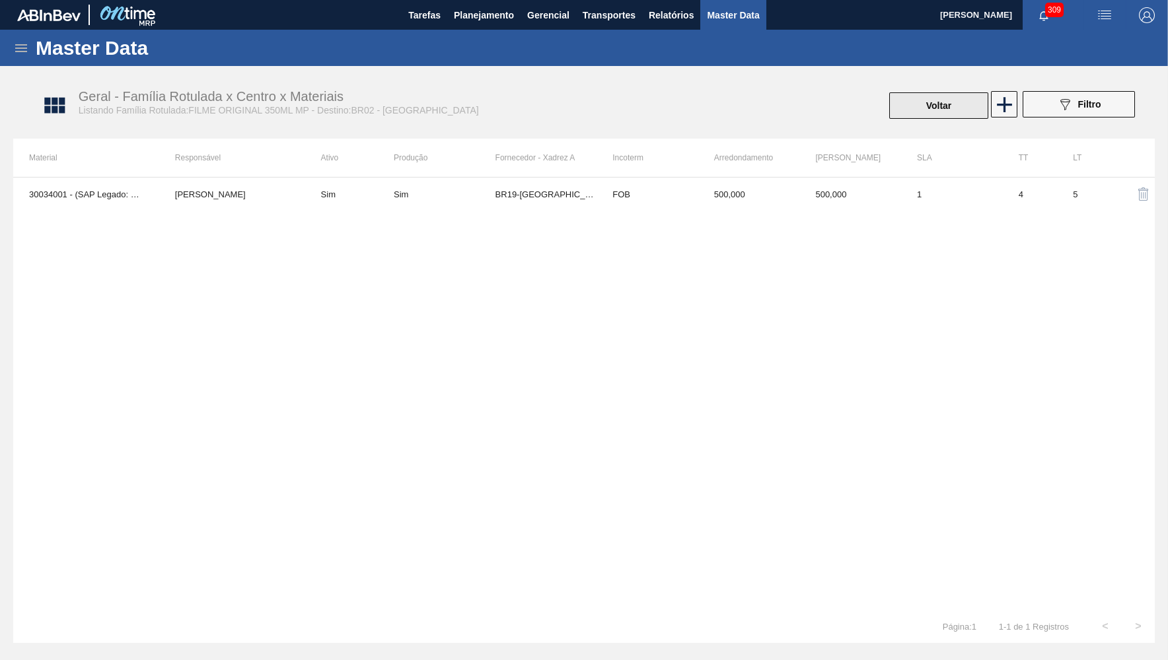
click at [936, 116] on button "Voltar" at bounding box center [938, 105] width 99 height 26
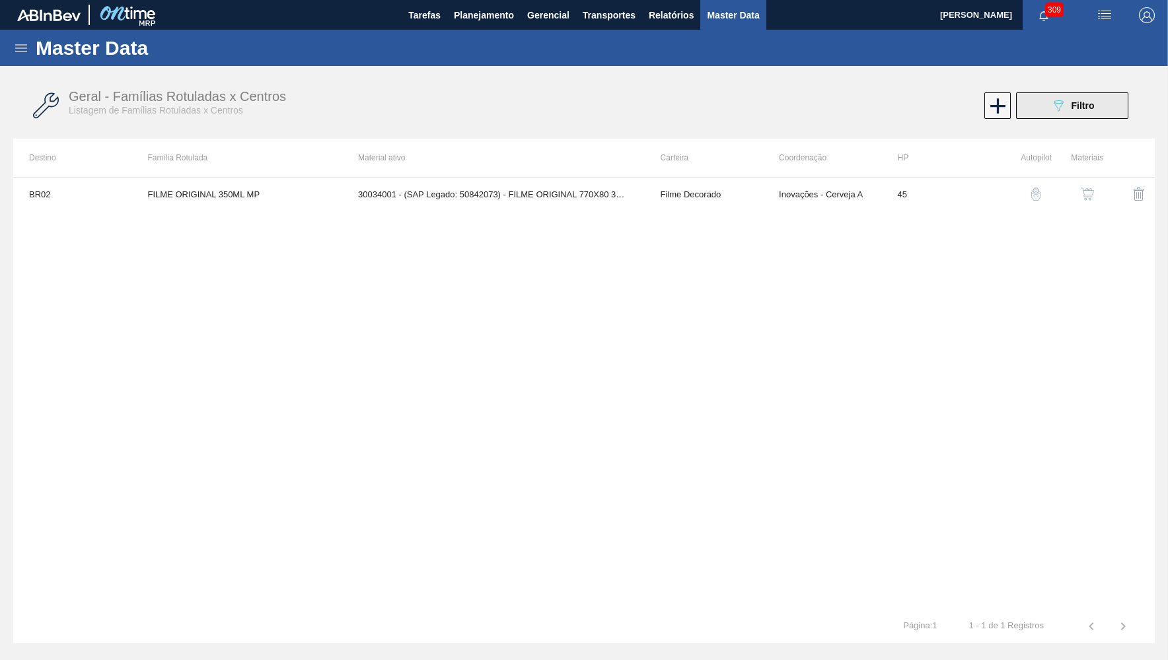
click at [1052, 101] on icon "089F7B8B-B2A5-4AFE-B5C0-19BA573D28AC" at bounding box center [1058, 106] width 16 height 16
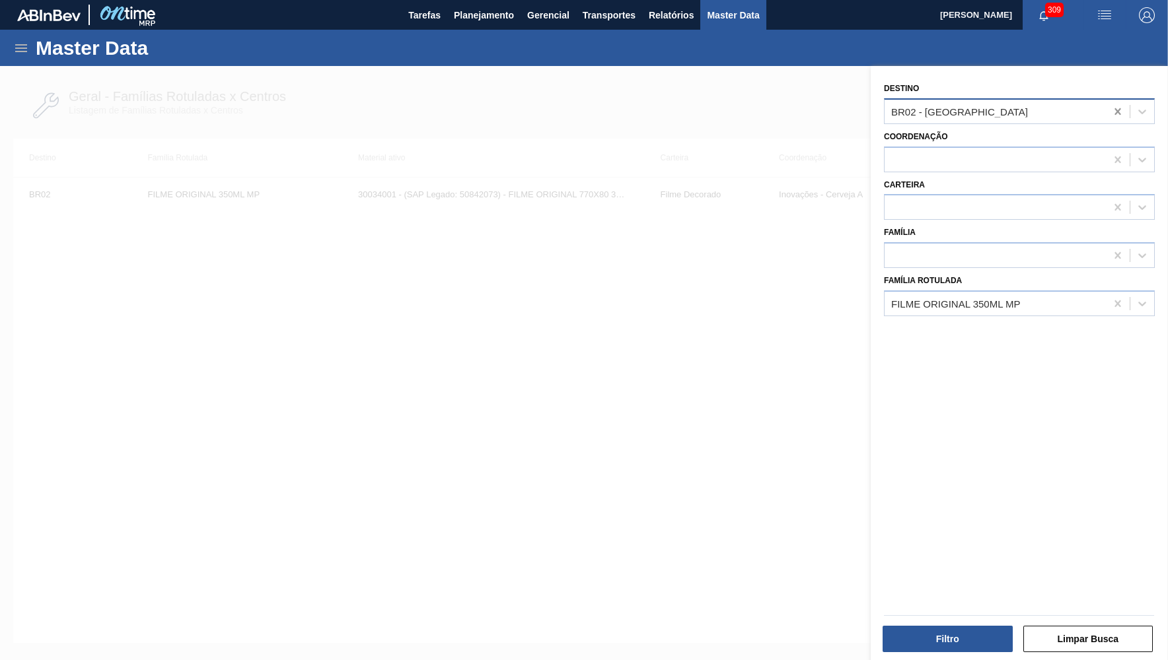
click at [1052, 108] on icon at bounding box center [1117, 111] width 6 height 7
click at [956, 595] on div at bounding box center [1018, 615] width 281 height 11
click at [936, 595] on button "Filtro" at bounding box center [947, 639] width 130 height 26
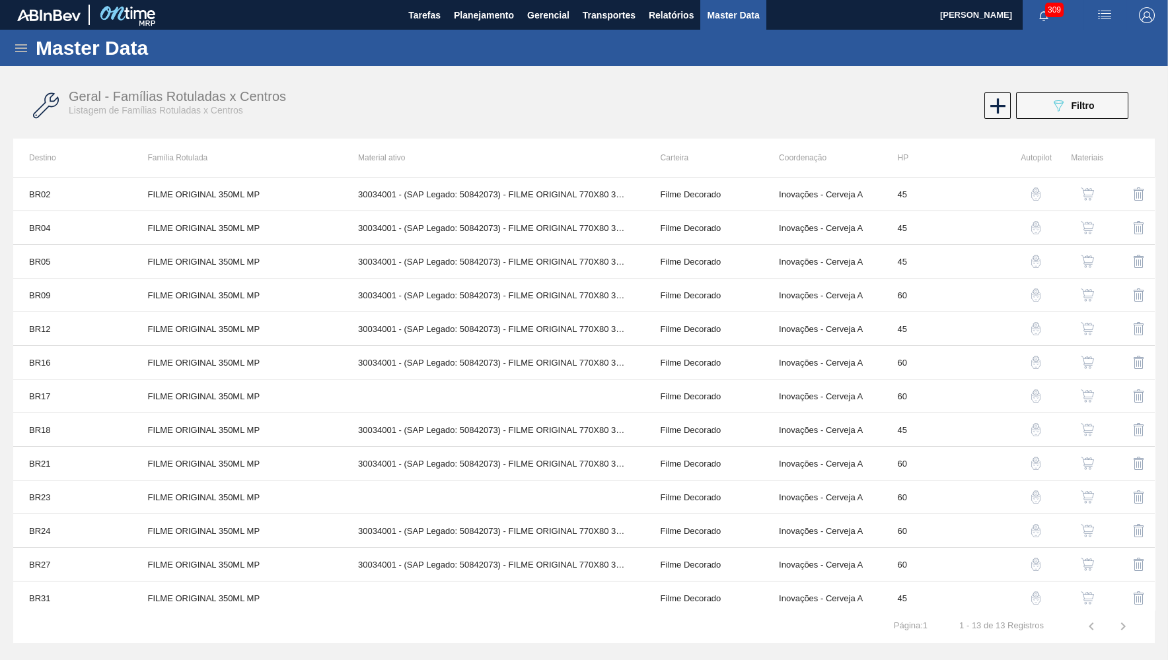
click at [1052, 228] on img "button" at bounding box center [1086, 227] width 13 height 13
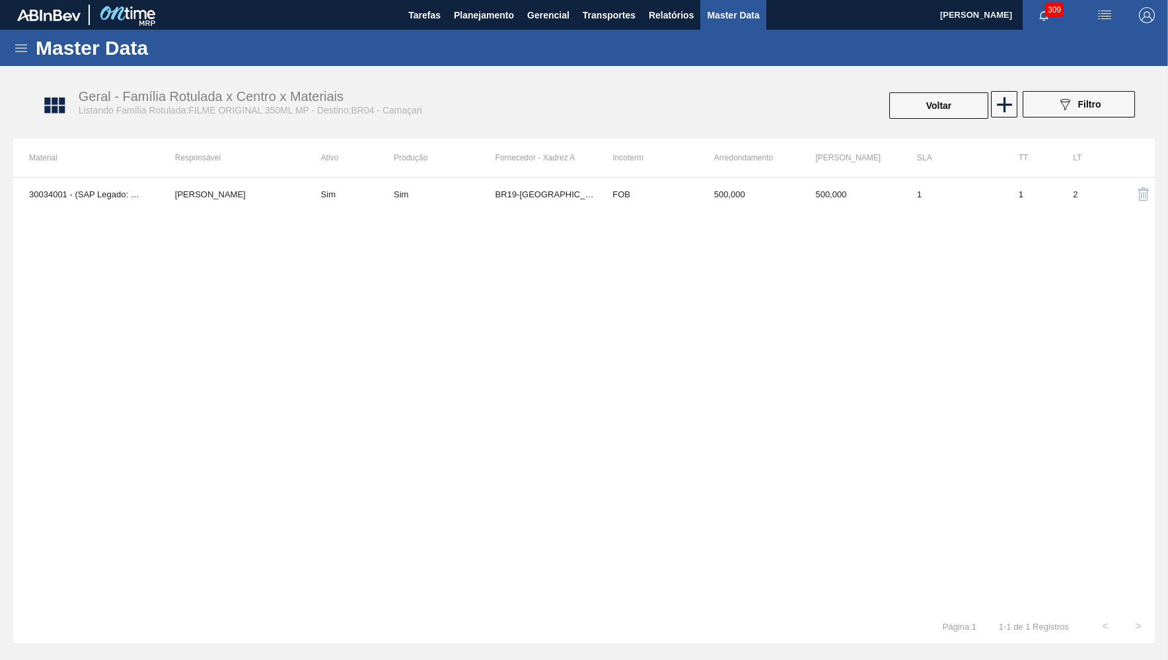
click at [365, 210] on td "Sim" at bounding box center [349, 194] width 88 height 33
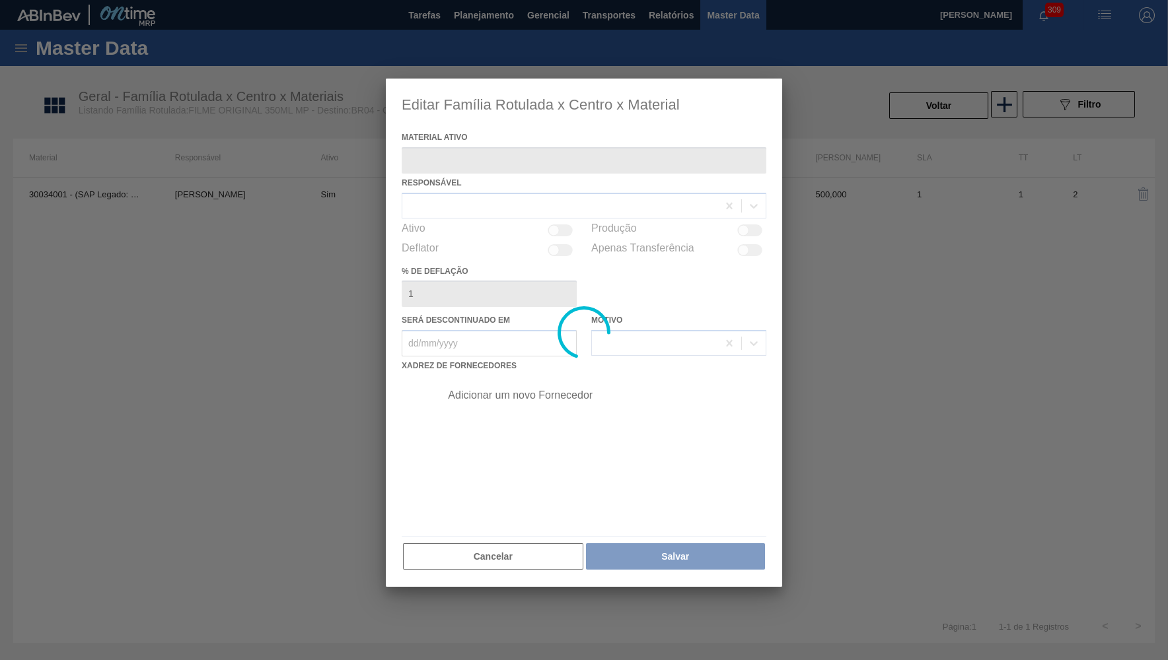
type ativo "30034001 - (SAP Legado: 50842073) - FILME ORIGINAL 770X80 350X12 MP"
checkbox input "true"
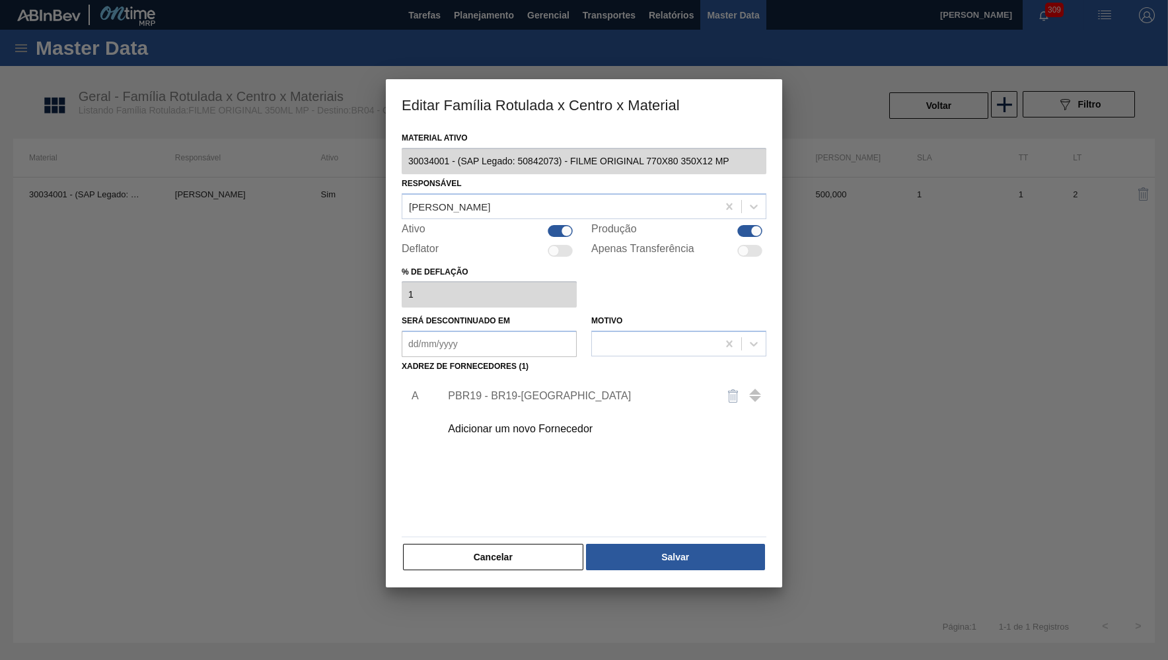
click at [553, 432] on div "Adicionar um novo Fornecedor" at bounding box center [599, 429] width 333 height 33
click at [532, 423] on div "Adicionar um novo Fornecedor" at bounding box center [577, 429] width 259 height 12
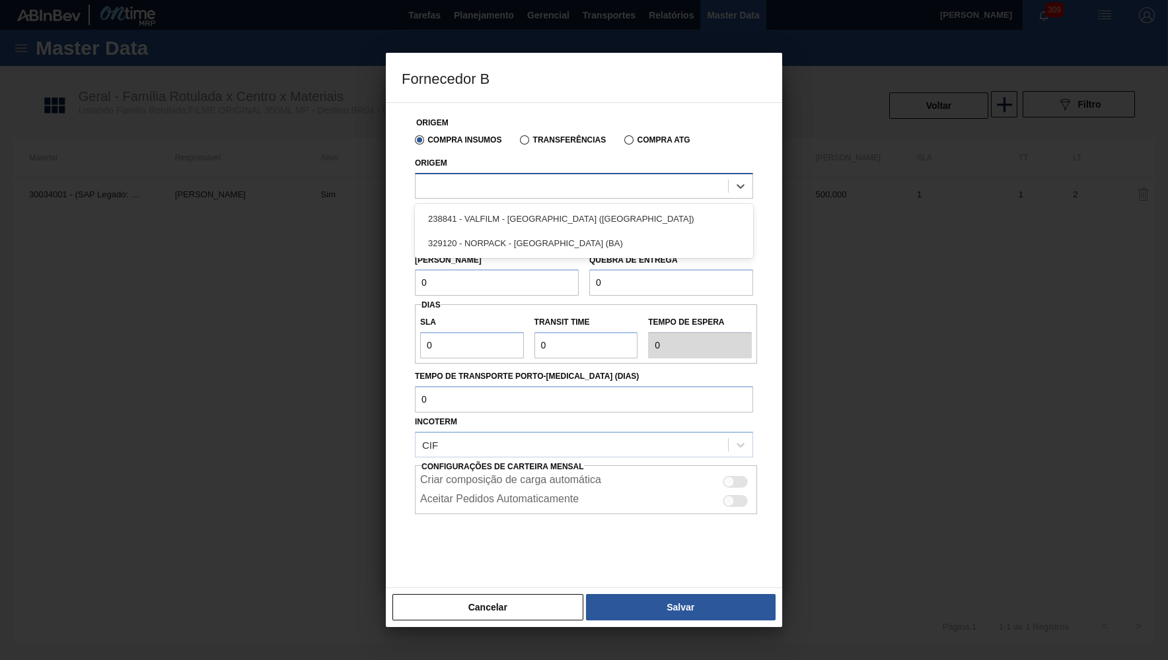
click at [554, 195] on div at bounding box center [584, 186] width 338 height 26
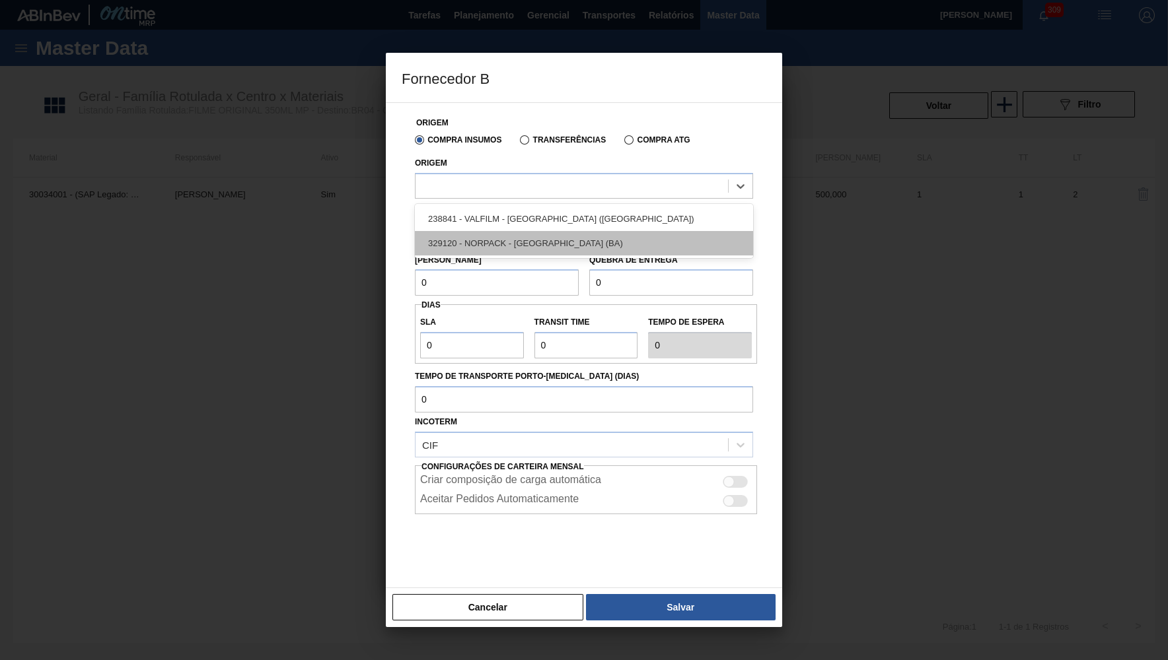
click at [559, 232] on div "329120 - NORPACK - [GEOGRAPHIC_DATA] (BA)" at bounding box center [584, 243] width 338 height 24
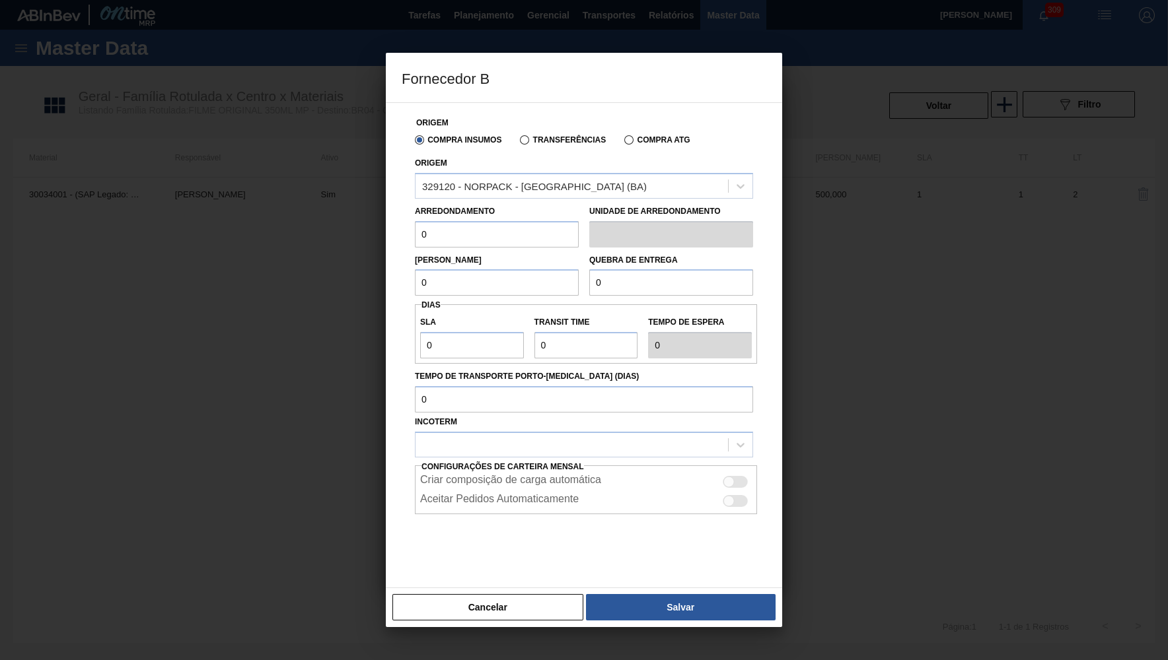
click at [730, 477] on div at bounding box center [728, 482] width 11 height 11
checkbox input "true"
drag, startPoint x: 441, startPoint y: 230, endPoint x: 329, endPoint y: 228, distance: 112.3
click at [415, 228] on input "0" at bounding box center [497, 234] width 164 height 26
type input "500"
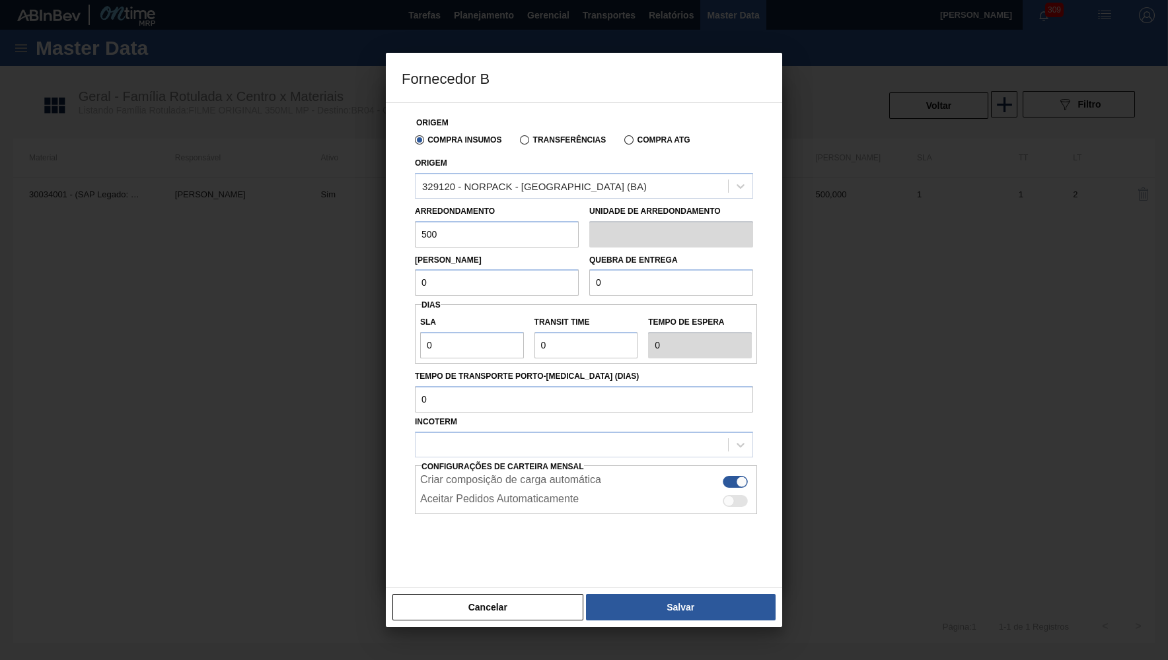
drag, startPoint x: 464, startPoint y: 280, endPoint x: 363, endPoint y: 272, distance: 100.7
click at [415, 272] on input "0" at bounding box center [497, 282] width 164 height 26
drag, startPoint x: 505, startPoint y: 222, endPoint x: 492, endPoint y: 219, distance: 13.6
click at [495, 221] on input "500" at bounding box center [497, 234] width 164 height 26
click at [490, 222] on input "500" at bounding box center [497, 234] width 164 height 26
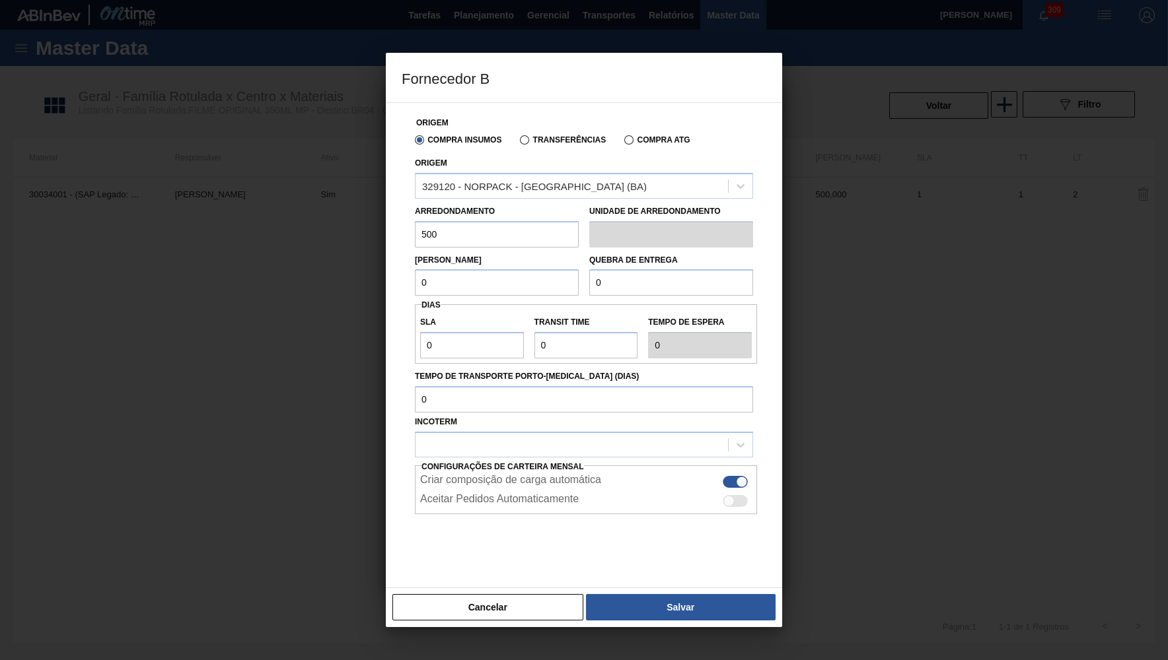
click at [490, 222] on input "500" at bounding box center [497, 234] width 164 height 26
click at [480, 291] on input "0" at bounding box center [497, 282] width 164 height 26
paste input "50"
type input "500"
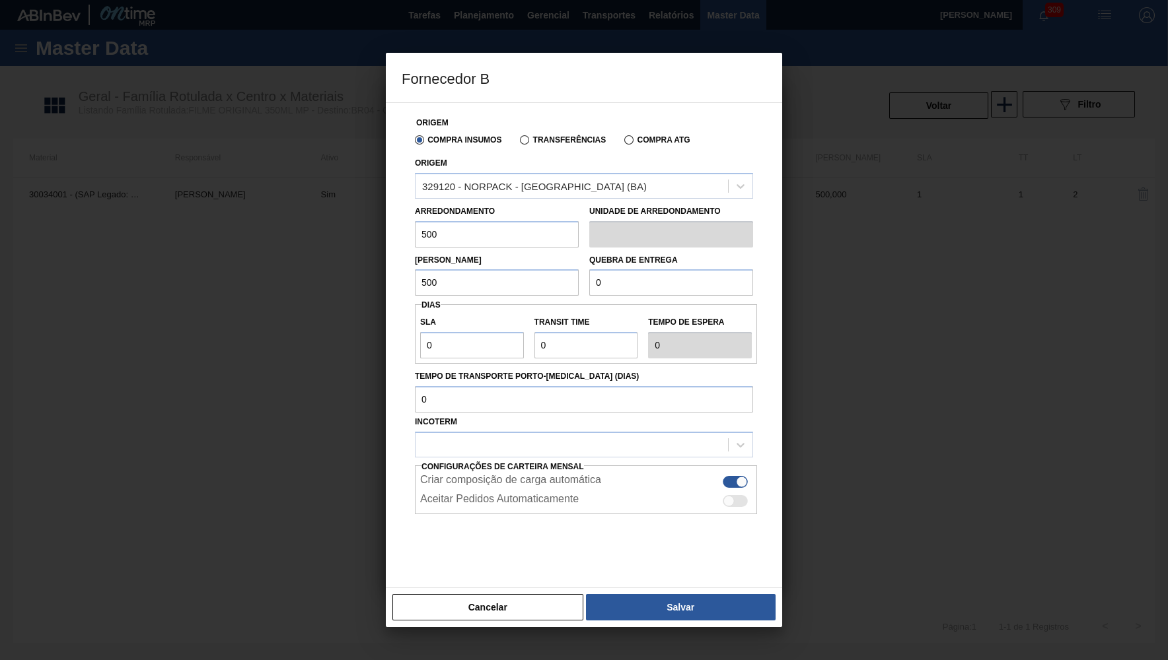
click at [643, 274] on input "0" at bounding box center [671, 282] width 164 height 26
type input "5.000"
drag, startPoint x: 437, startPoint y: 341, endPoint x: 367, endPoint y: 330, distance: 71.0
click at [420, 332] on input "0" at bounding box center [472, 345] width 104 height 26
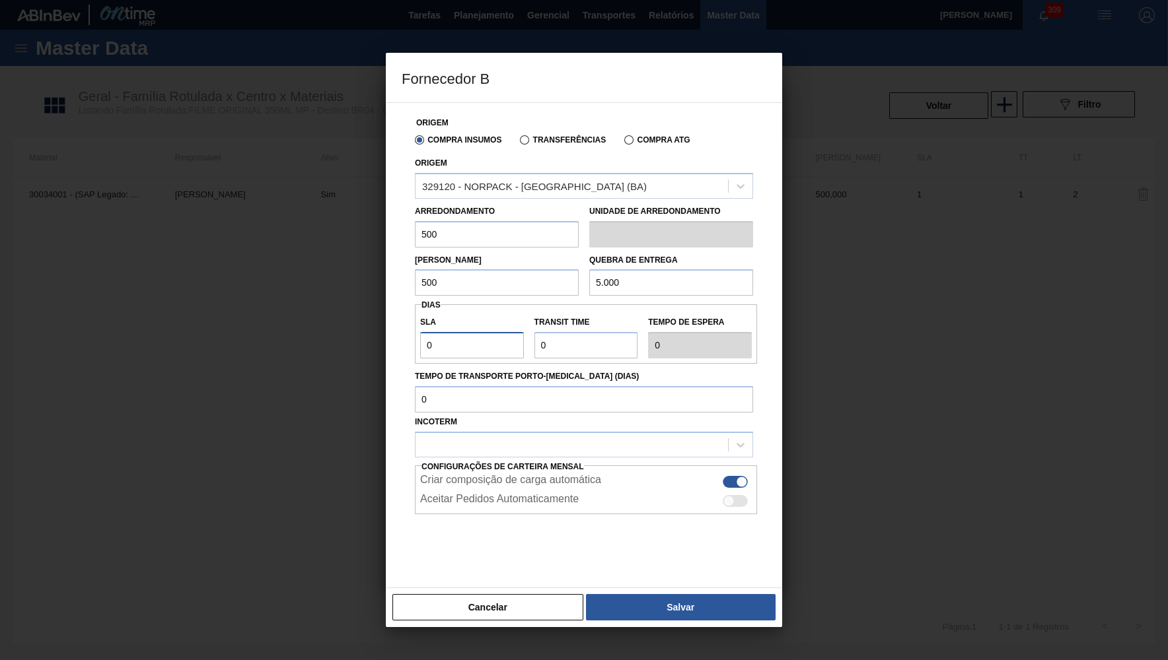
type input "3"
type input "30"
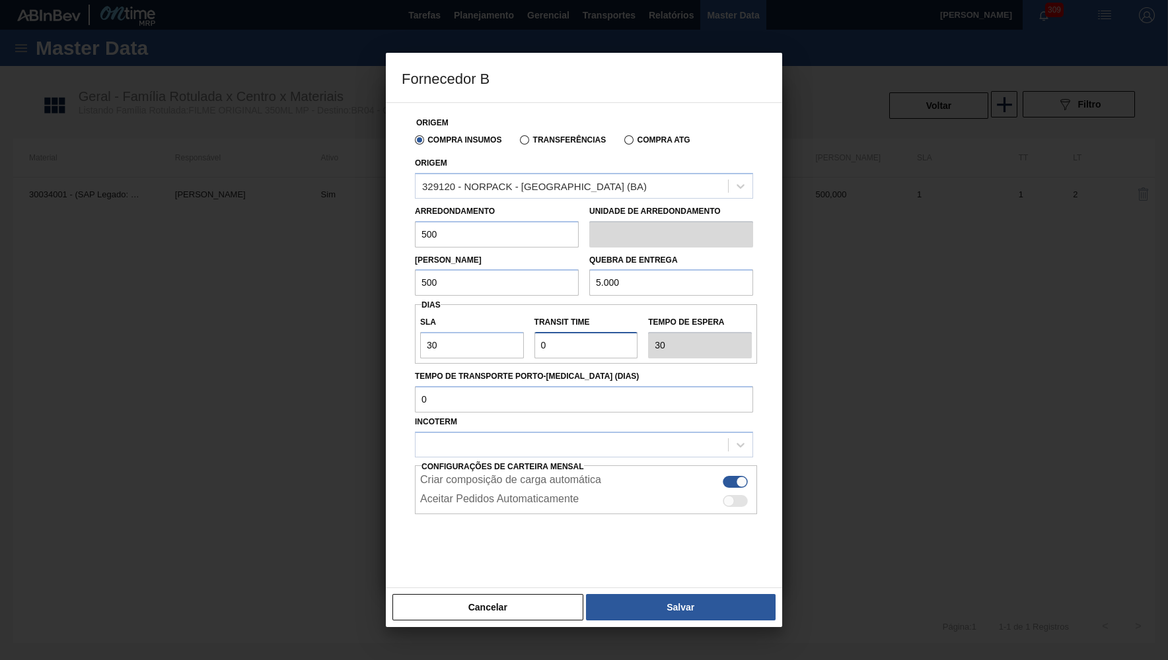
drag, startPoint x: 431, startPoint y: 332, endPoint x: 412, endPoint y: 333, distance: 18.6
click at [534, 333] on input "Transit Time" at bounding box center [586, 345] width 104 height 26
type input "NaN"
type input "4"
type input "34"
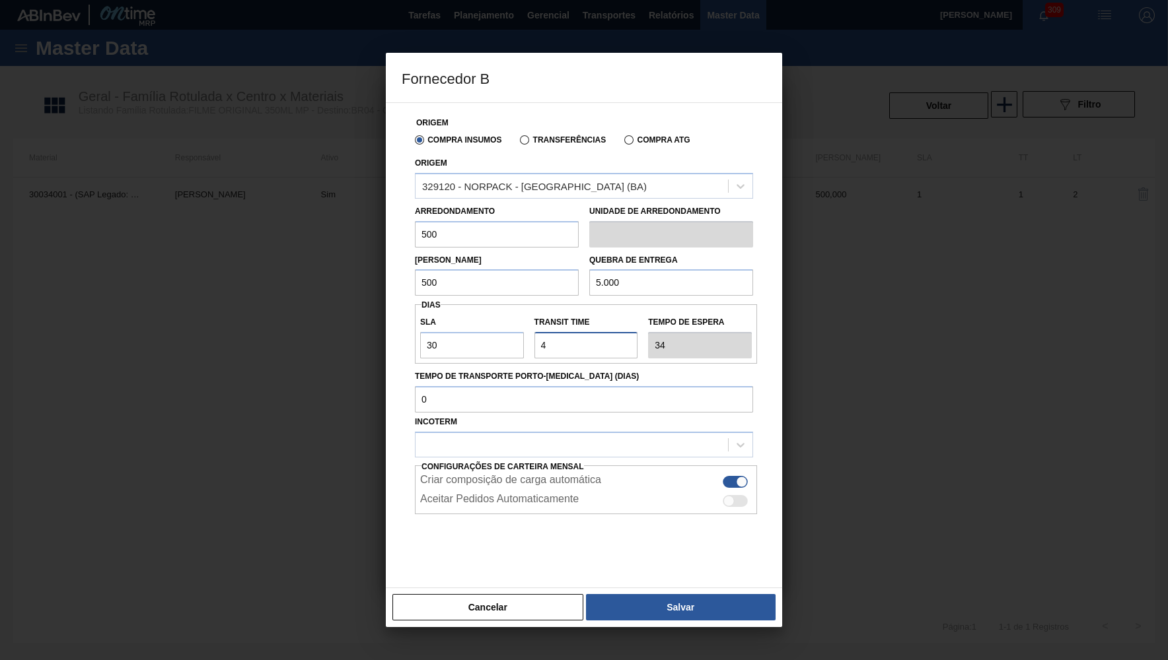
type input "NaN"
type input "3"
type input "33"
type input "3"
click at [484, 388] on input "Tempo de Transporte Porto-[MEDICAL_DATA] (dias)" at bounding box center [584, 399] width 338 height 26
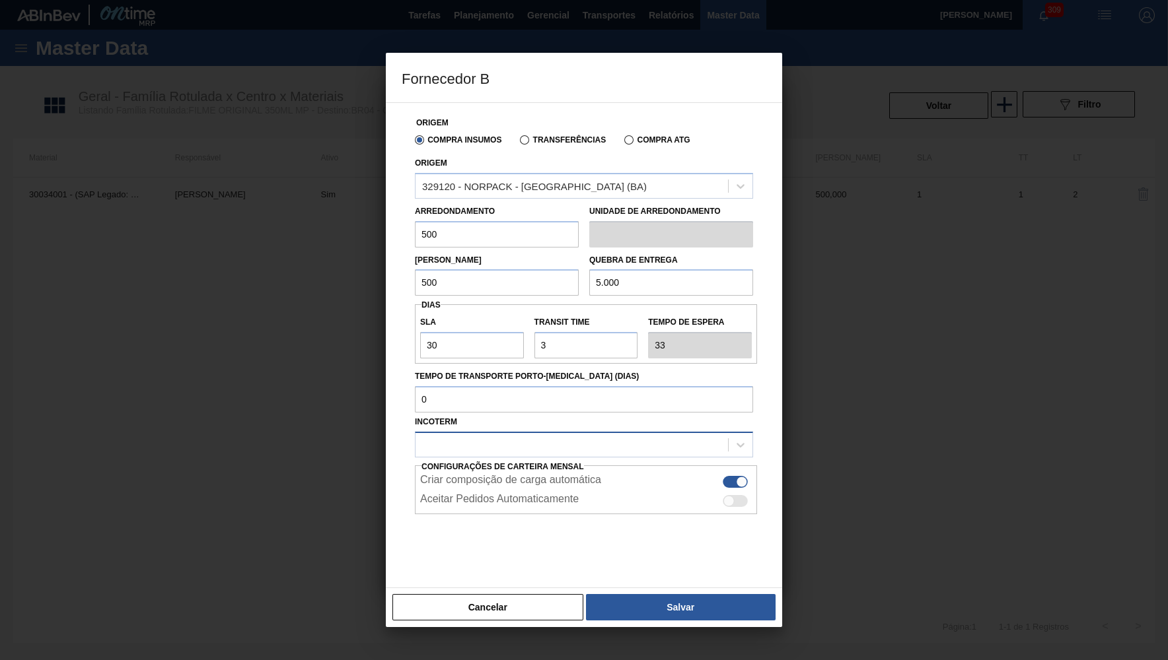
click at [565, 432] on div at bounding box center [584, 445] width 338 height 26
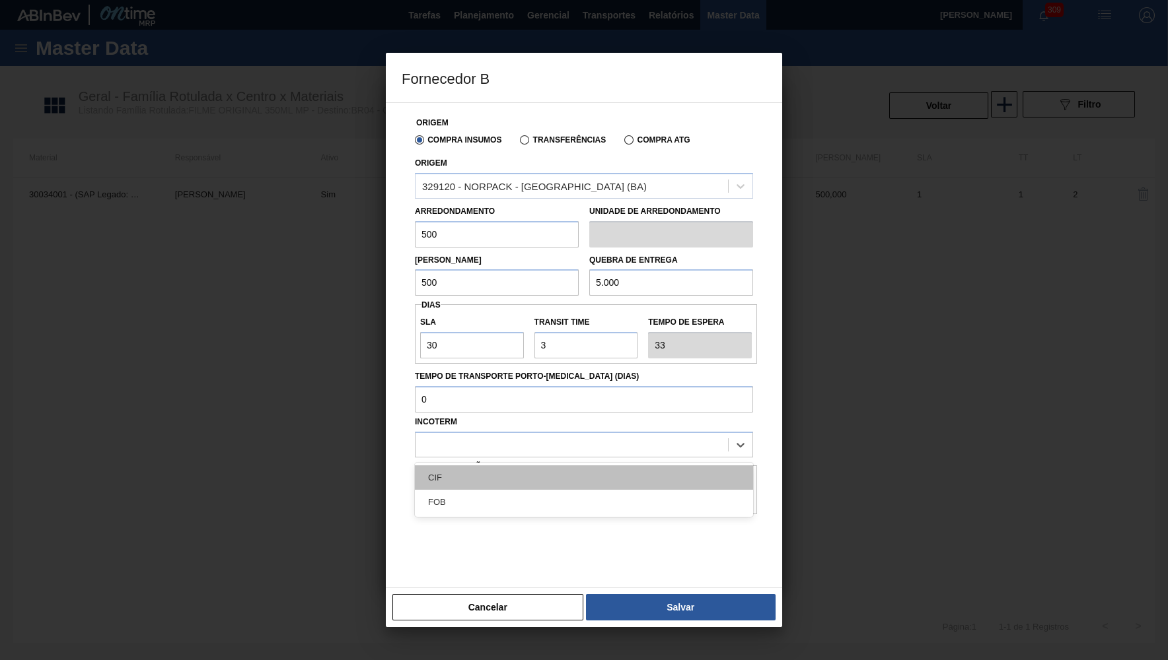
click at [455, 468] on div "CIF" at bounding box center [584, 478] width 338 height 24
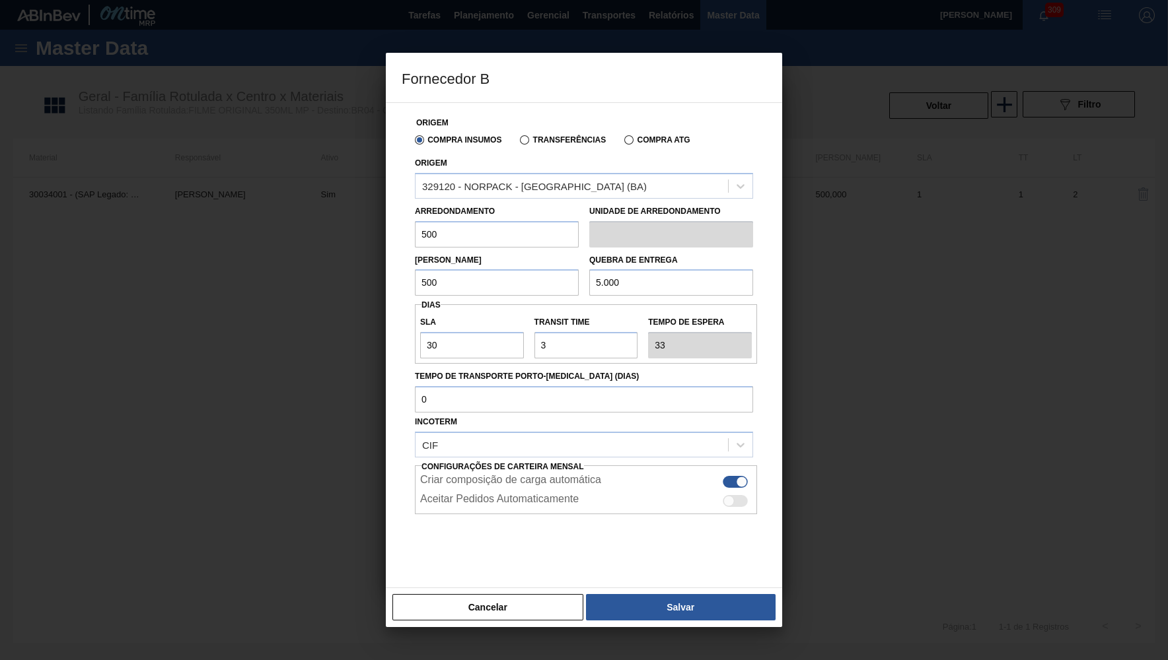
click at [696, 589] on div "Cancelar Salvar" at bounding box center [584, 608] width 396 height 40
click at [696, 595] on button "Salvar" at bounding box center [681, 607] width 190 height 26
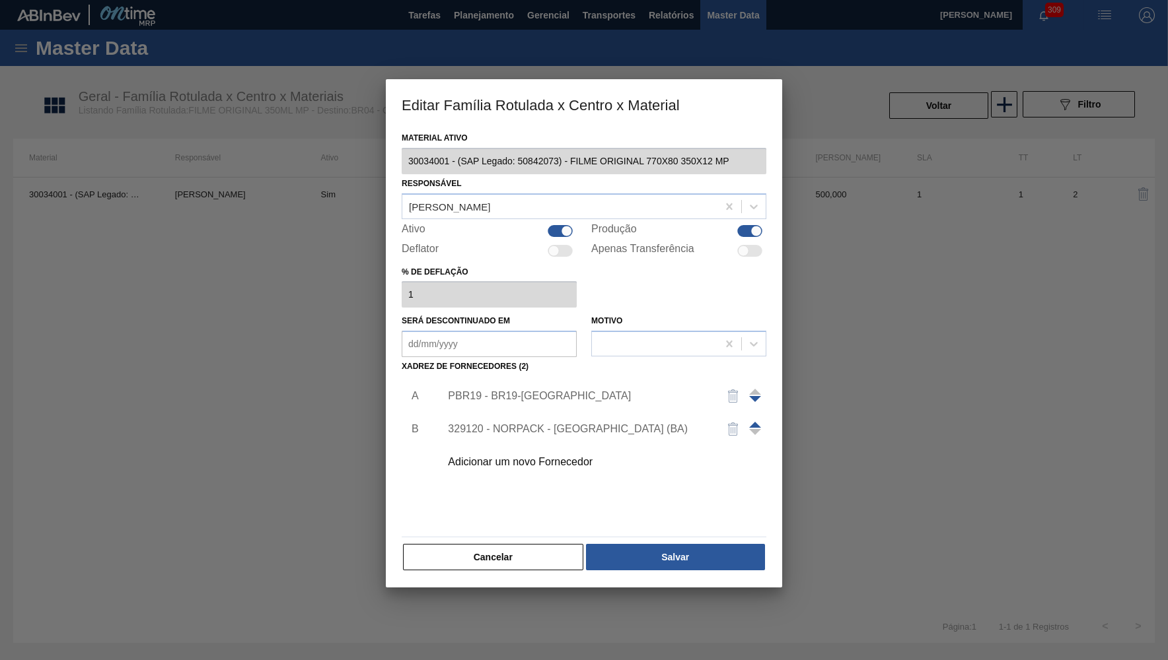
click at [656, 582] on div at bounding box center [584, 330] width 1168 height 660
drag, startPoint x: 654, startPoint y: 559, endPoint x: 678, endPoint y: 440, distance: 121.2
click at [678, 440] on div "Material ativo 30034001 - (SAP Legado: 50842073) - FILME ORIGINAL 770X80 350X12…" at bounding box center [584, 350] width 365 height 443
click at [752, 422] on span at bounding box center [755, 425] width 12 height 6
click at [711, 544] on button "Salvar" at bounding box center [675, 557] width 179 height 26
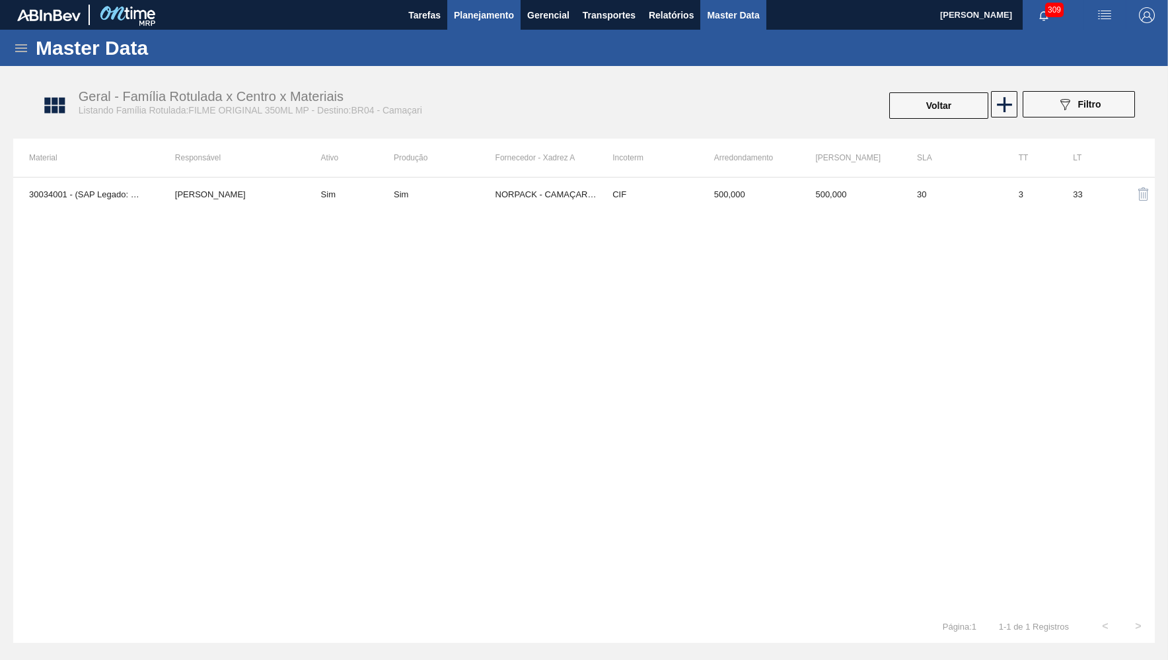
click at [477, 30] on button "Planejamento" at bounding box center [483, 15] width 73 height 30
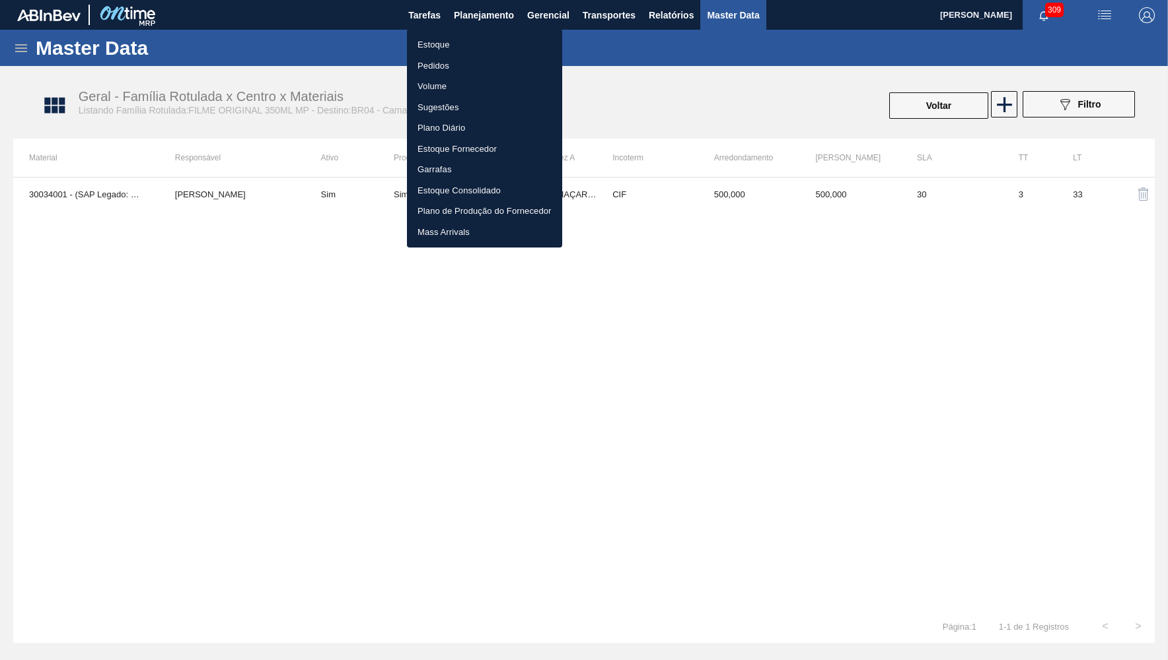
click at [964, 118] on div at bounding box center [584, 330] width 1168 height 660
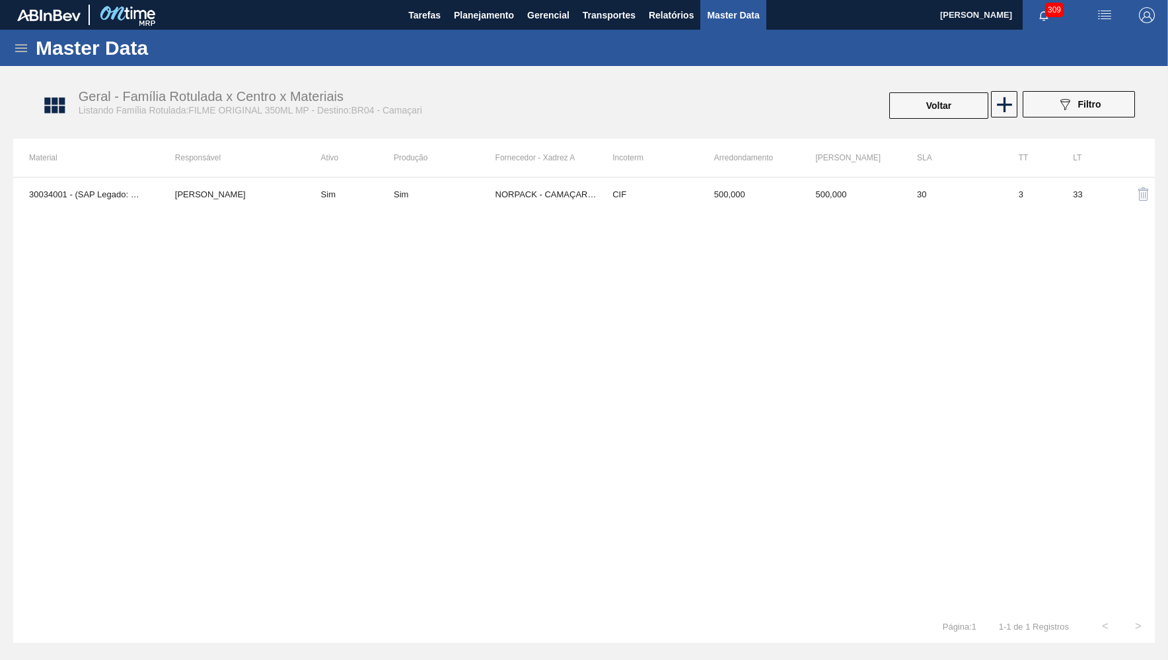
click at [964, 104] on div "Estoque Pedidos Volume Sugestões Plano Diário Estoque Fornecedor Garrafas Estoq…" at bounding box center [584, 330] width 1168 height 660
click at [947, 109] on button "Voltar" at bounding box center [938, 105] width 99 height 26
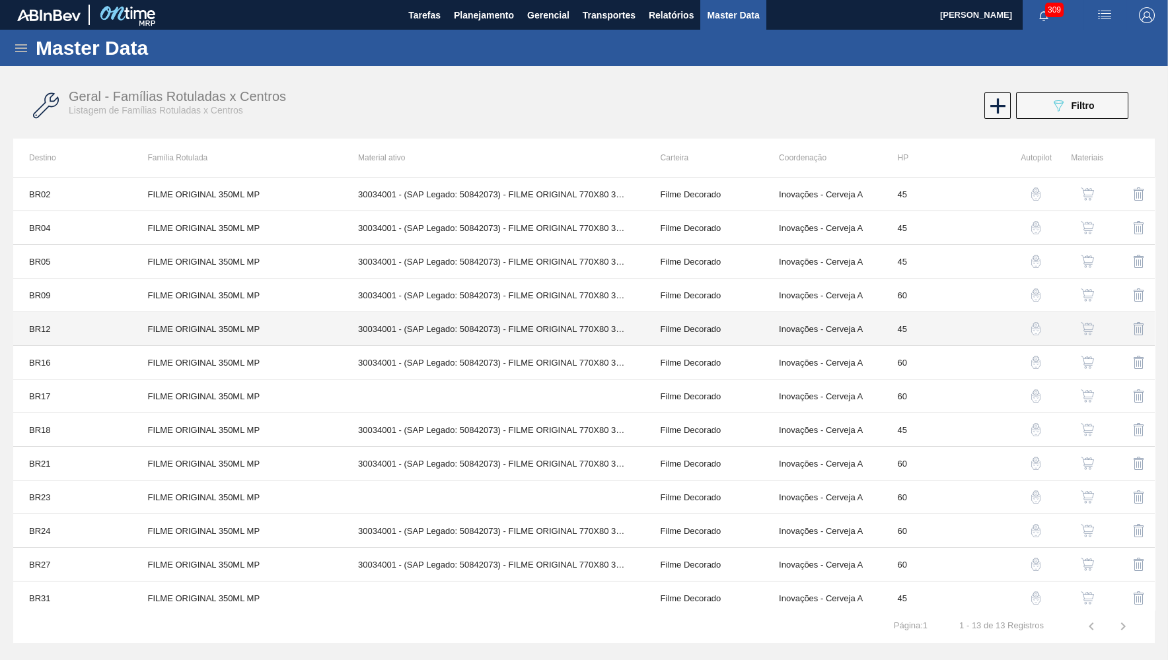
scroll to position [5, 0]
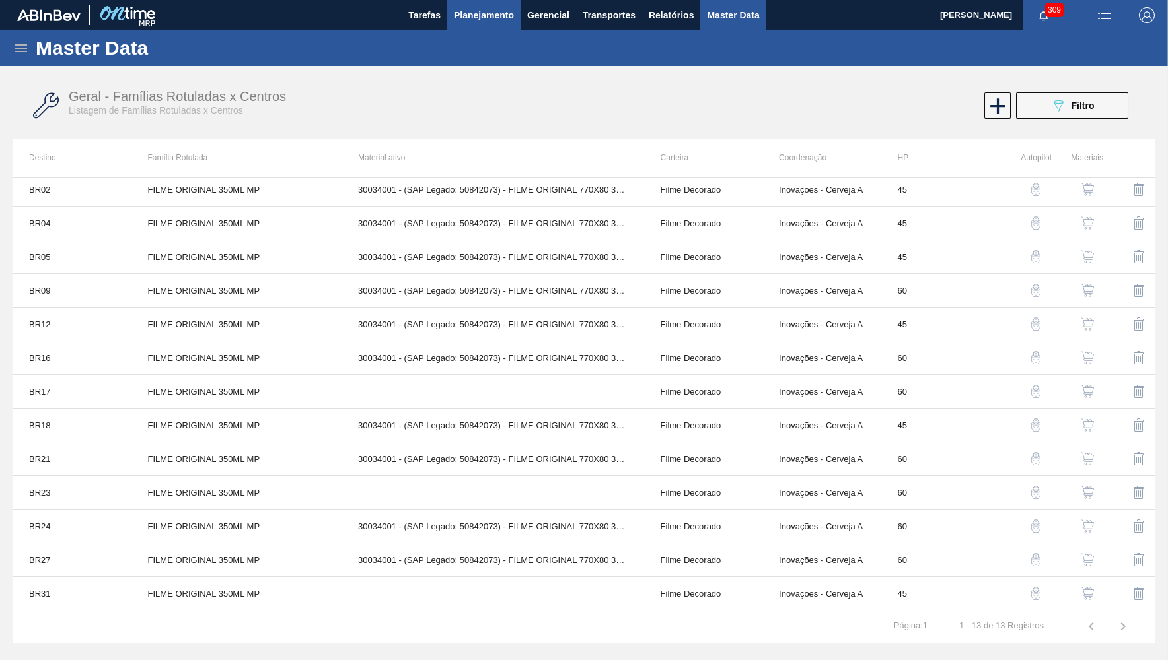
click at [505, 15] on span "Planejamento" at bounding box center [484, 15] width 60 height 16
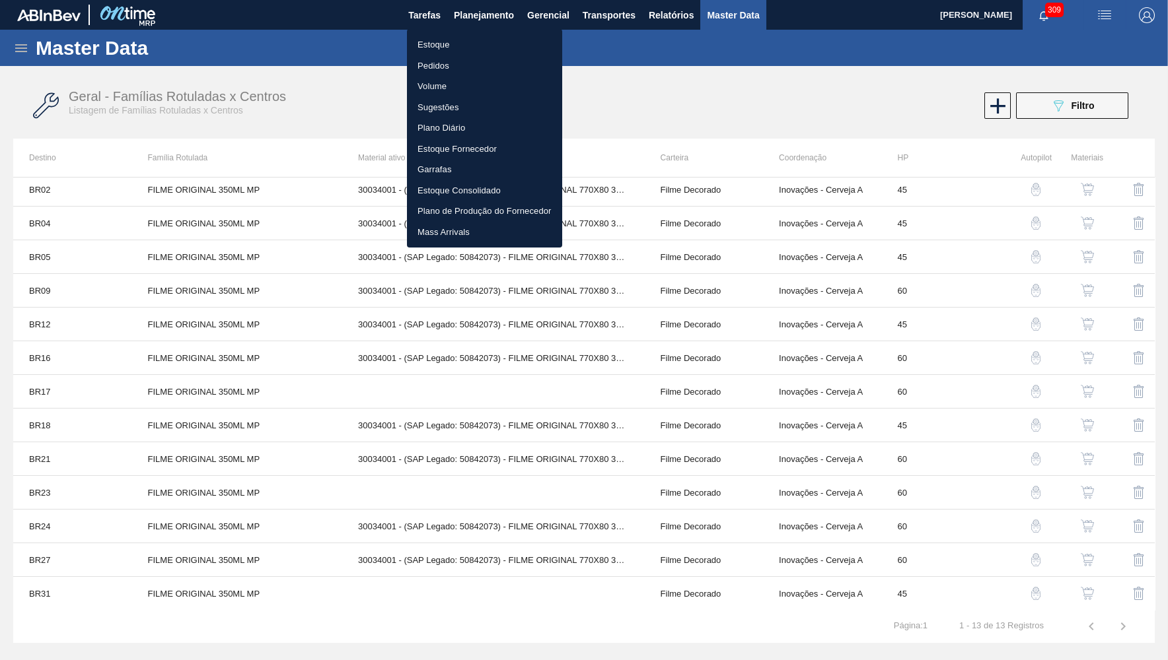
click at [481, 40] on li "Estoque" at bounding box center [484, 44] width 155 height 21
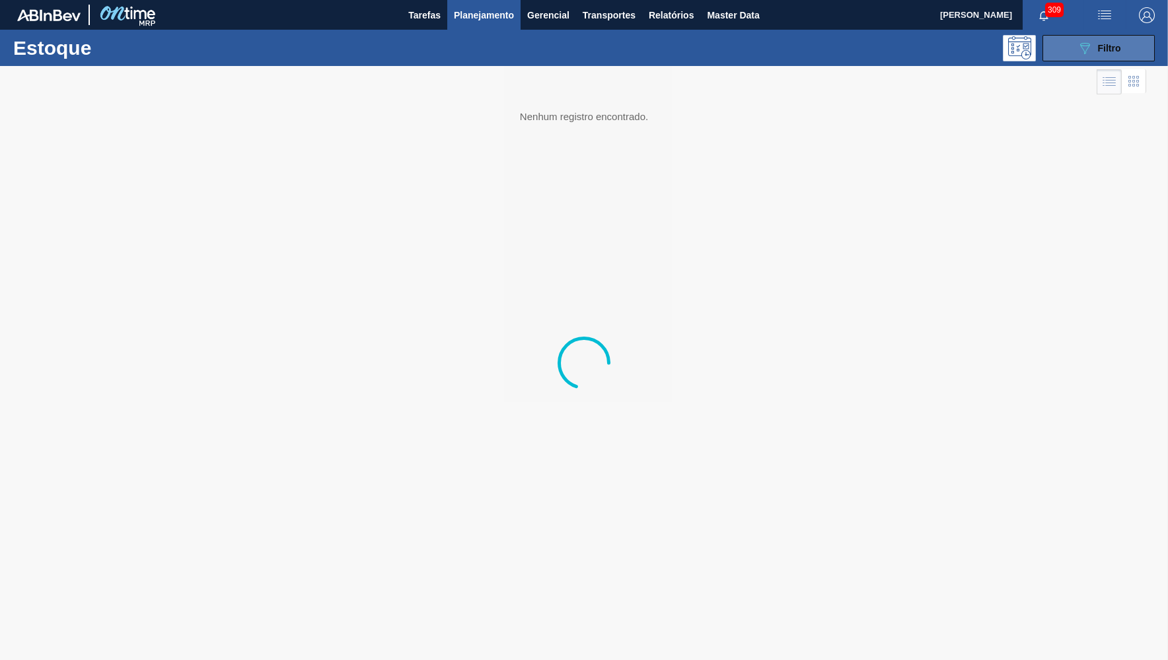
click at [1052, 49] on button "089F7B8B-B2A5-4AFE-B5C0-19BA573D28AC Filtro" at bounding box center [1098, 48] width 112 height 26
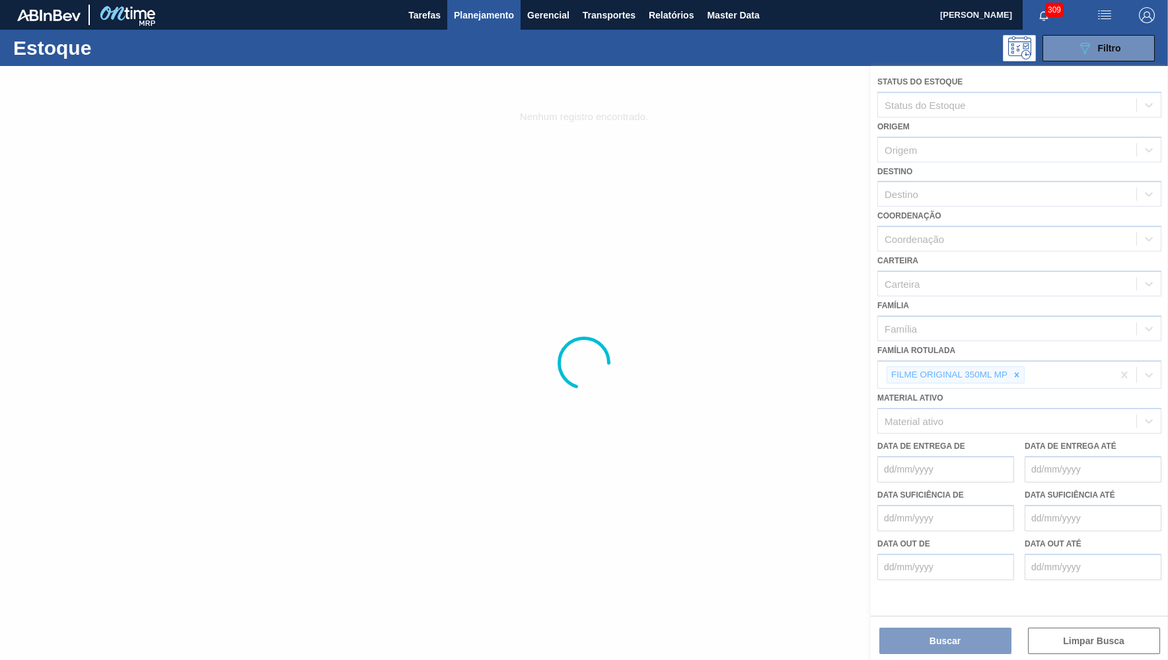
click at [1022, 359] on div at bounding box center [584, 363] width 1168 height 594
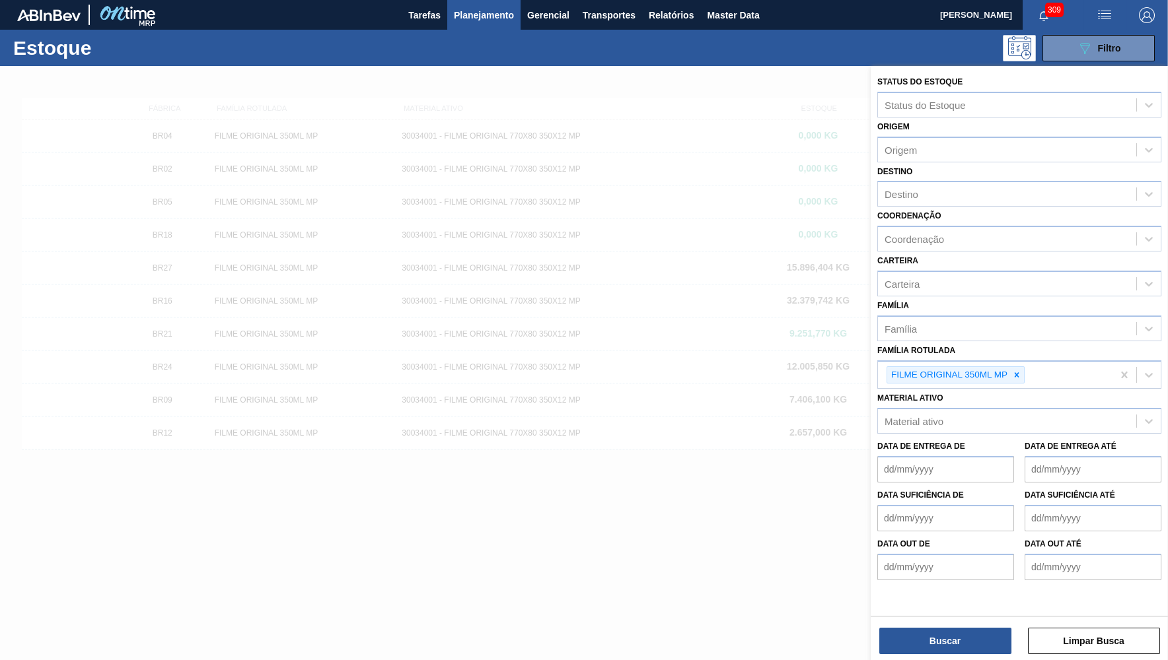
click at [1022, 367] on div at bounding box center [1016, 375] width 15 height 17
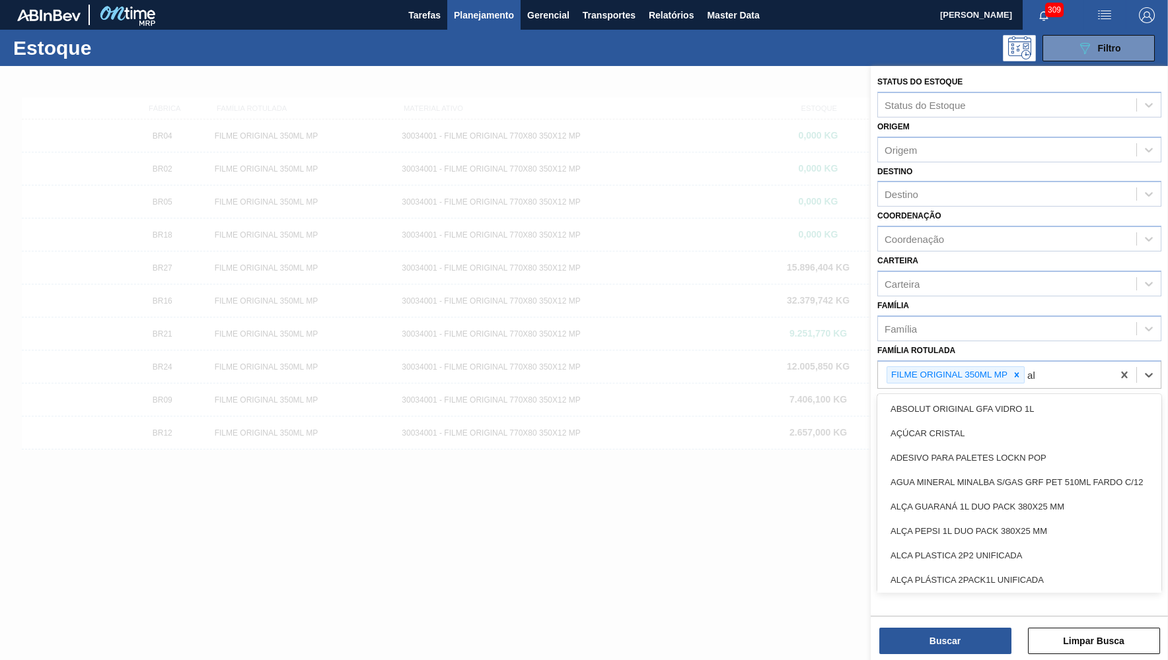
type Rotulada "all"
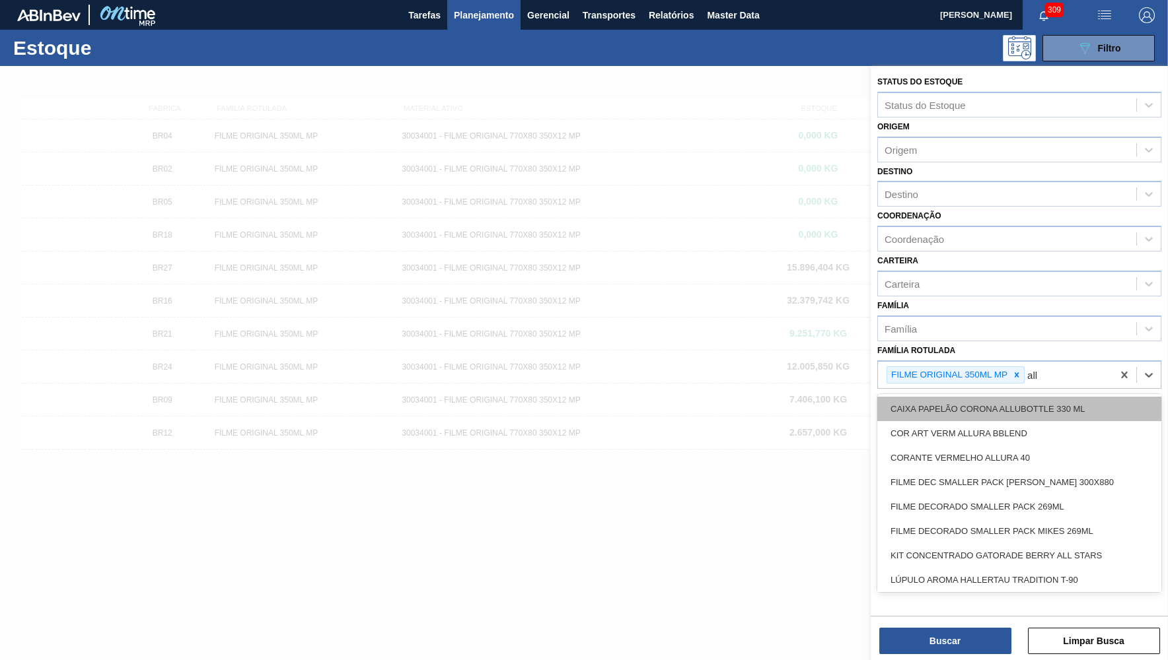
click at [999, 397] on div "CAIXA PAPELÃO CORONA ALLUBOTTLE 330 ML" at bounding box center [1019, 409] width 284 height 24
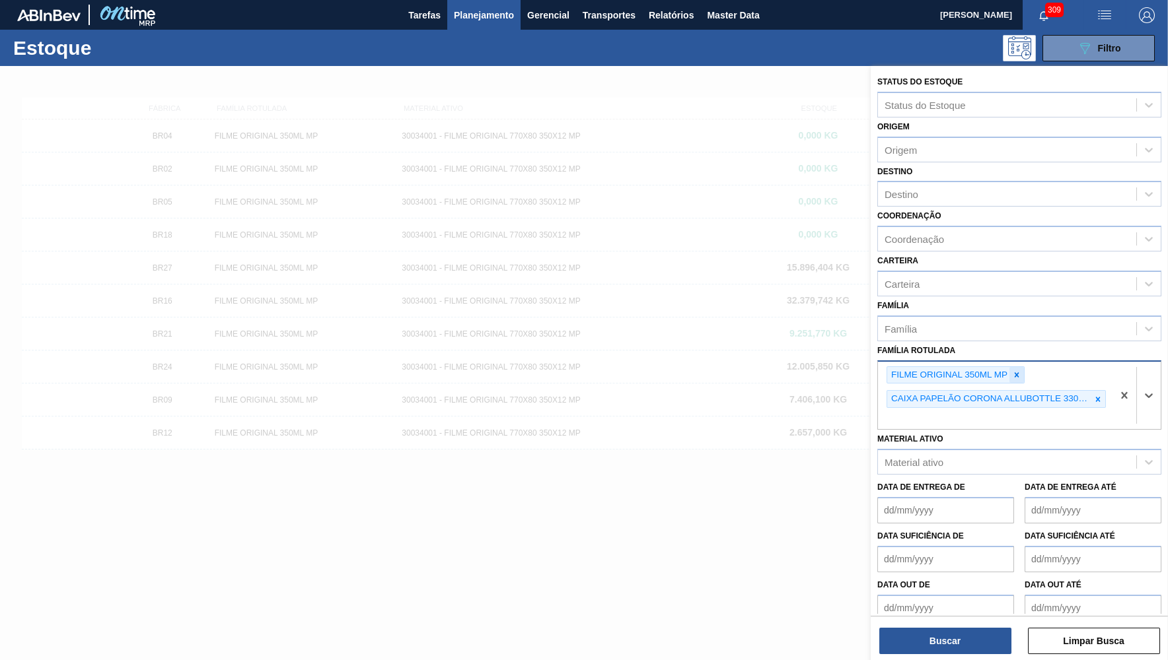
click at [1024, 367] on div at bounding box center [1016, 375] width 15 height 17
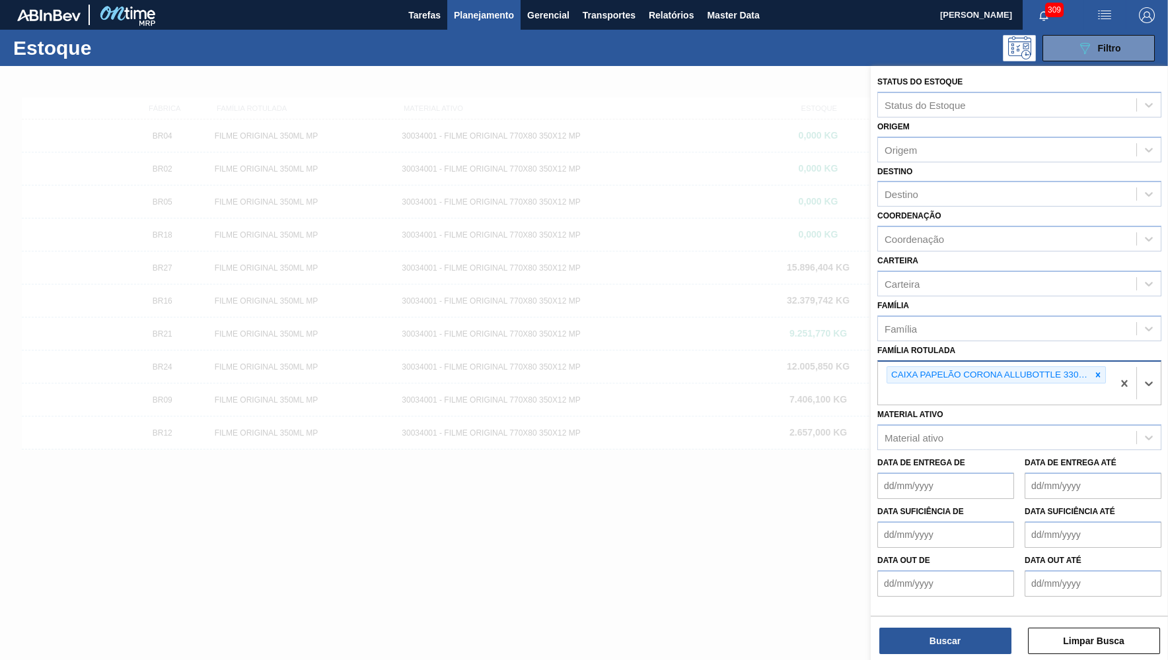
click at [954, 595] on div "Status do Estoque Status do Estoque Origem Origem Destino Destino Coordenação C…" at bounding box center [1018, 339] width 297 height 547
click at [934, 595] on div "Status do Estoque Status do Estoque Origem Origem Destino Destino Coordenação C…" at bounding box center [1018, 339] width 297 height 547
click at [937, 595] on div "Buscar Limpar Busca" at bounding box center [1018, 634] width 297 height 37
click at [980, 595] on button "Buscar" at bounding box center [945, 641] width 132 height 26
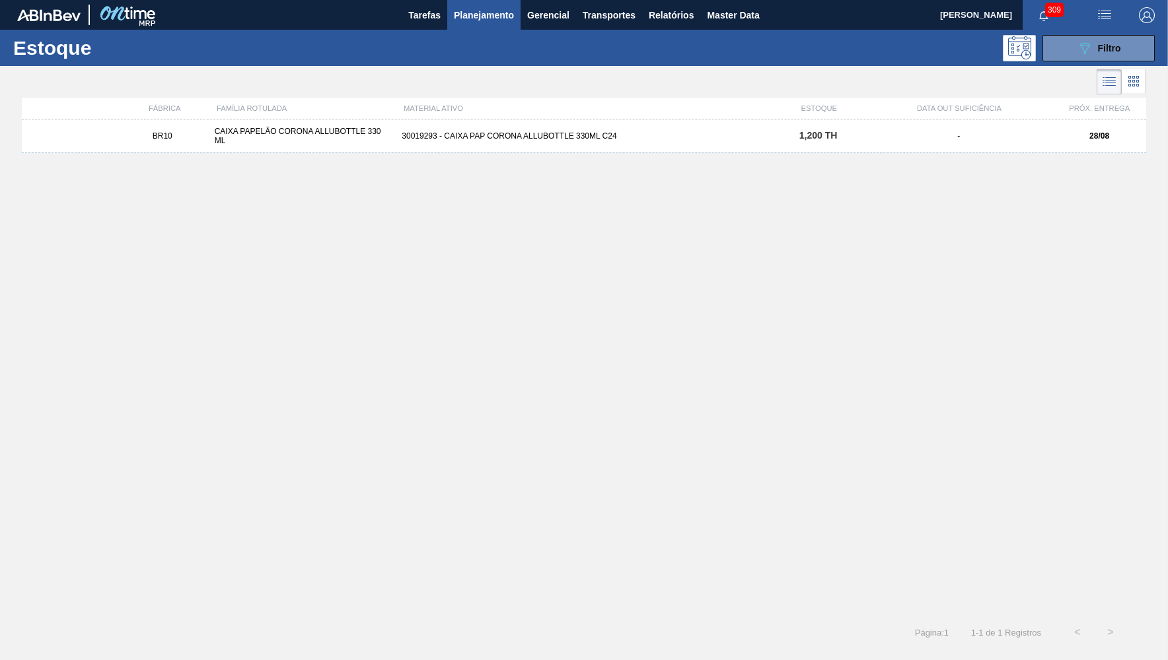
click at [1052, 134] on strong "28/08" at bounding box center [1099, 135] width 20 height 9
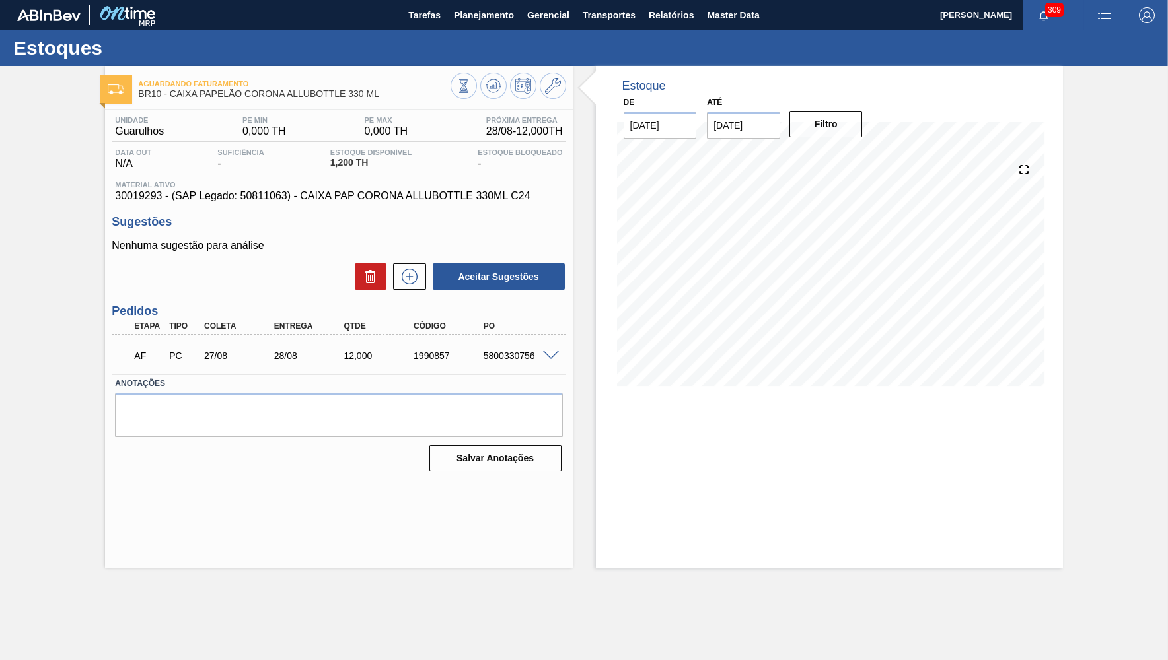
click at [555, 357] on span at bounding box center [551, 356] width 16 height 10
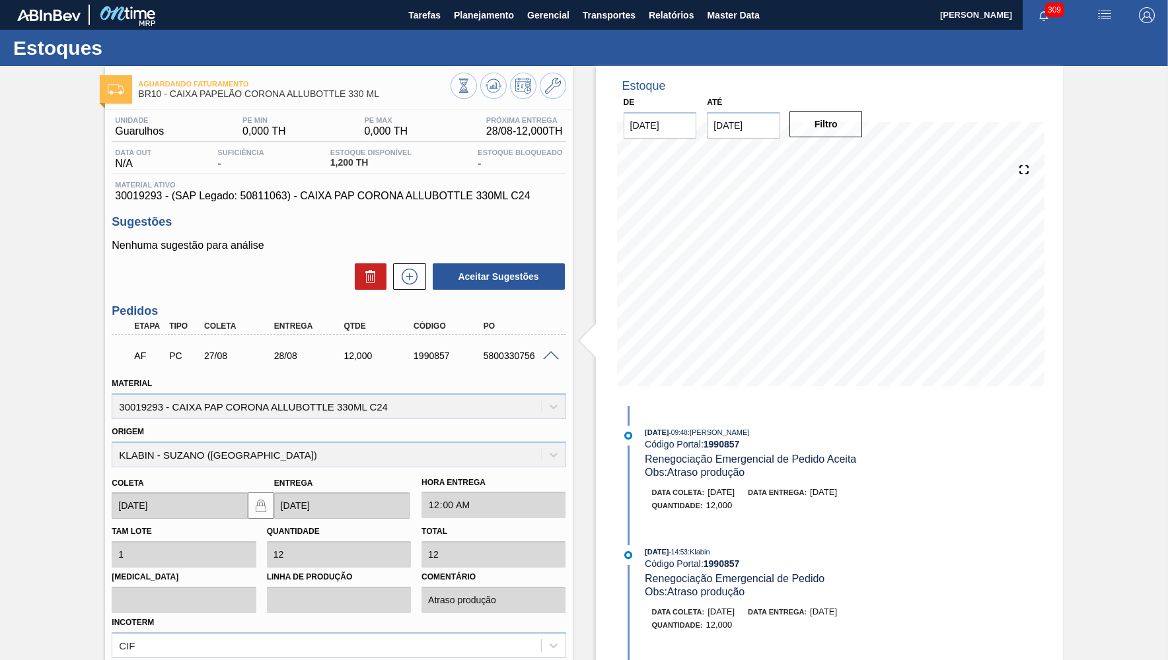
click at [309, 202] on span "30019293 - (SAP Legado: 50811063) - CAIXA PAP CORONA ALLUBOTTLE 330ML C24" at bounding box center [338, 196] width 447 height 12
